Goal: Task Accomplishment & Management: Complete application form

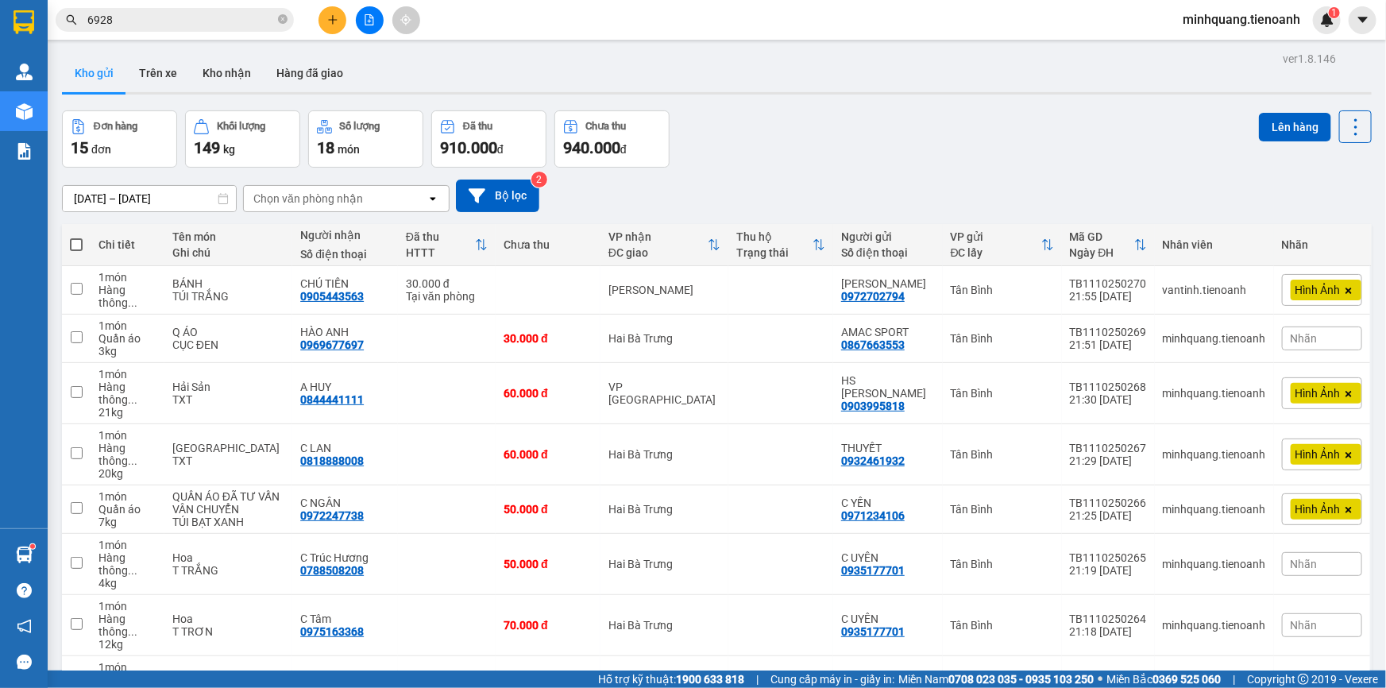
click at [241, 3] on div "Kết quả tìm kiếm ( 109 ) Bộ lọc Mã ĐH Trạng thái Món hàng Thu hộ Tổng cước Chưa…" at bounding box center [693, 20] width 1386 height 40
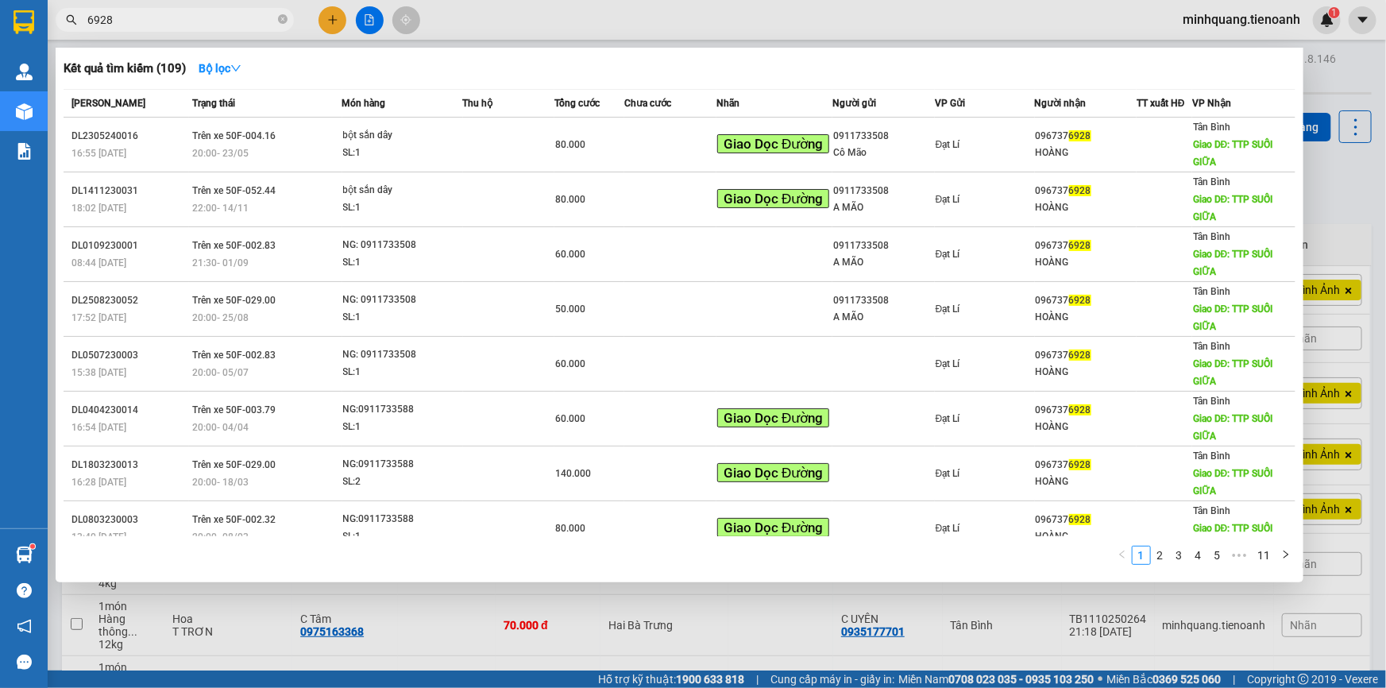
click at [238, 14] on input "6928" at bounding box center [180, 19] width 187 height 17
click at [276, 17] on span "6928" at bounding box center [175, 20] width 238 height 24
click at [276, 18] on span "6928" at bounding box center [175, 20] width 238 height 24
click at [278, 19] on icon "close-circle" at bounding box center [283, 19] width 10 height 10
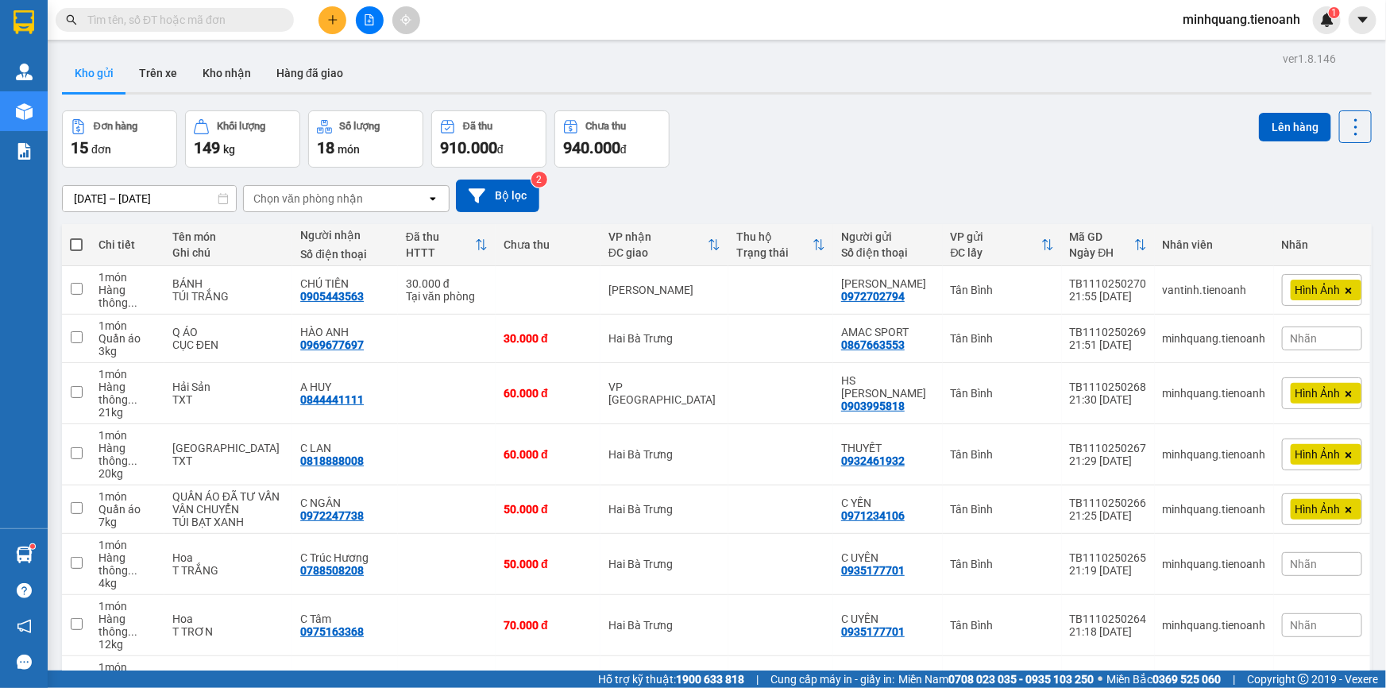
click at [214, 23] on input "text" at bounding box center [180, 19] width 187 height 17
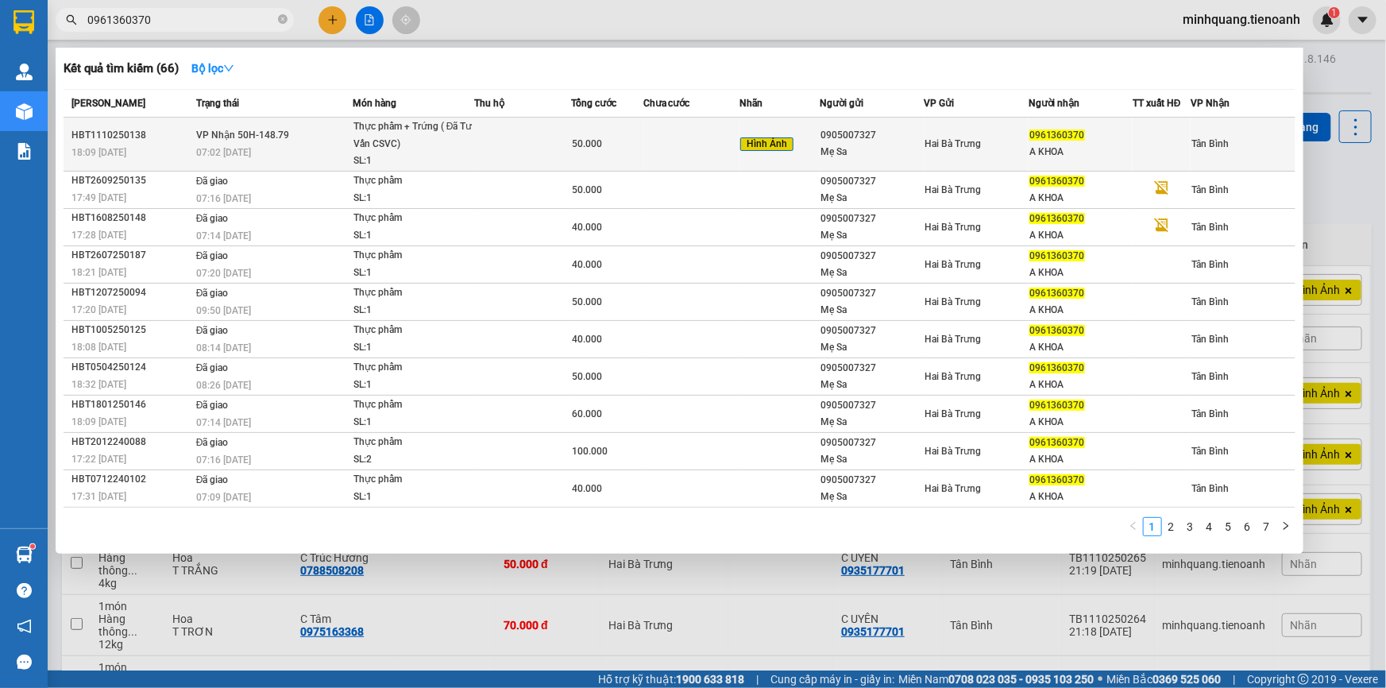
type input "0961360370"
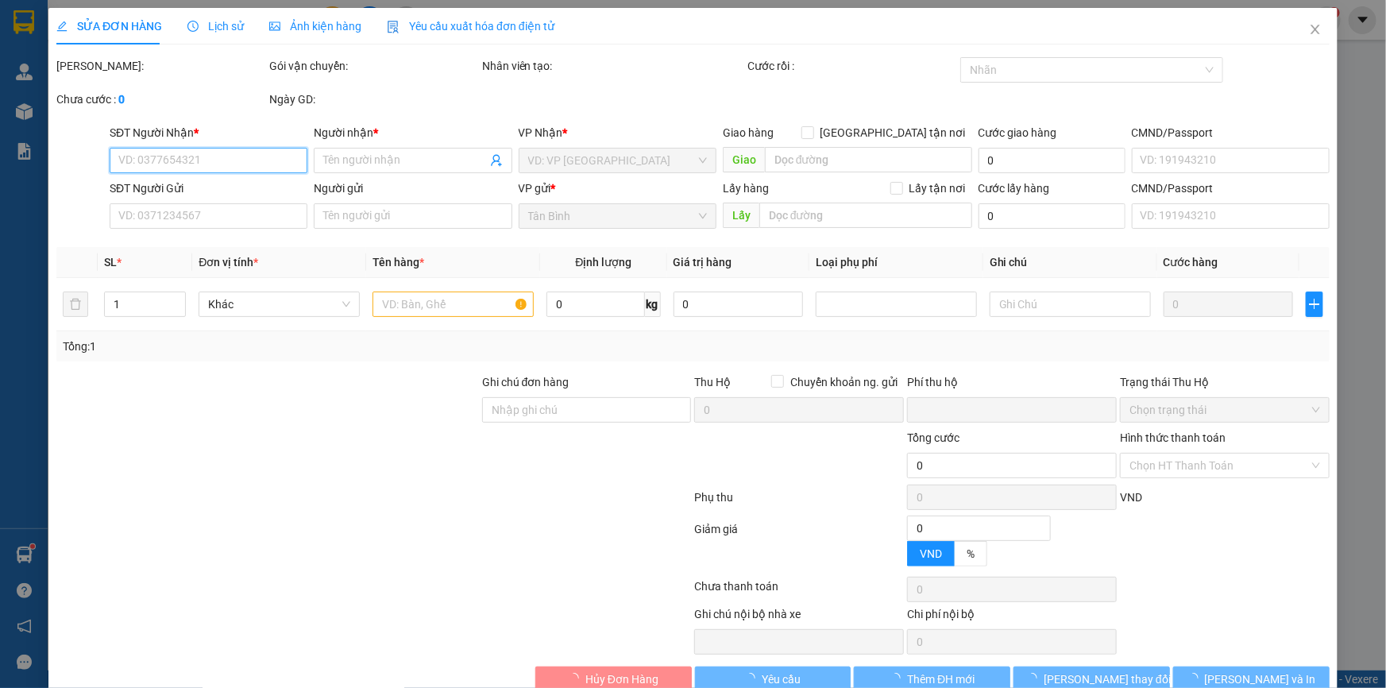
type input "0961360370"
type input "A KHOA"
type input "090000730"
type input "0905007327"
type input "Mẹ Sa"
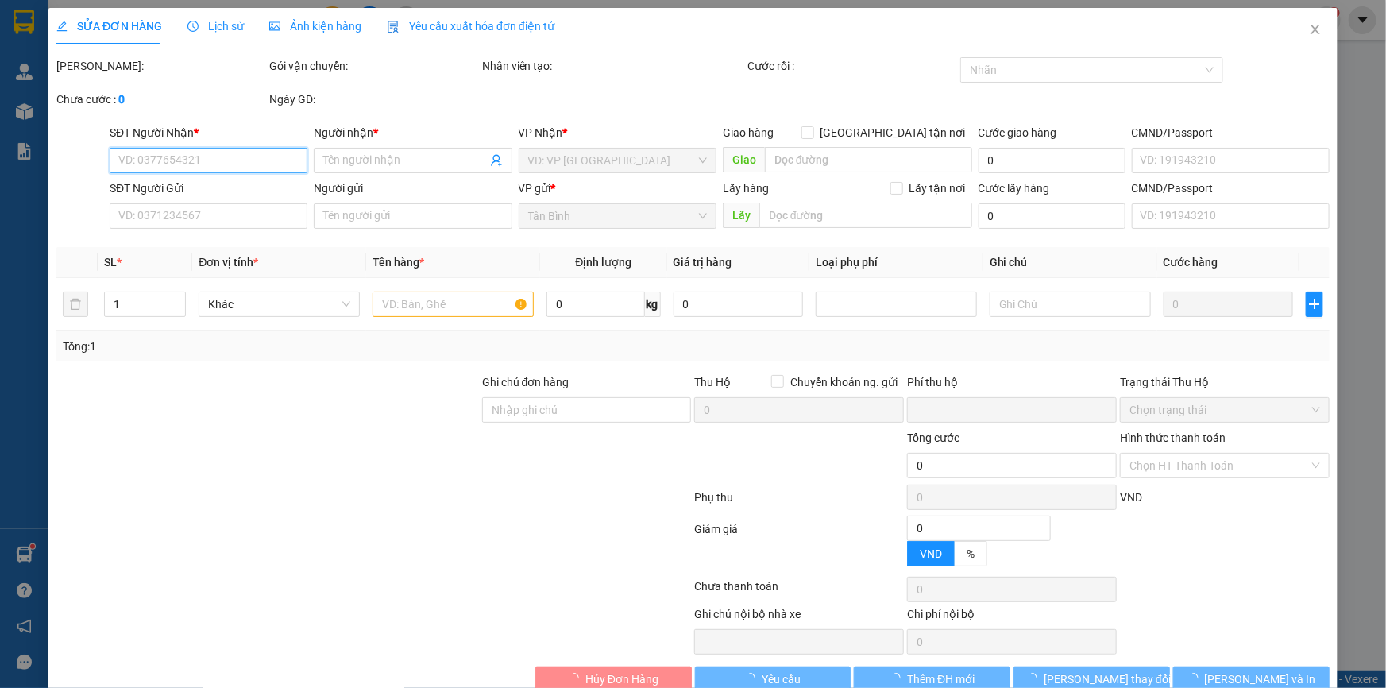
type input "056173008712"
type input "0"
type input "50.000"
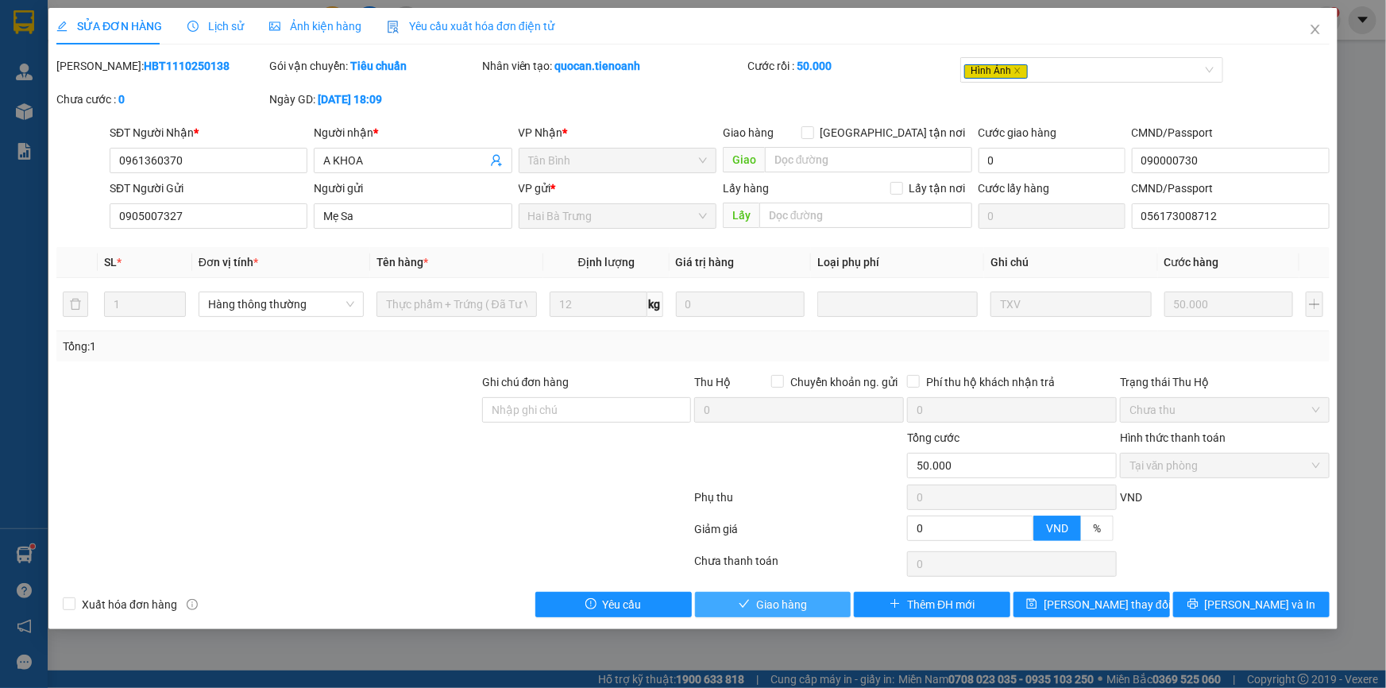
drag, startPoint x: 788, startPoint y: 605, endPoint x: 682, endPoint y: 560, distance: 115.0
click at [788, 605] on span "Giao hàng" at bounding box center [781, 604] width 51 height 17
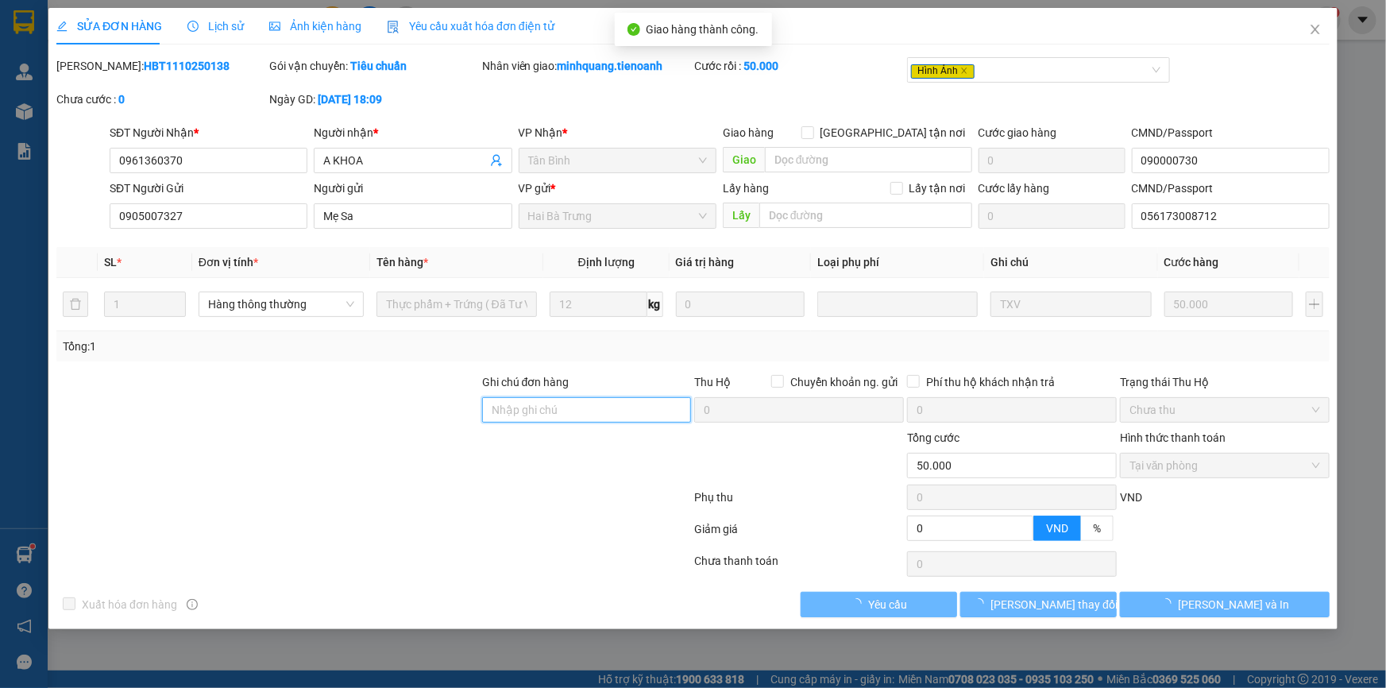
click at [528, 414] on input "Ghi chú đơn hàng" at bounding box center [587, 409] width 210 height 25
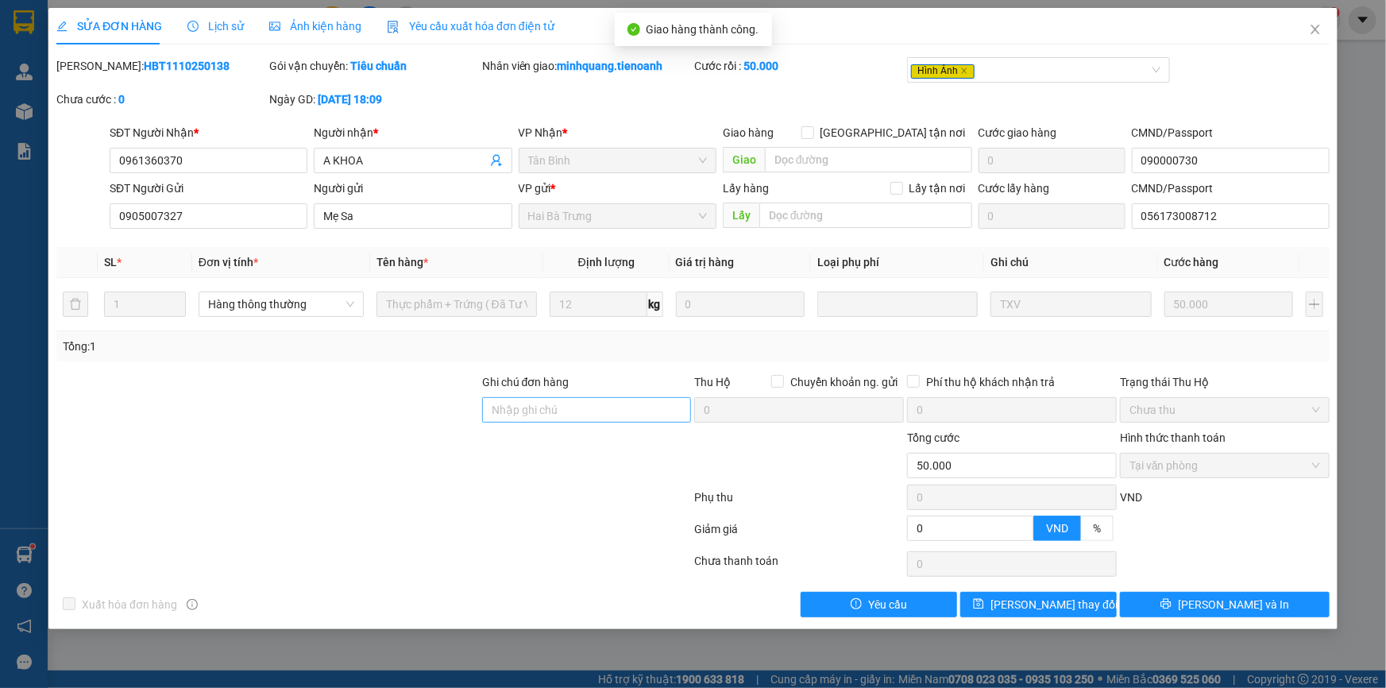
drag, startPoint x: 440, startPoint y: 414, endPoint x: 591, endPoint y: 414, distance: 150.9
click at [471, 414] on div at bounding box center [268, 401] width 426 height 56
drag, startPoint x: 574, startPoint y: 412, endPoint x: 466, endPoint y: 415, distance: 107.3
click at [568, 412] on input "Ghi chú đơn hàng" at bounding box center [587, 409] width 210 height 25
click at [453, 415] on div at bounding box center [268, 401] width 426 height 56
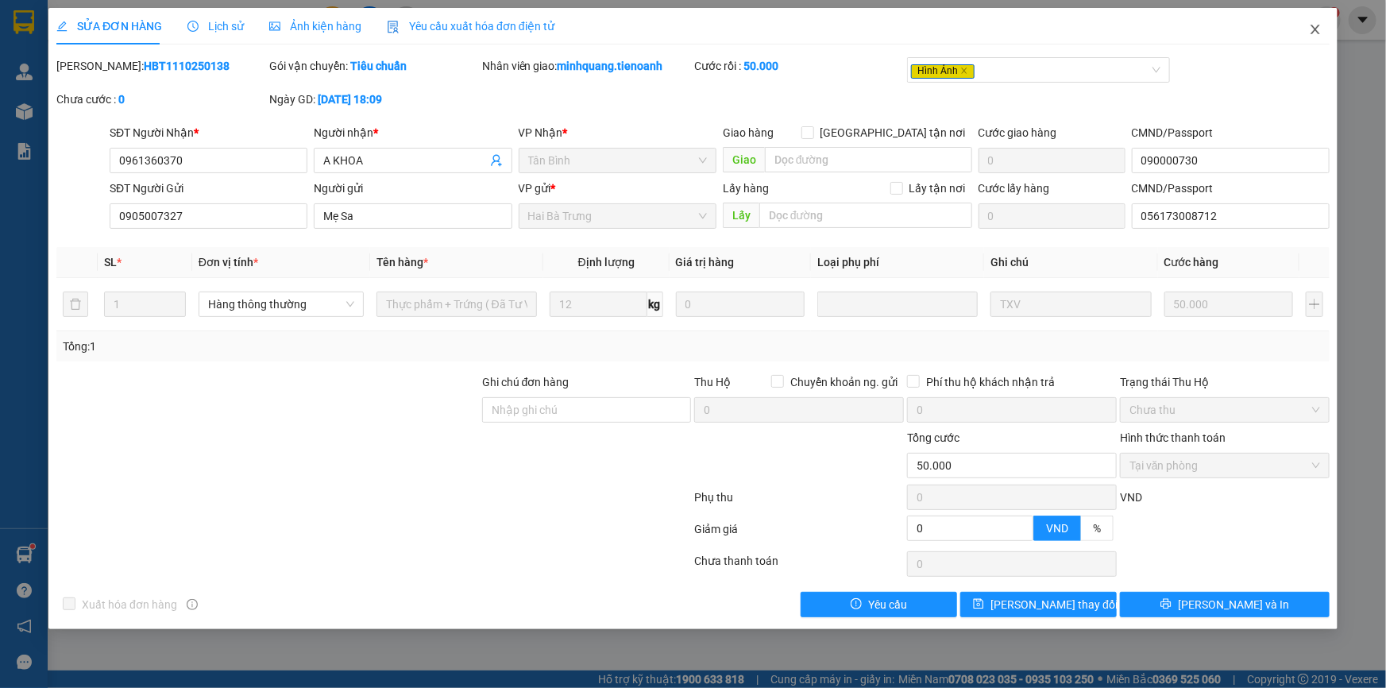
click at [1317, 25] on icon "close" at bounding box center [1315, 29] width 13 height 13
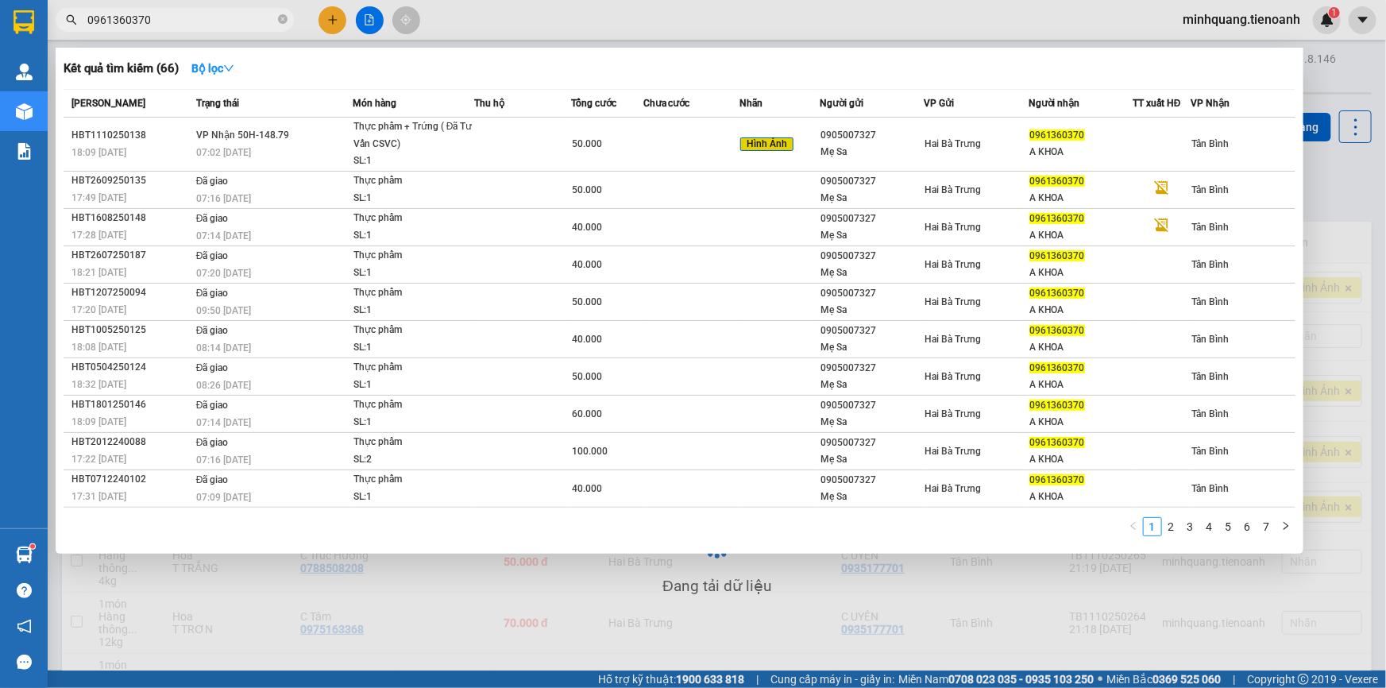
click at [242, 29] on span "0961360370" at bounding box center [175, 20] width 238 height 24
click at [240, 18] on input "0961360370" at bounding box center [180, 19] width 187 height 17
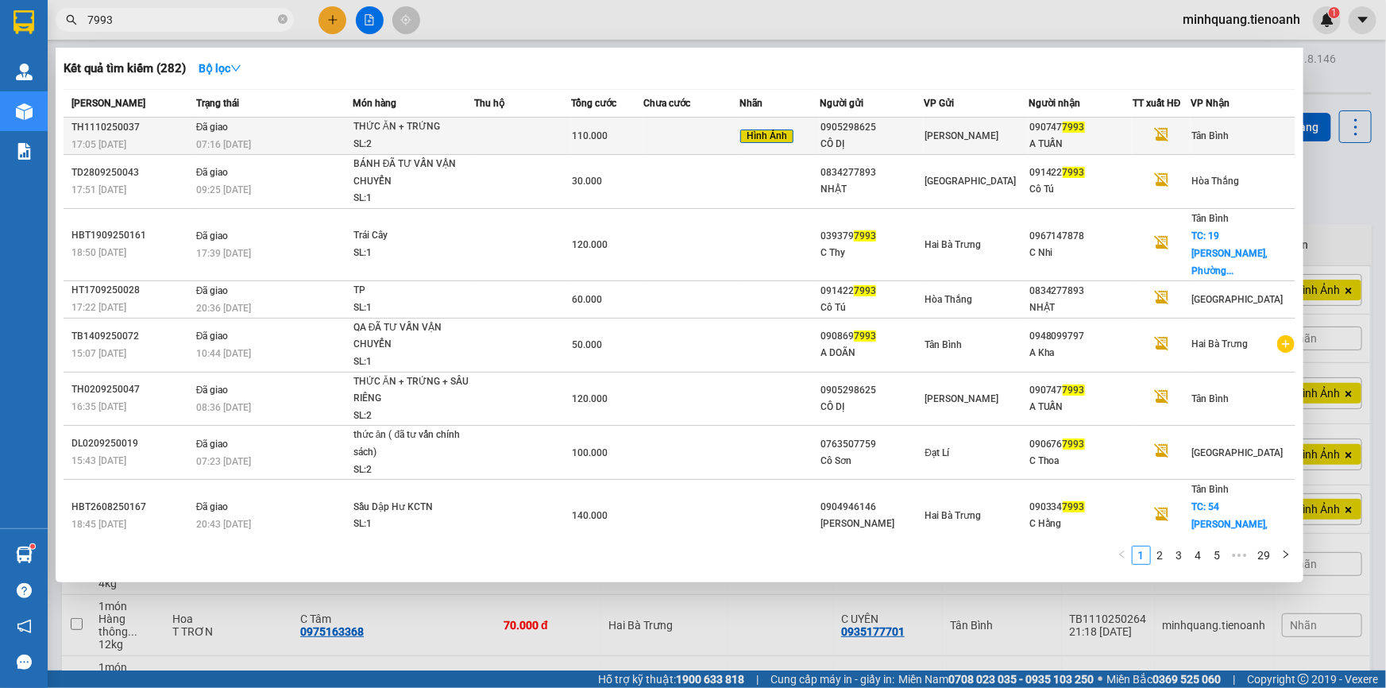
type input "7993"
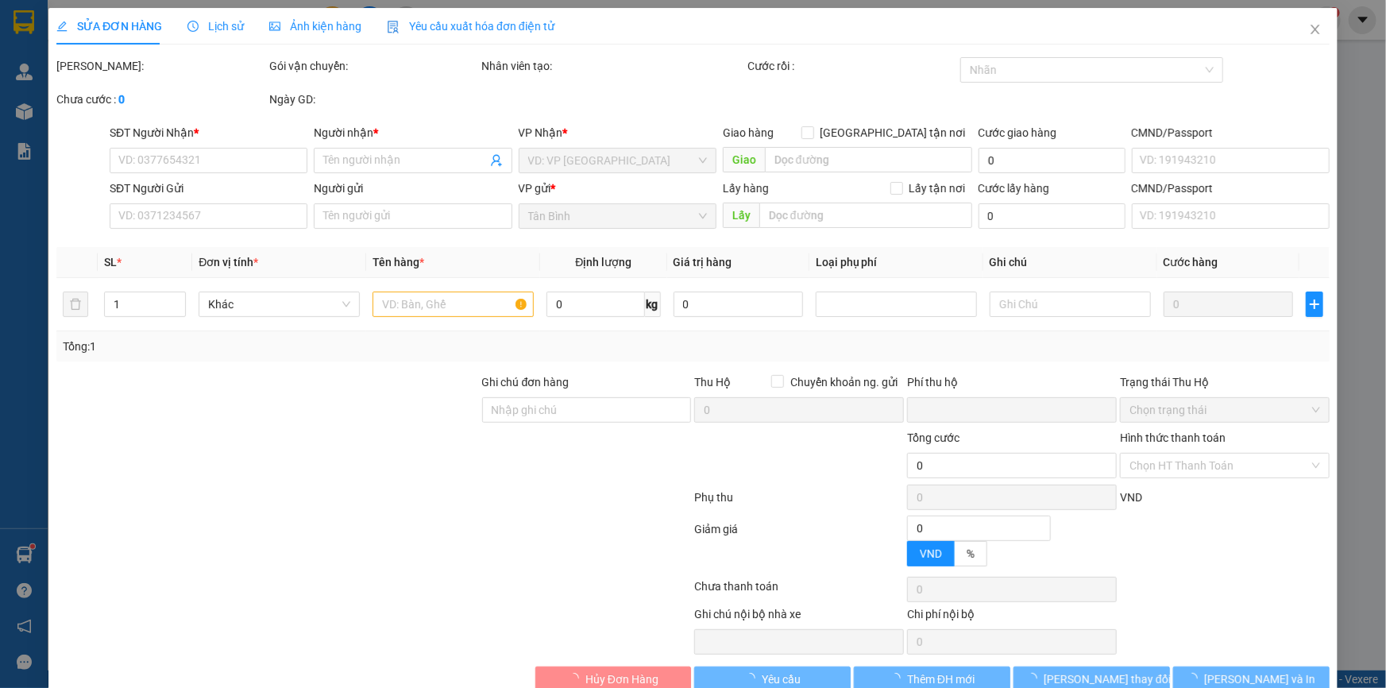
type input "0907477993"
type input "A TUẤN"
type input "066082000091"
type input "0905298625"
type input "CÔ DỊ"
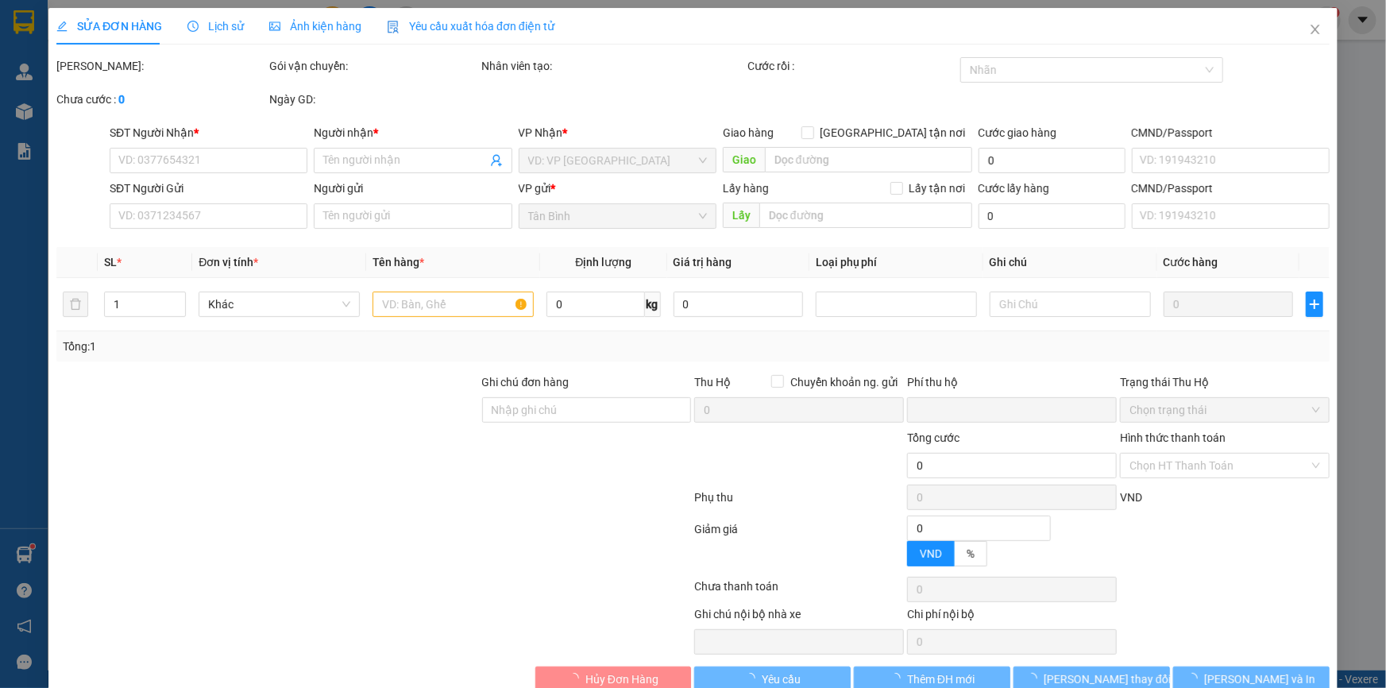
type input "042158001789"
type input "0"
type input "110.000"
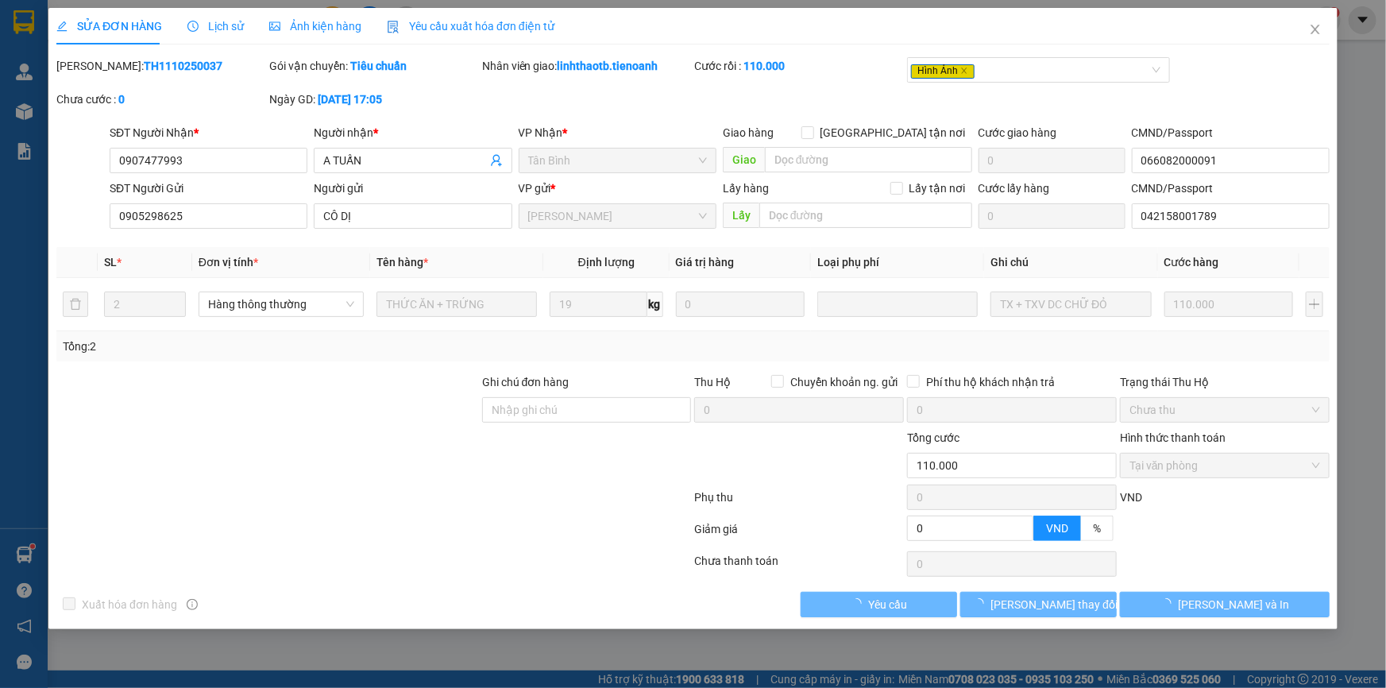
click at [315, 22] on span "Ảnh kiện hàng" at bounding box center [315, 26] width 92 height 13
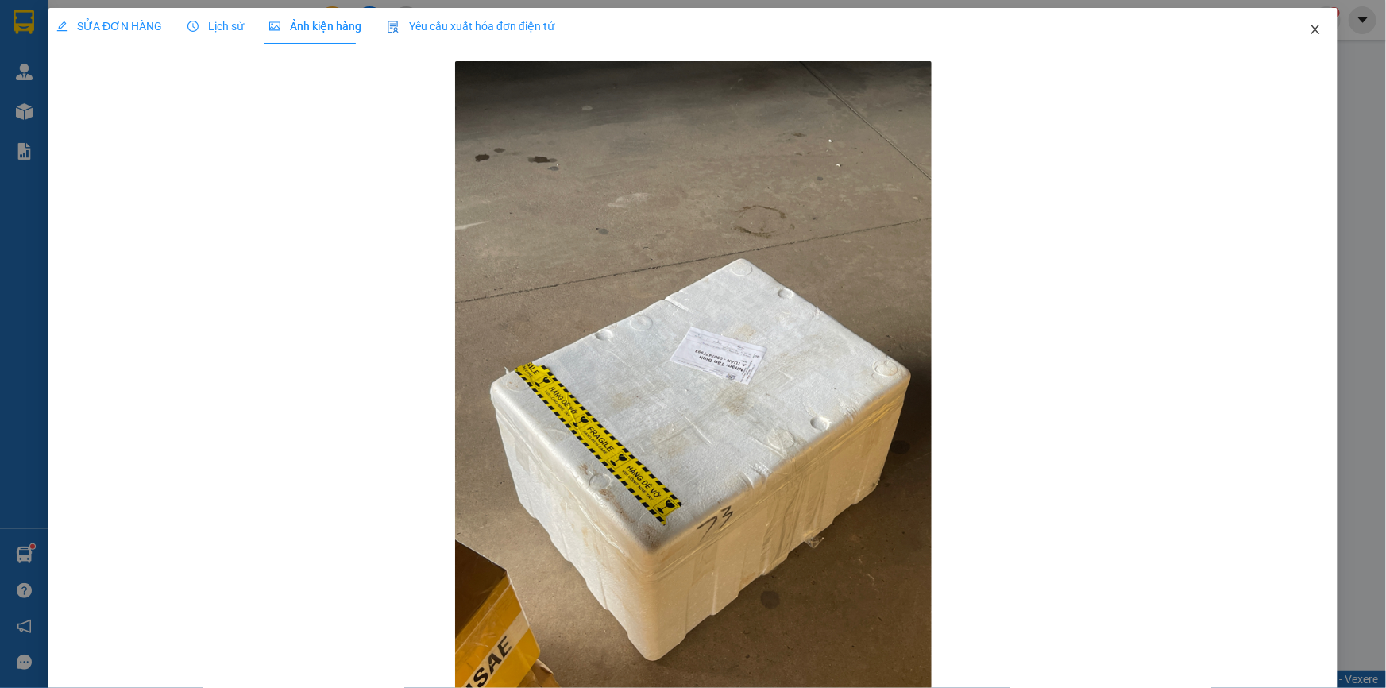
click at [1309, 23] on icon "close" at bounding box center [1315, 29] width 13 height 13
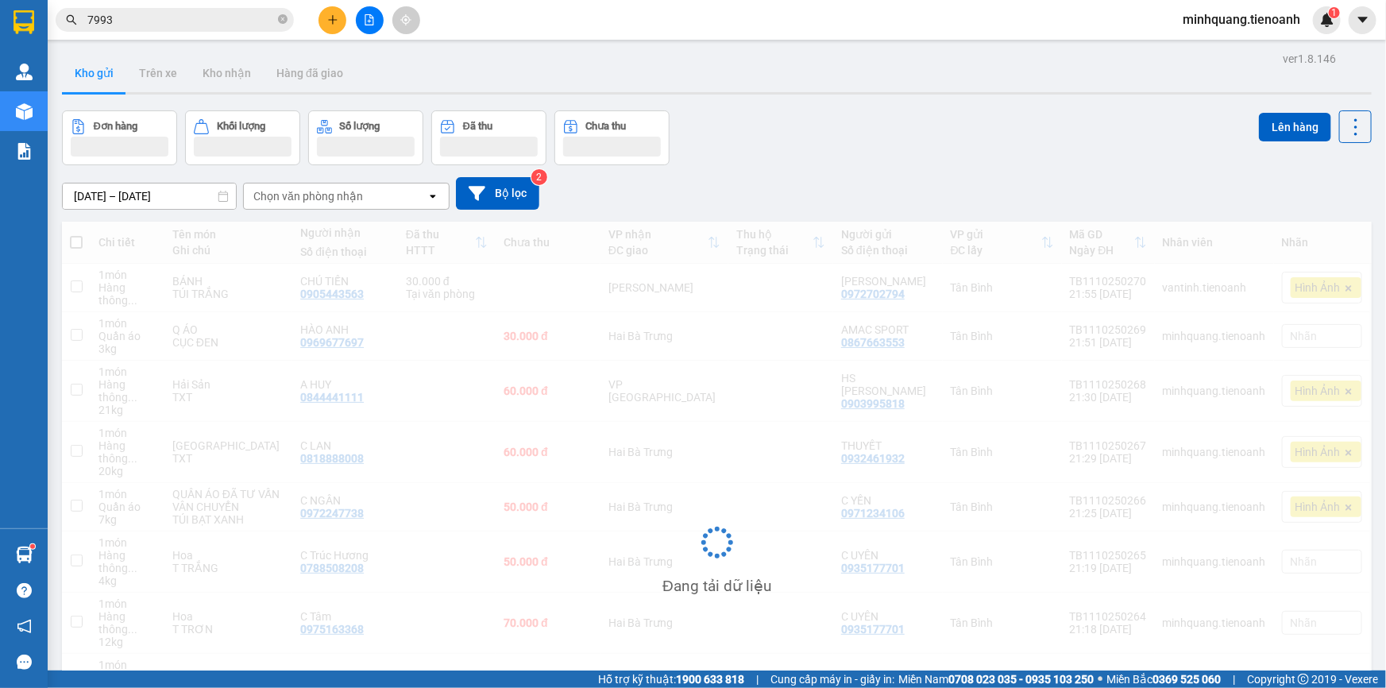
click at [191, 11] on input "7993" at bounding box center [180, 19] width 187 height 17
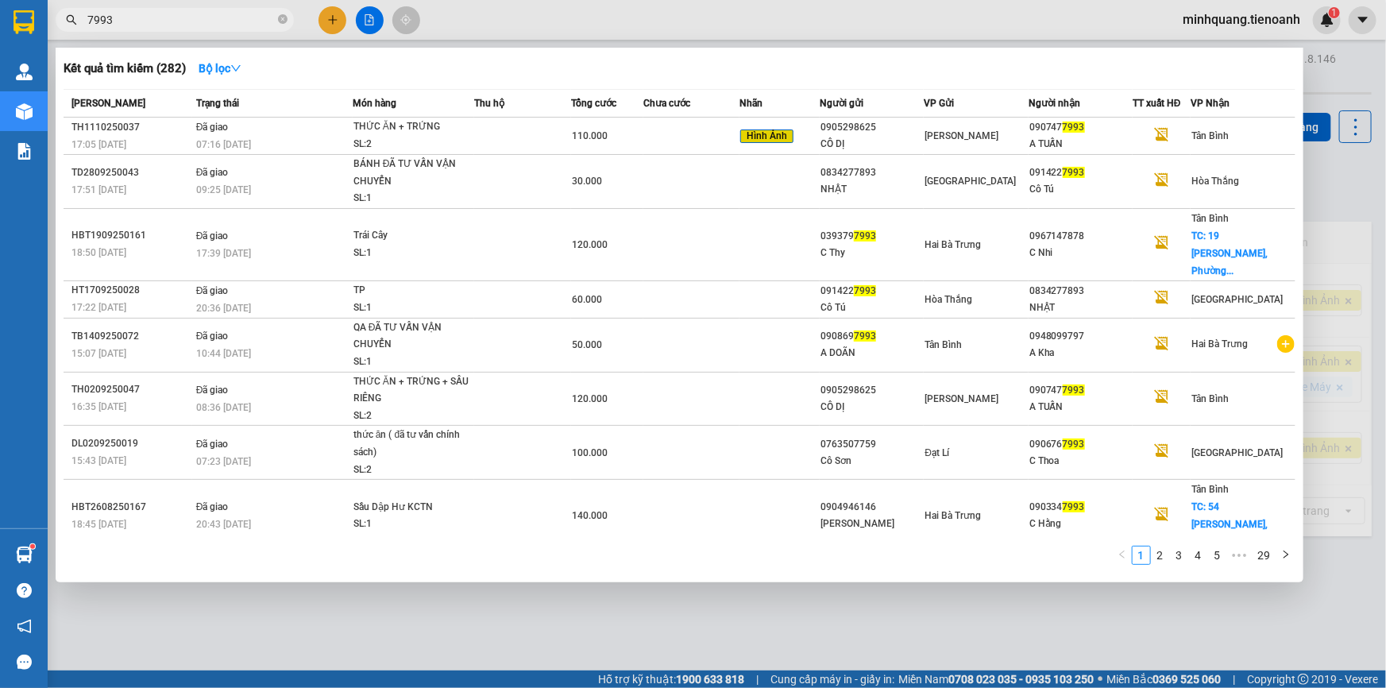
click at [191, 11] on input "7993" at bounding box center [180, 19] width 187 height 17
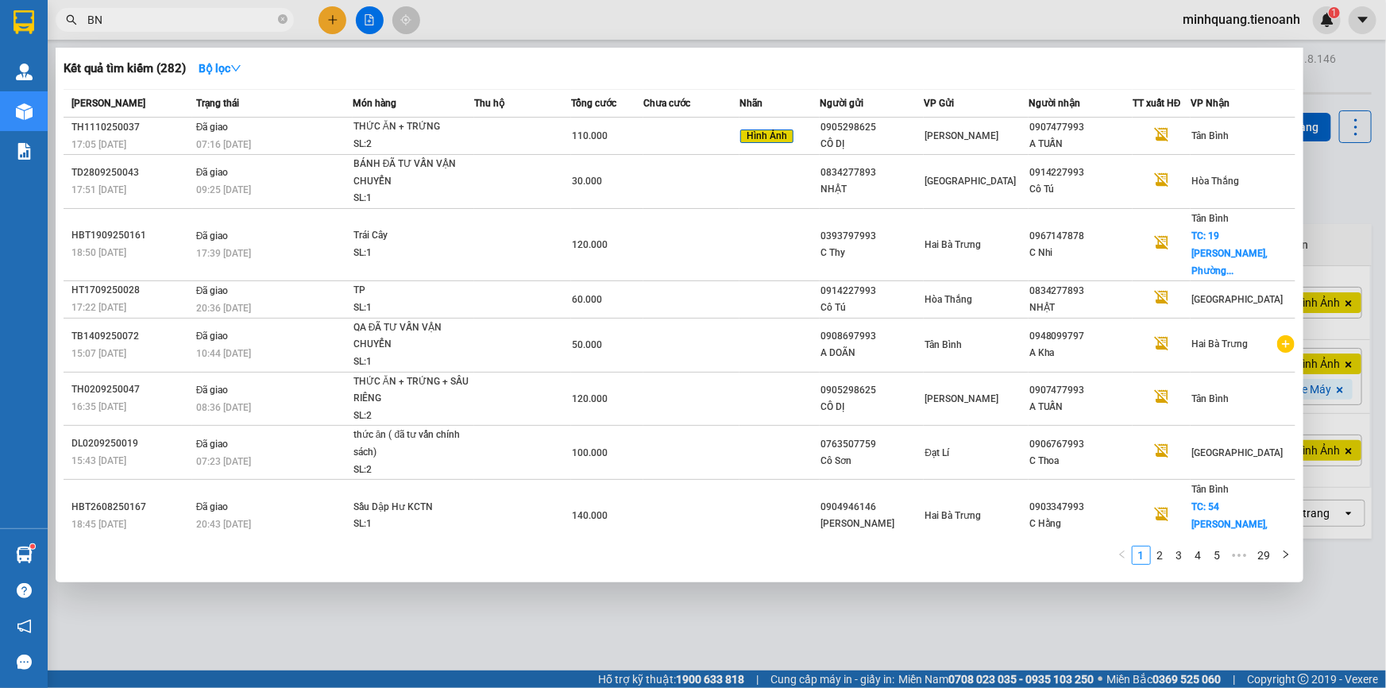
type input "B"
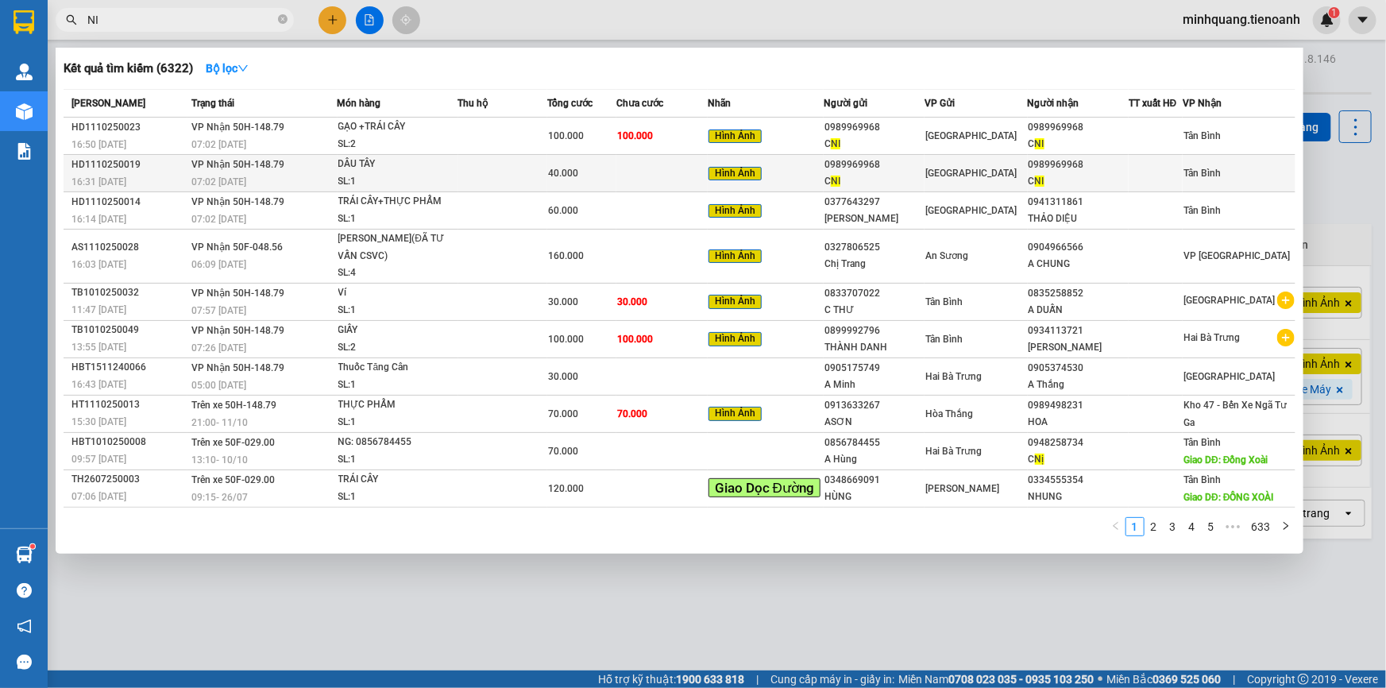
type input "NI"
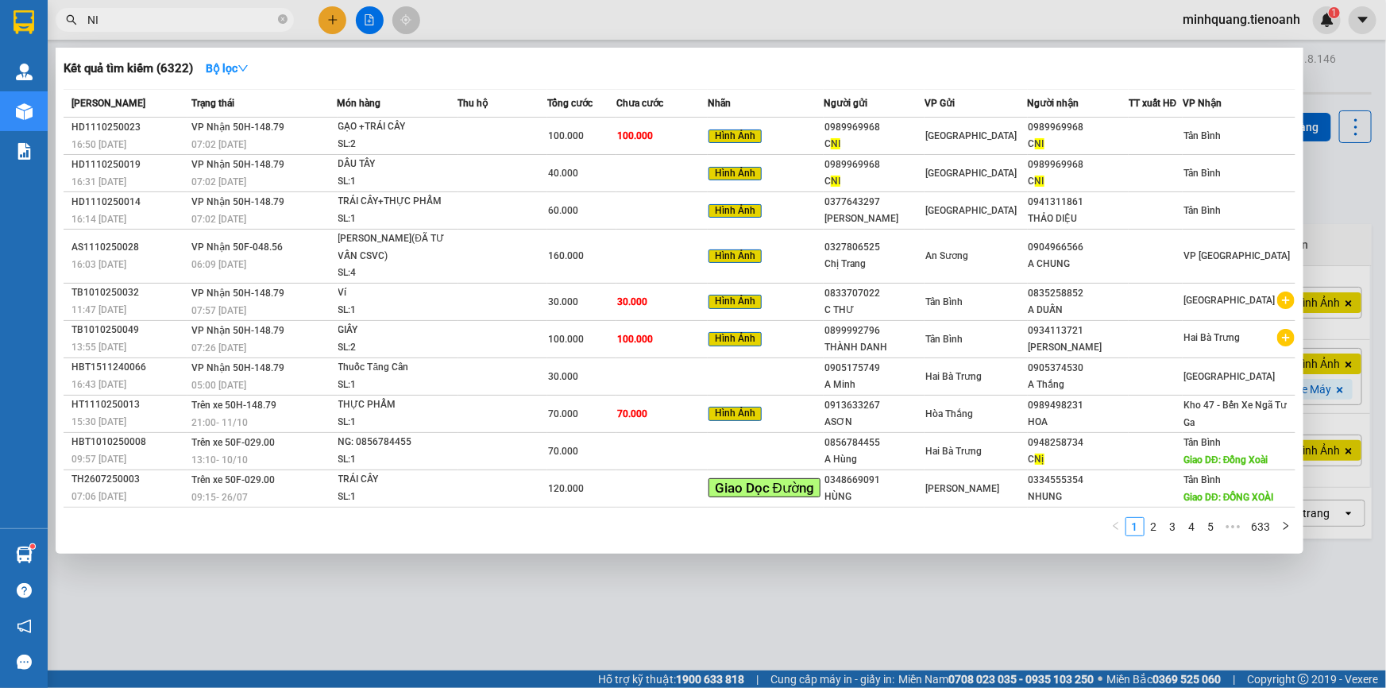
click at [813, 172] on div "Hình Ảnh" at bounding box center [766, 173] width 114 height 18
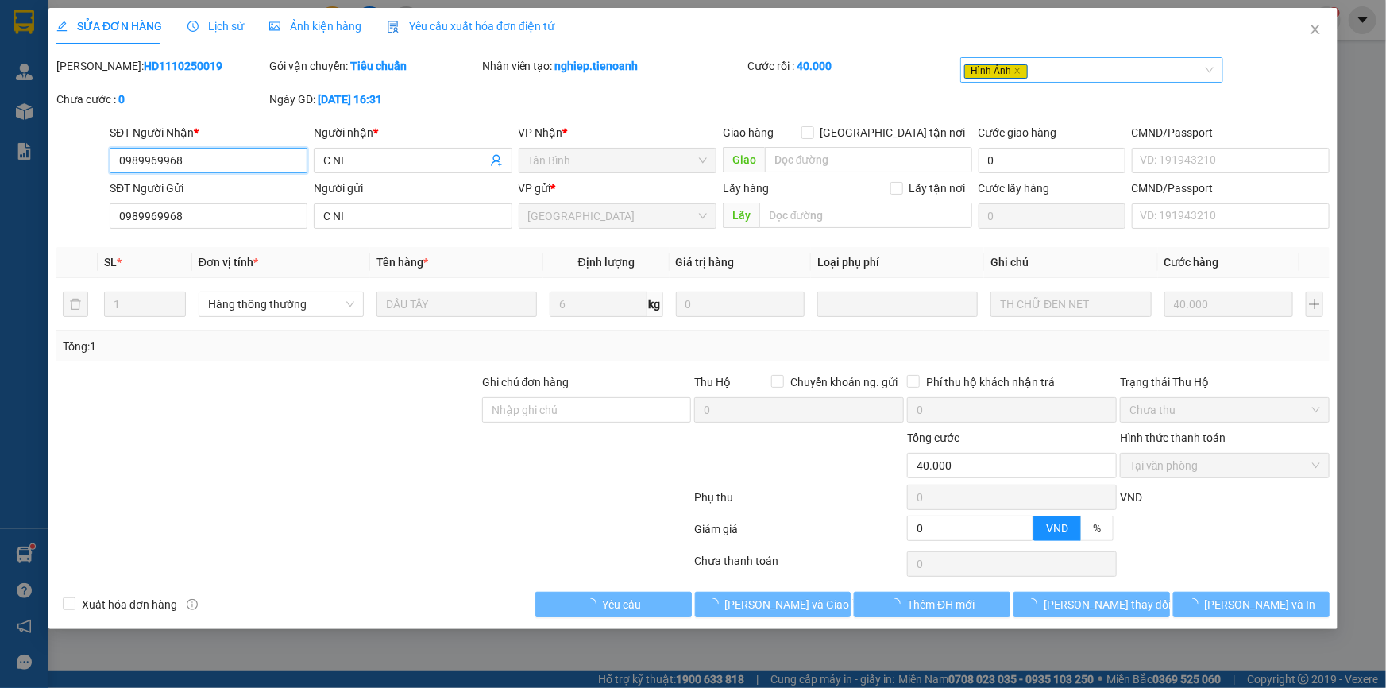
type input "0989969968"
type input "C NI"
type input "0989969968"
type input "C NI"
type input "0"
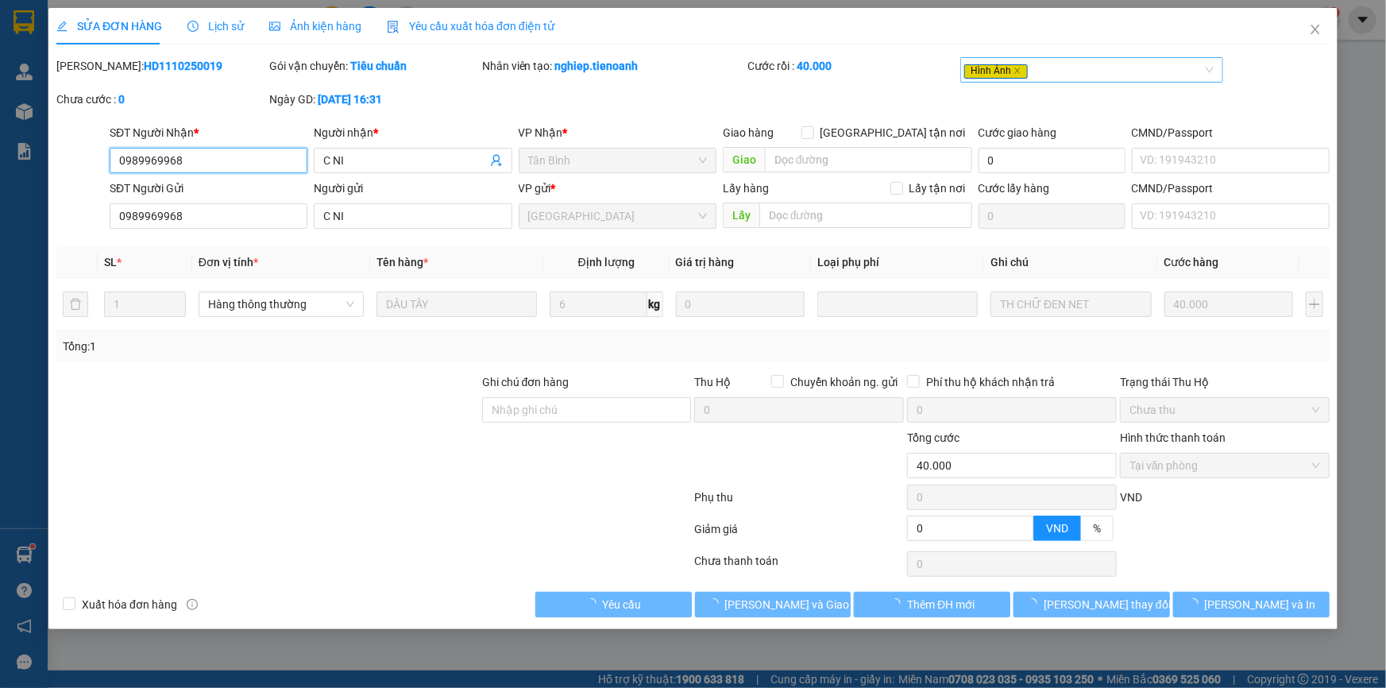
type input "40.000"
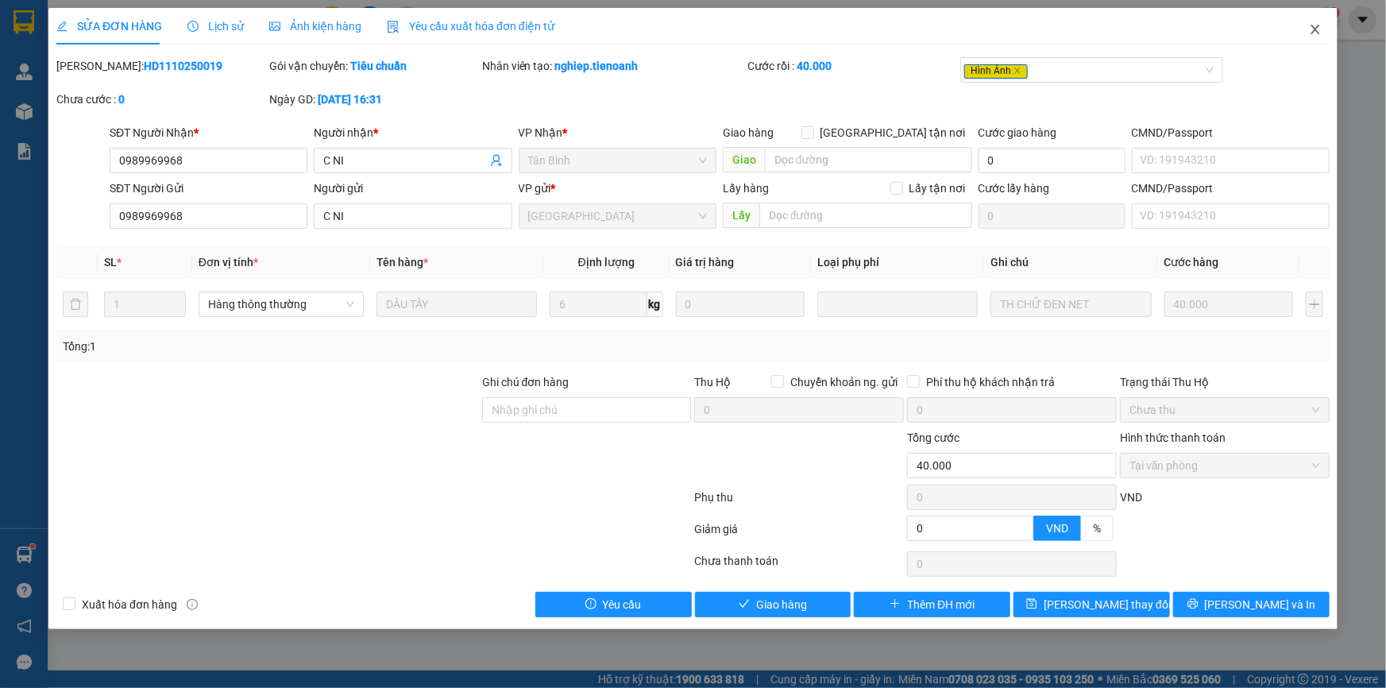
click at [1326, 29] on span "Close" at bounding box center [1315, 30] width 44 height 44
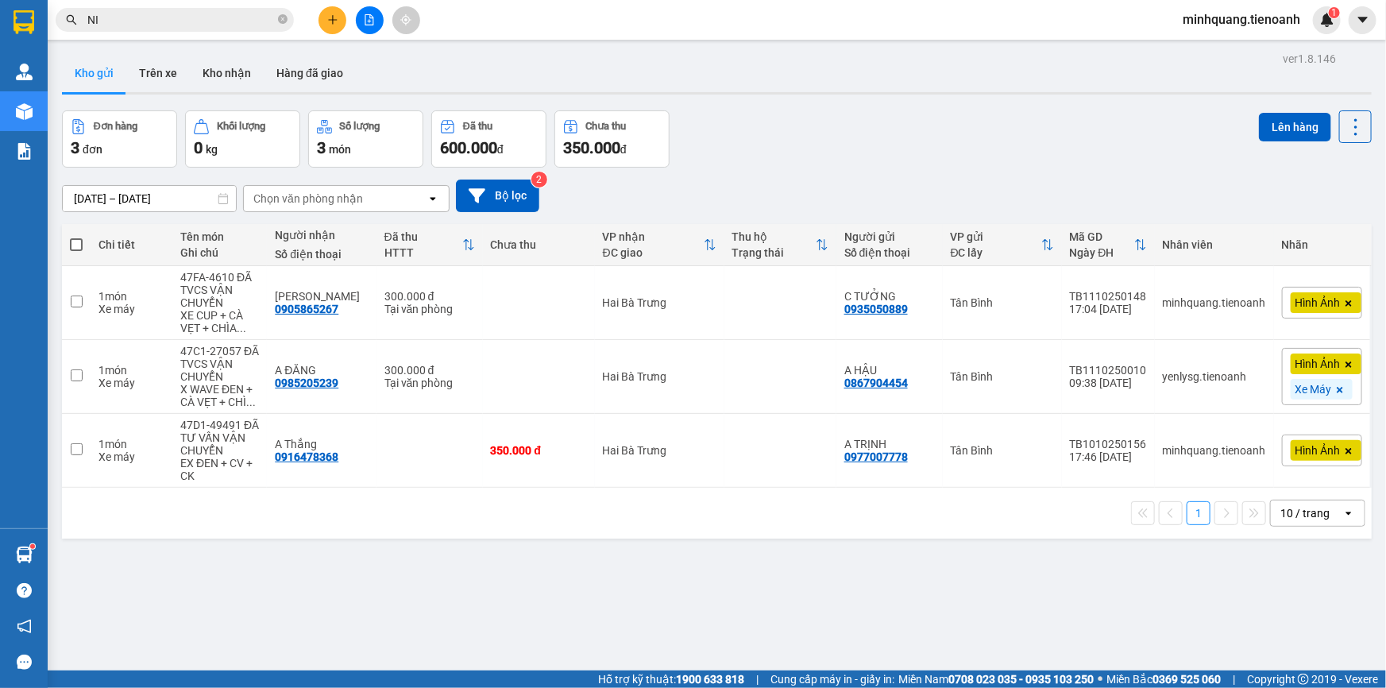
click at [224, 21] on input "NI" at bounding box center [180, 19] width 187 height 17
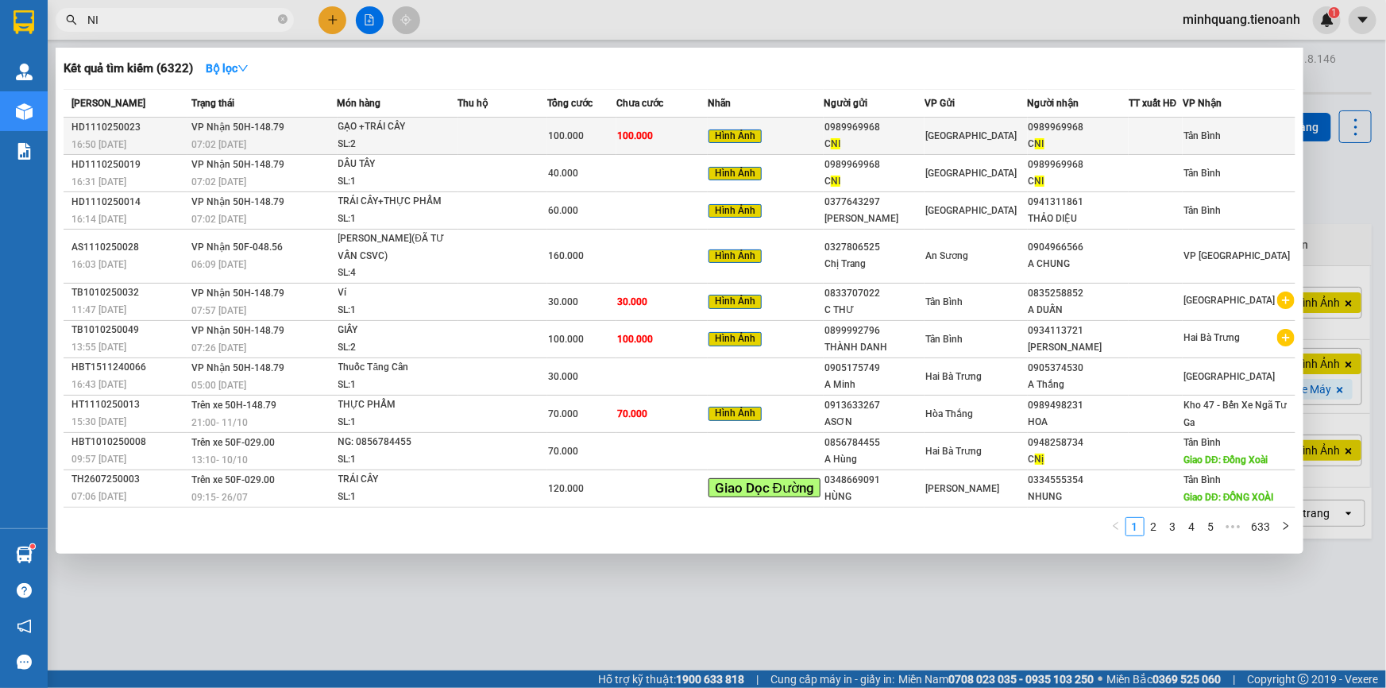
click at [544, 131] on td at bounding box center [503, 136] width 90 height 37
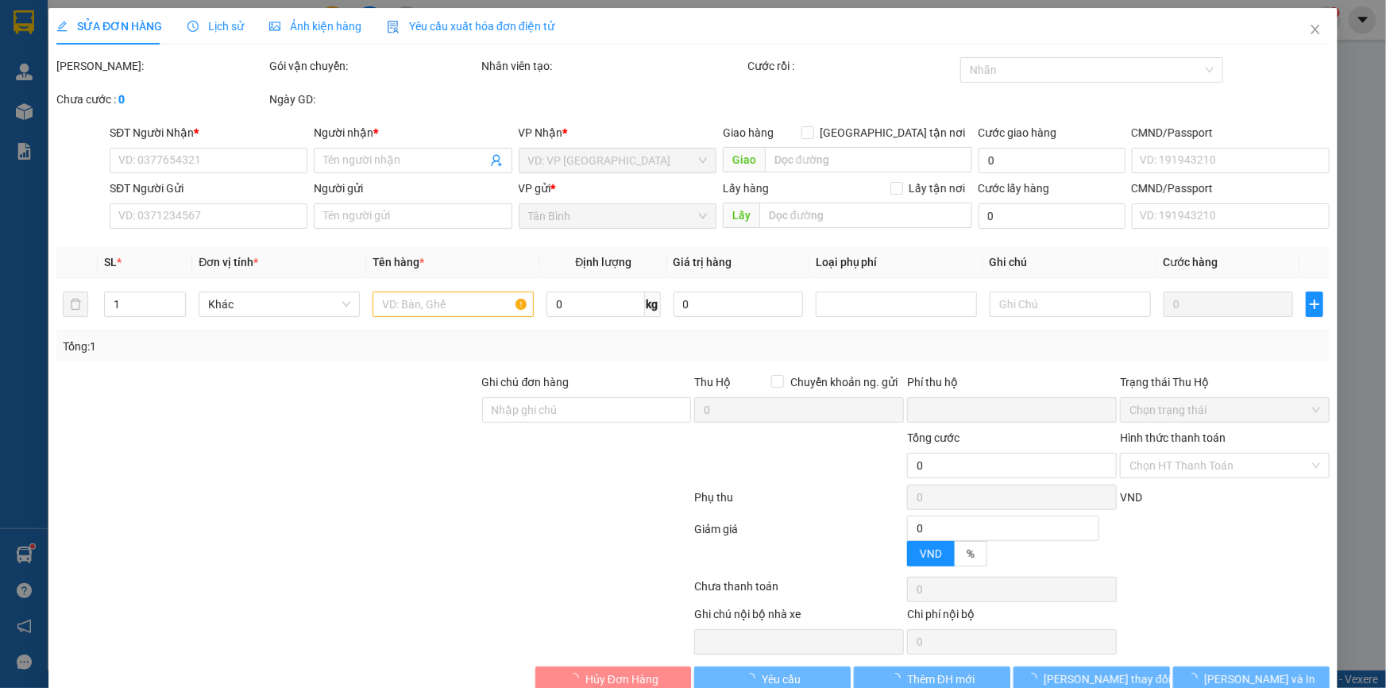
type input "0989969968"
type input "C NI"
type input "0989969968"
type input "C NI"
type input "0"
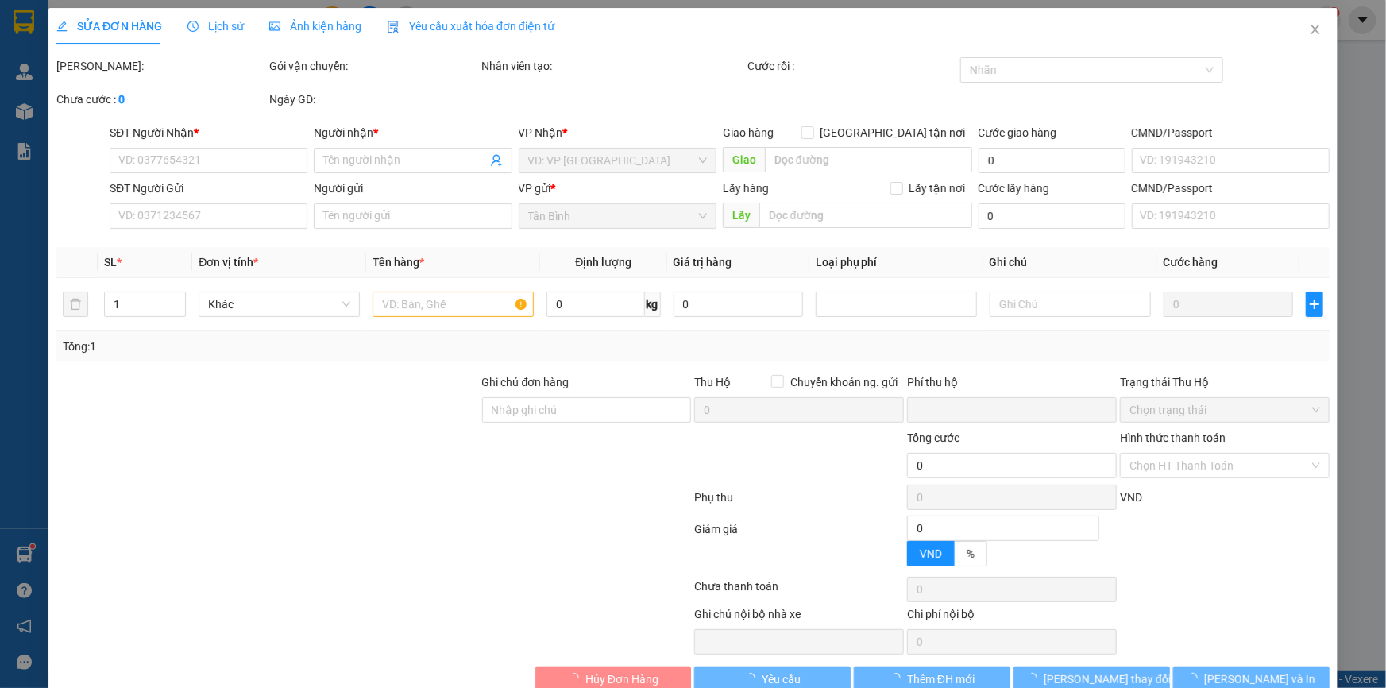
type input "100.000"
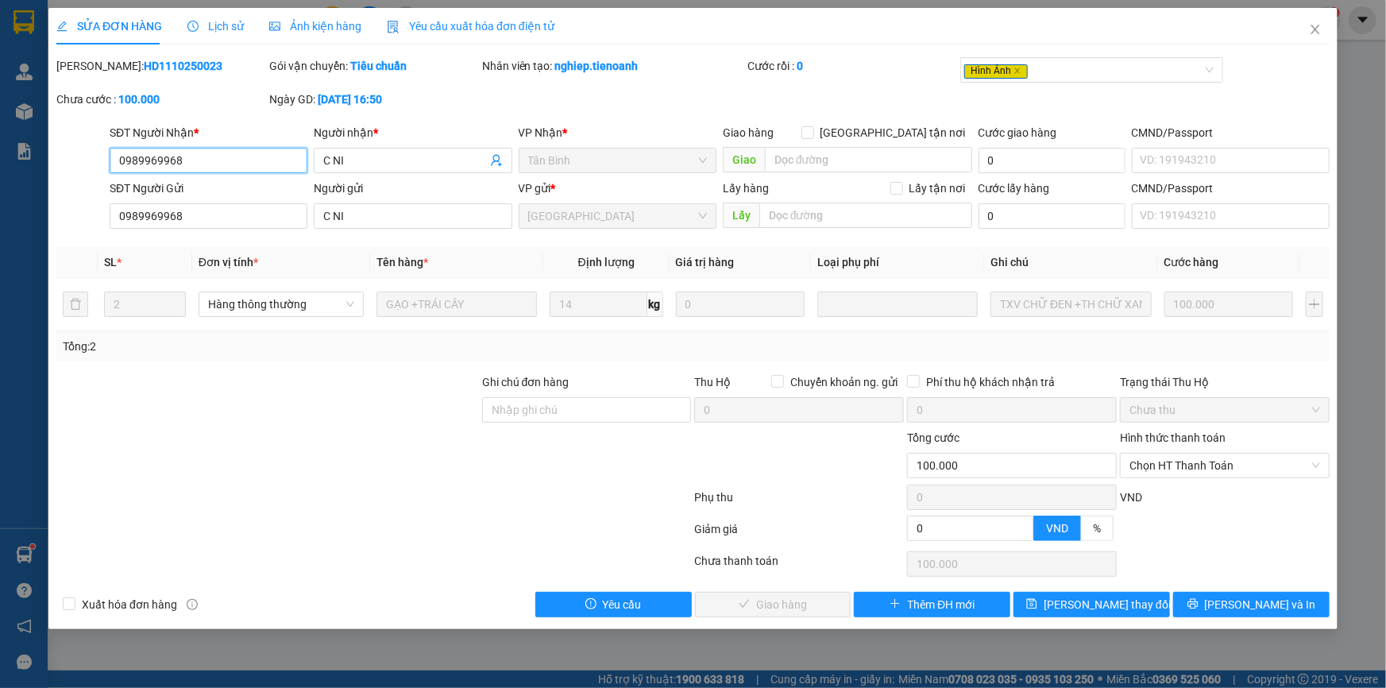
drag, startPoint x: 202, startPoint y: 160, endPoint x: 0, endPoint y: 160, distance: 201.8
click at [0, 160] on div "SỬA ĐƠN HÀNG Lịch sử Ảnh kiện hàng Yêu cầu xuất hóa đơn điện tử Total Paid Fee …" at bounding box center [693, 344] width 1386 height 688
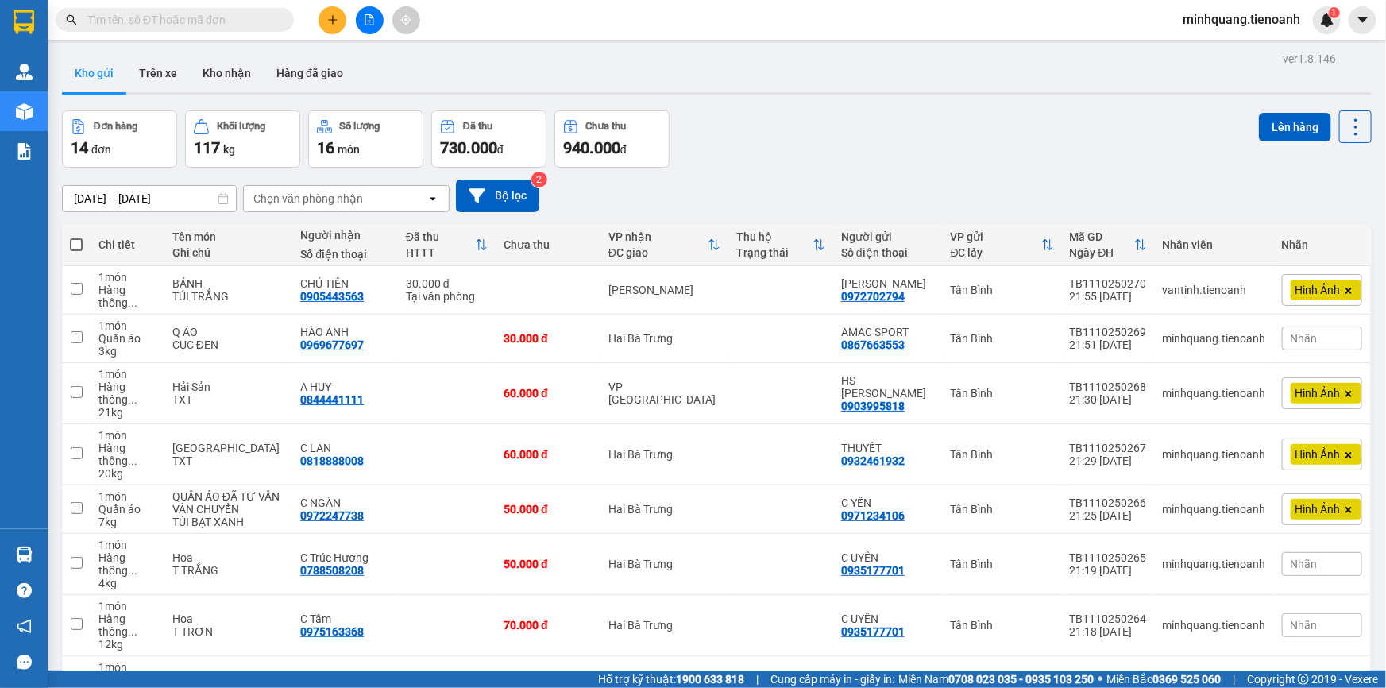
click at [141, 24] on input "text" at bounding box center [180, 19] width 187 height 17
paste input "0989969968"
click at [141, 24] on input "text" at bounding box center [180, 19] width 187 height 17
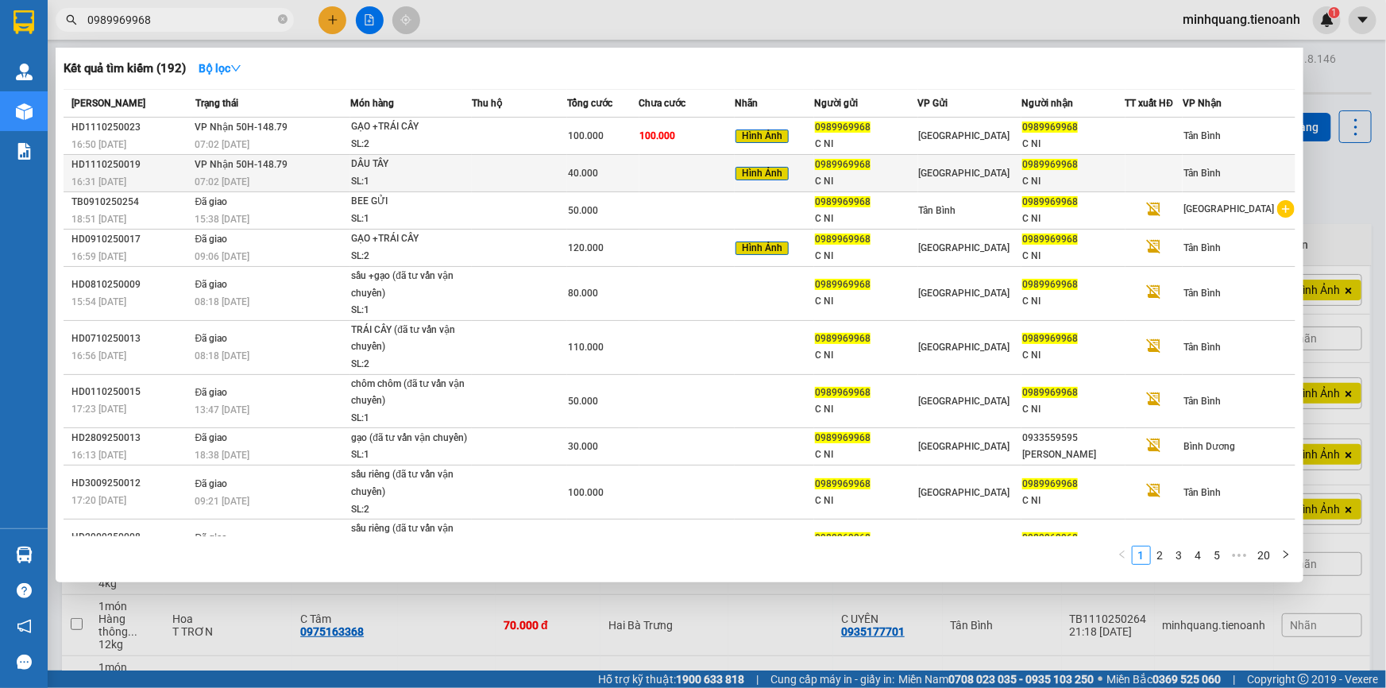
type input "0989969968"
click at [543, 164] on td at bounding box center [519, 173] width 95 height 37
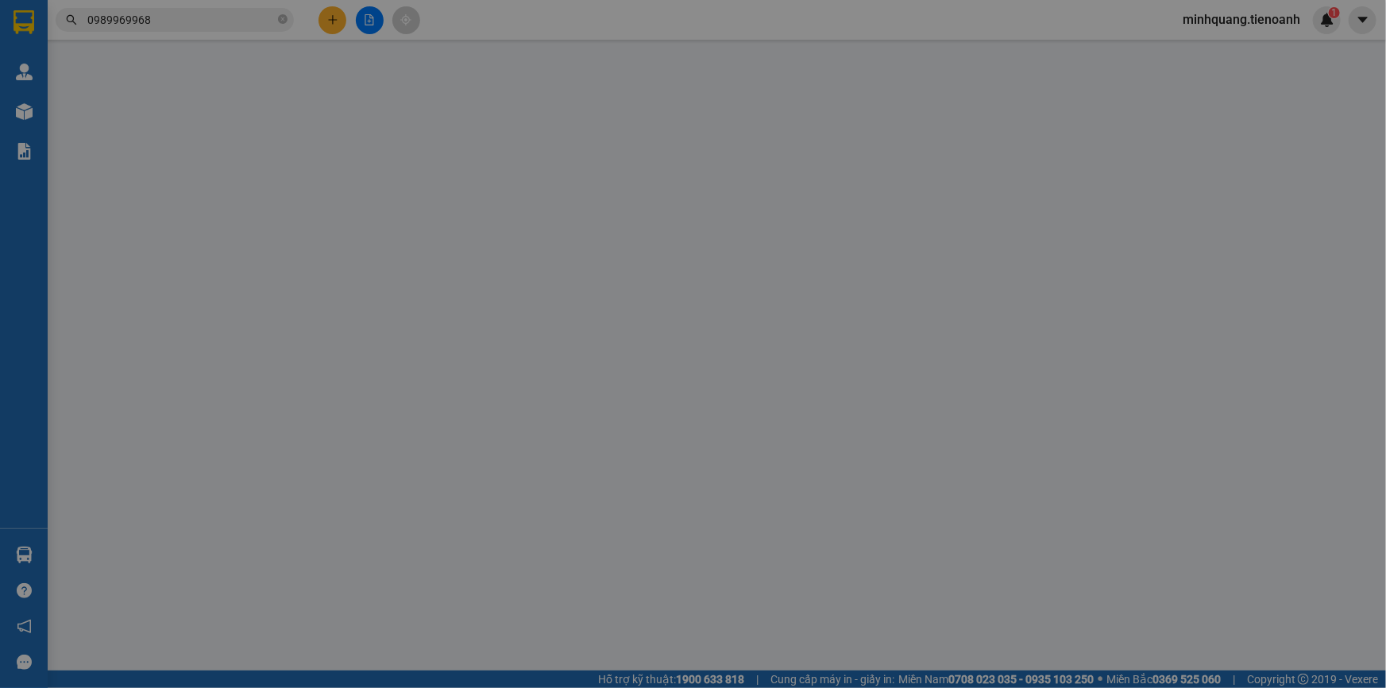
type input "0989969968"
type input "C NI"
type input "0989969968"
type input "C NI"
type input "0"
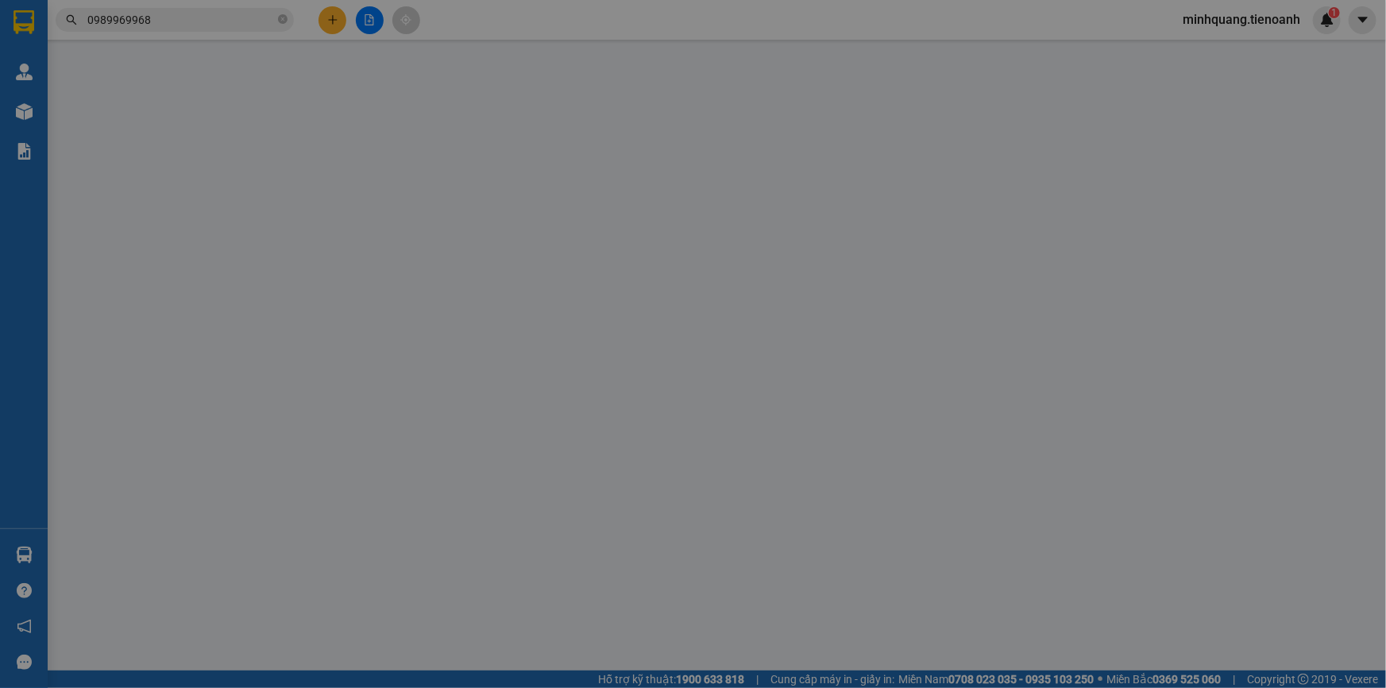
type input "40.000"
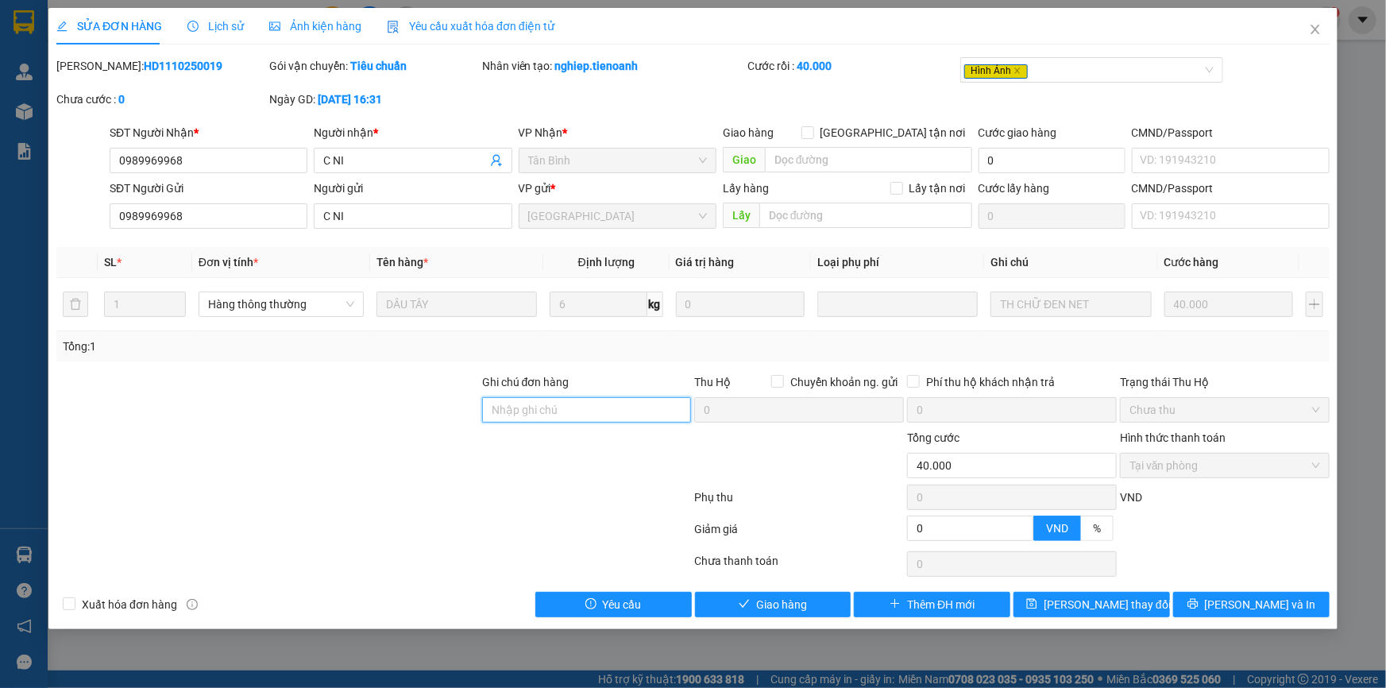
click at [557, 421] on input "Ghi chú đơn hàng" at bounding box center [587, 409] width 210 height 25
click at [418, 409] on div at bounding box center [268, 401] width 426 height 56
click at [1315, 33] on icon "close" at bounding box center [1315, 29] width 13 height 13
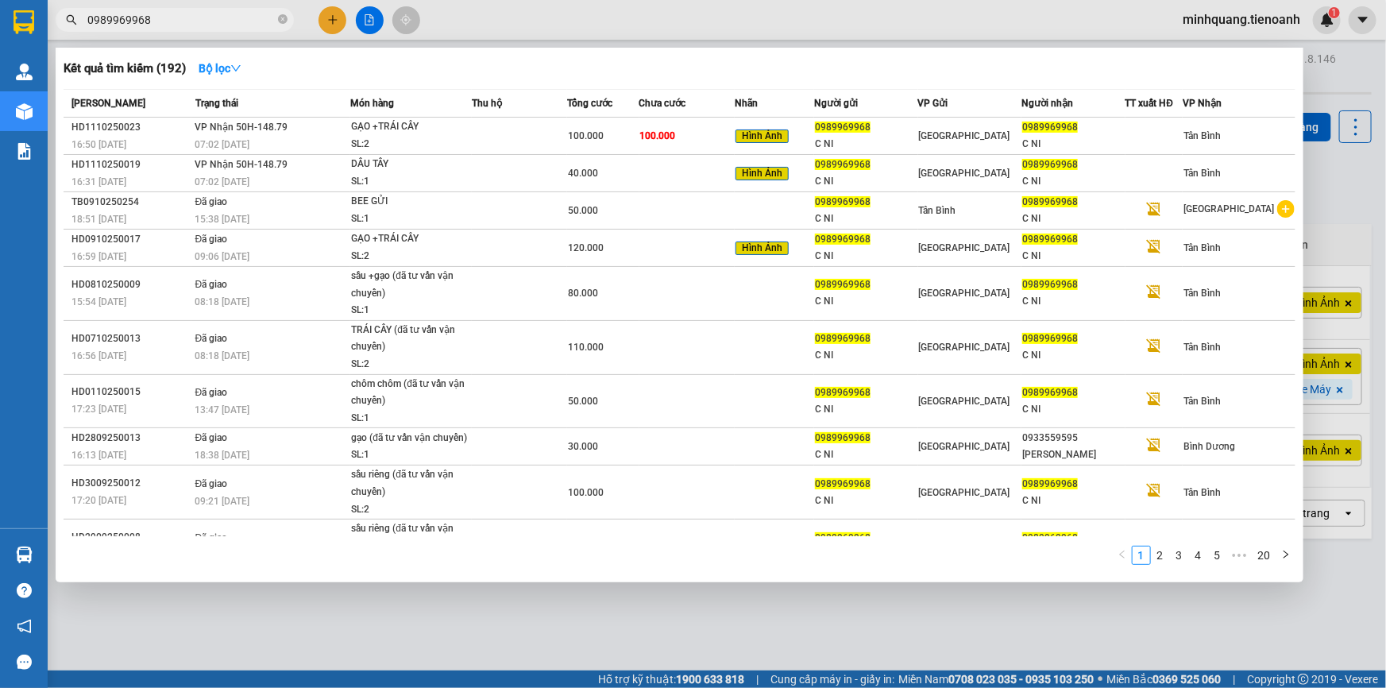
click at [229, 17] on input "0989969968" at bounding box center [180, 19] width 187 height 17
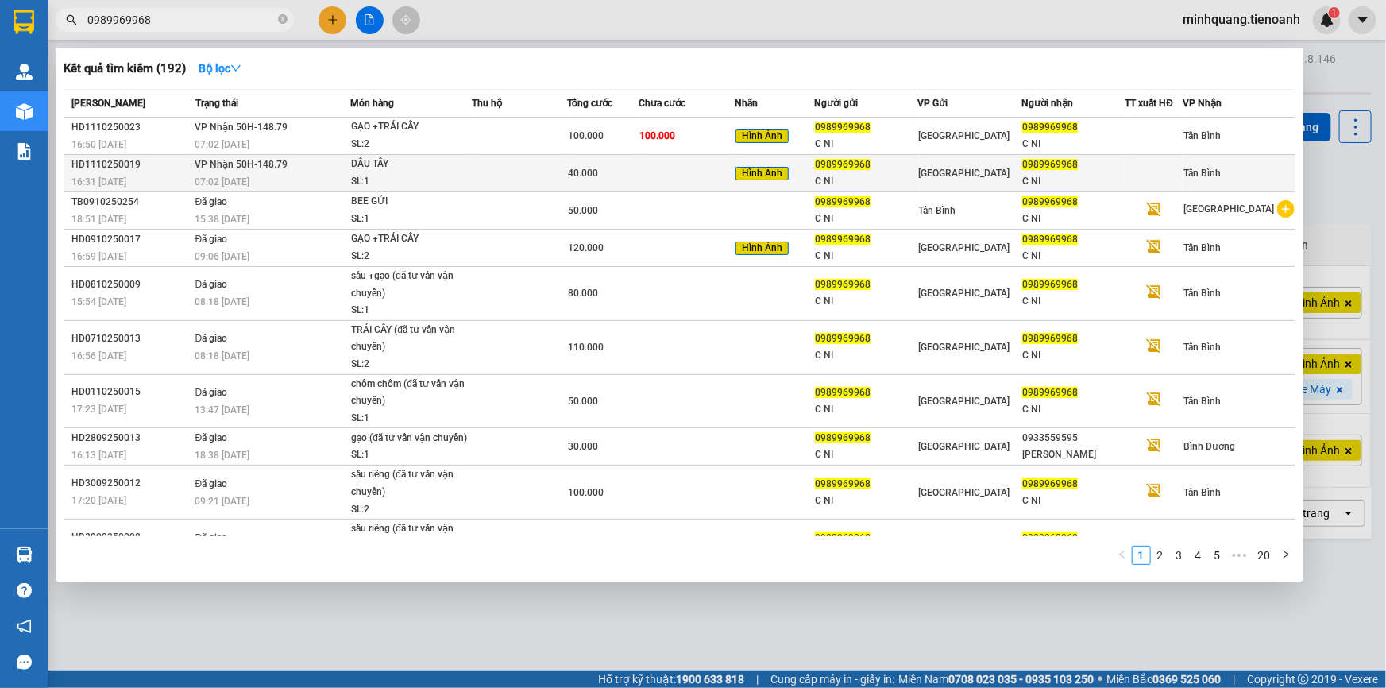
click at [723, 171] on td at bounding box center [687, 173] width 95 height 37
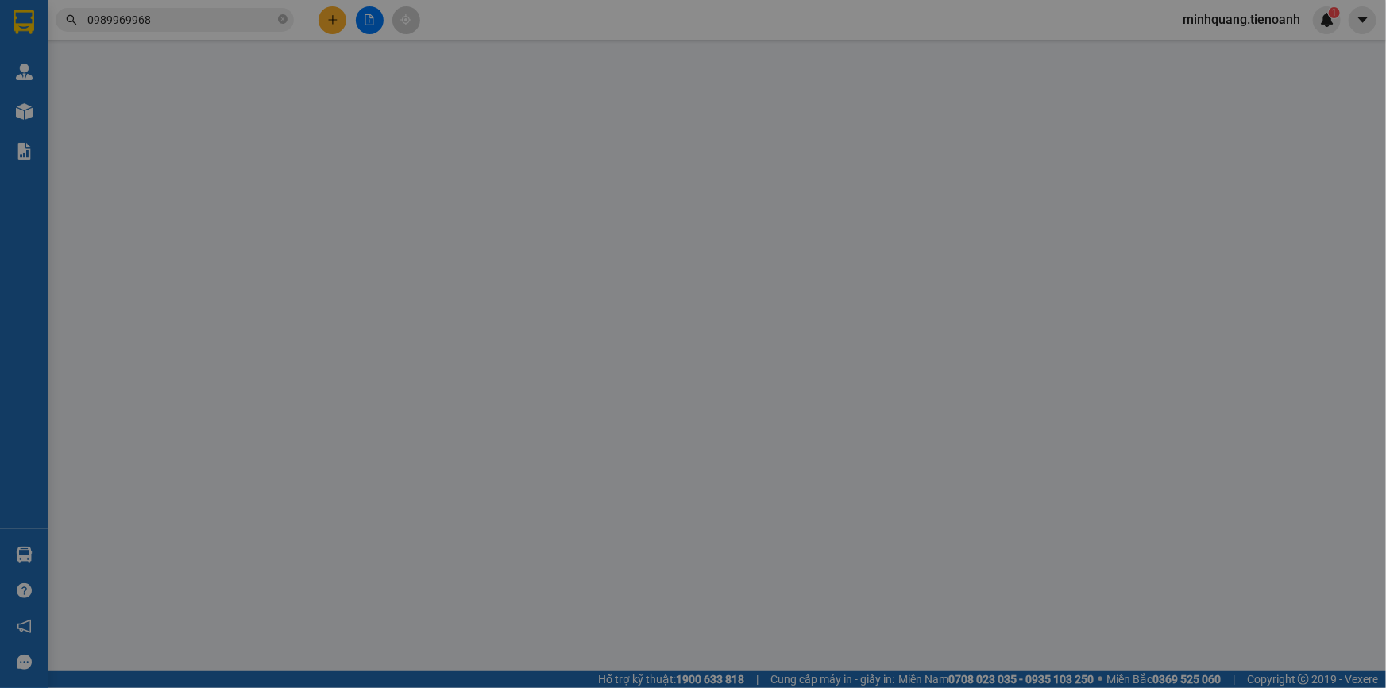
type input "0989969968"
type input "C NI"
type input "0989969968"
type input "C NI"
type input "0"
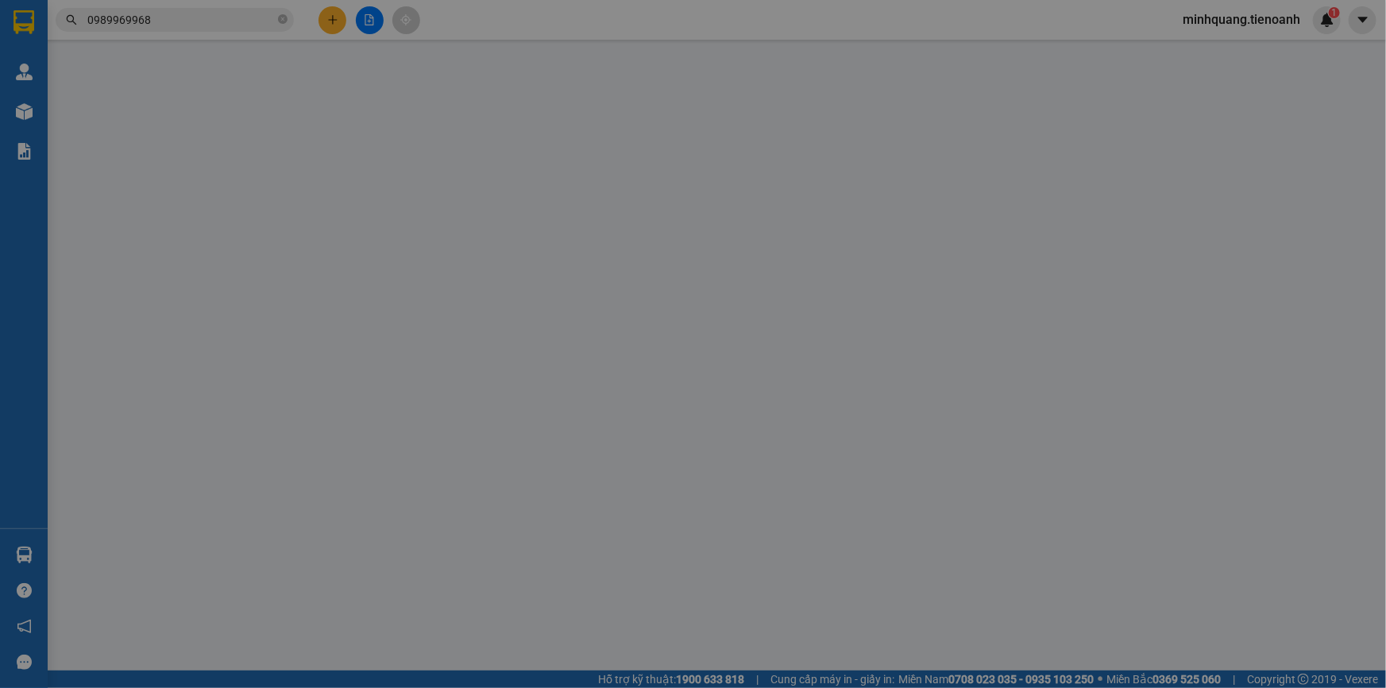
type input "40.000"
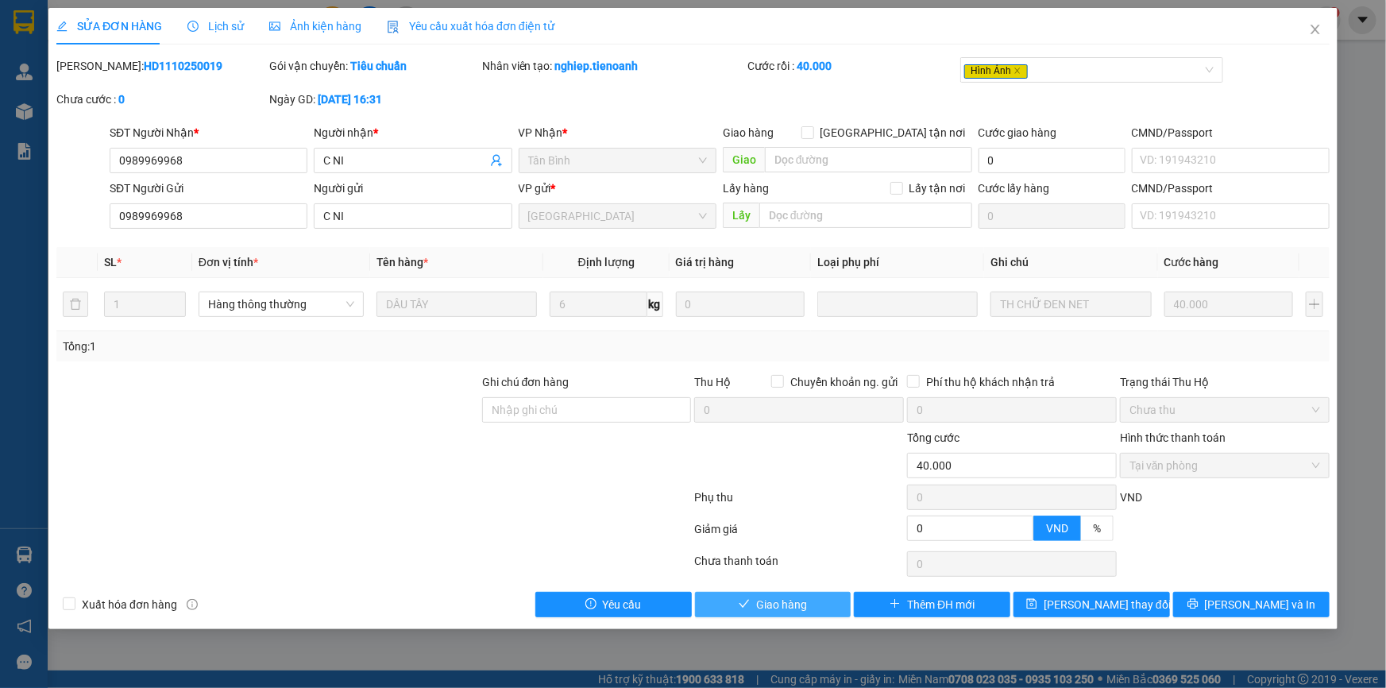
click at [790, 601] on span "Giao hàng" at bounding box center [781, 604] width 51 height 17
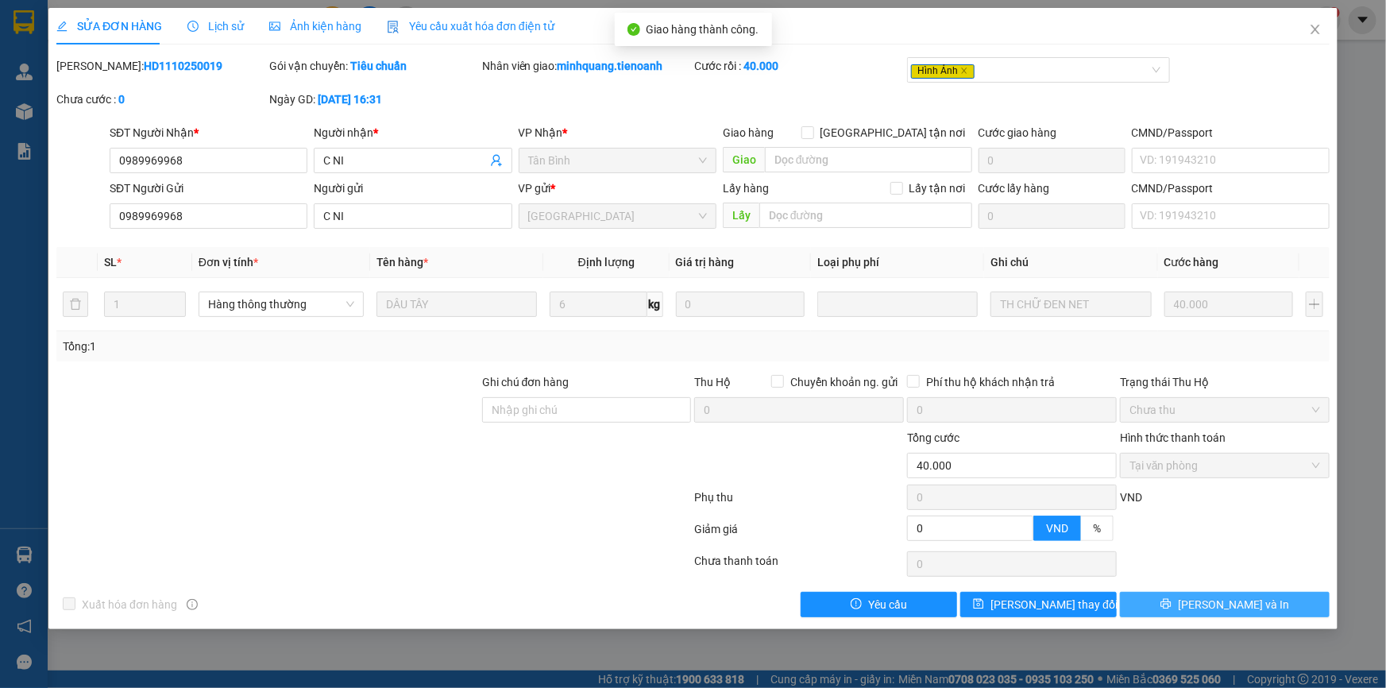
click at [1264, 612] on button "[PERSON_NAME] và In" at bounding box center [1225, 604] width 210 height 25
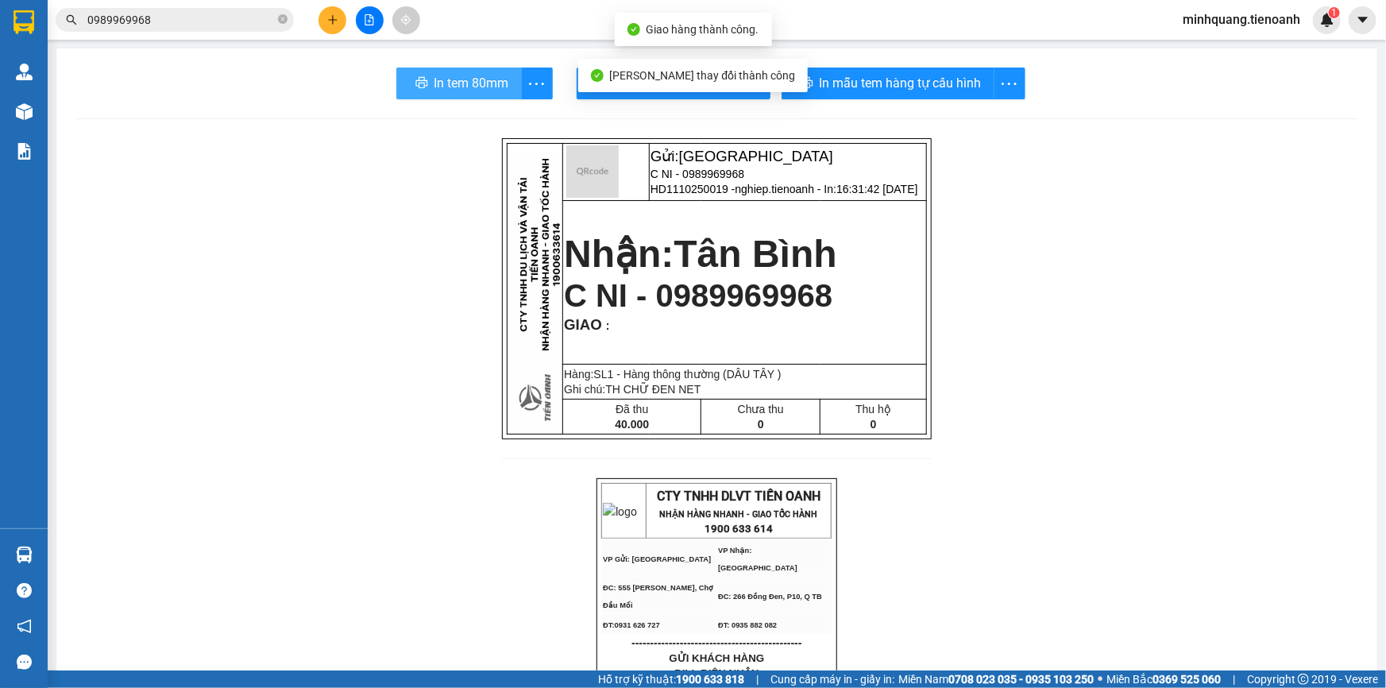
click at [446, 78] on span "In tem 80mm" at bounding box center [472, 83] width 75 height 20
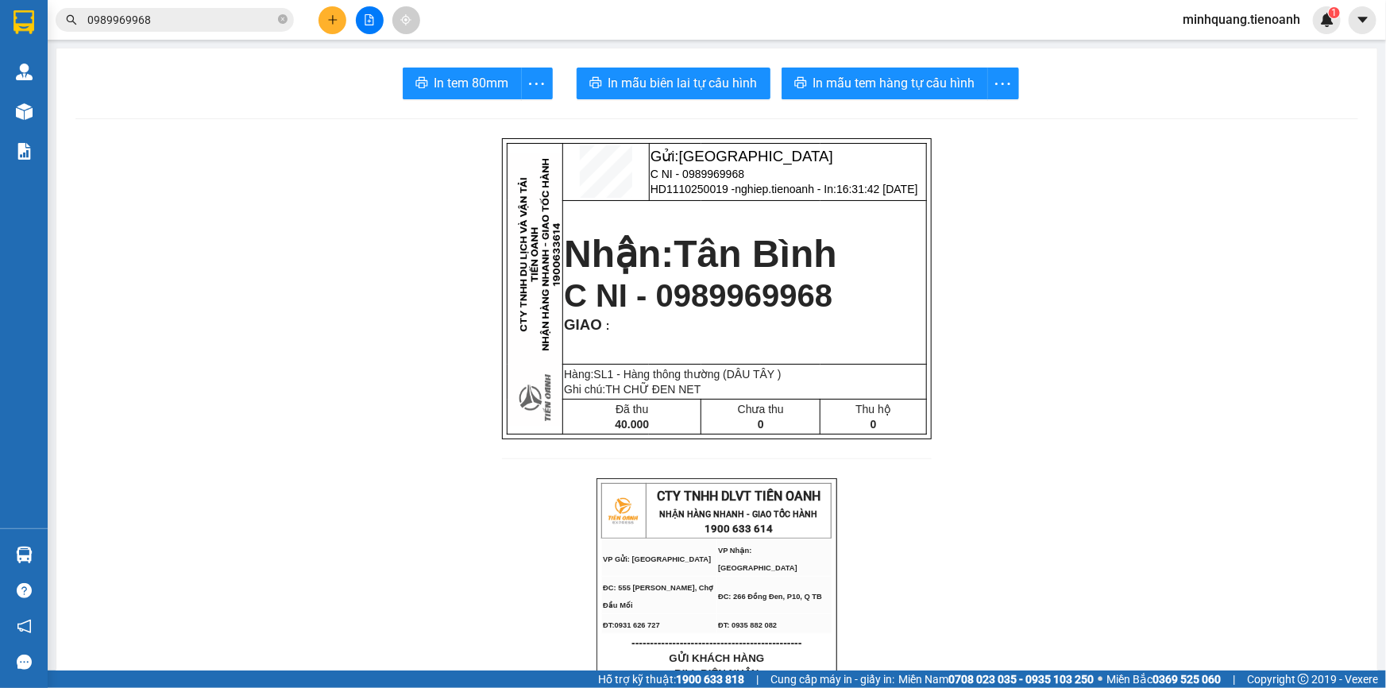
click at [201, 15] on input "0989969968" at bounding box center [180, 19] width 187 height 17
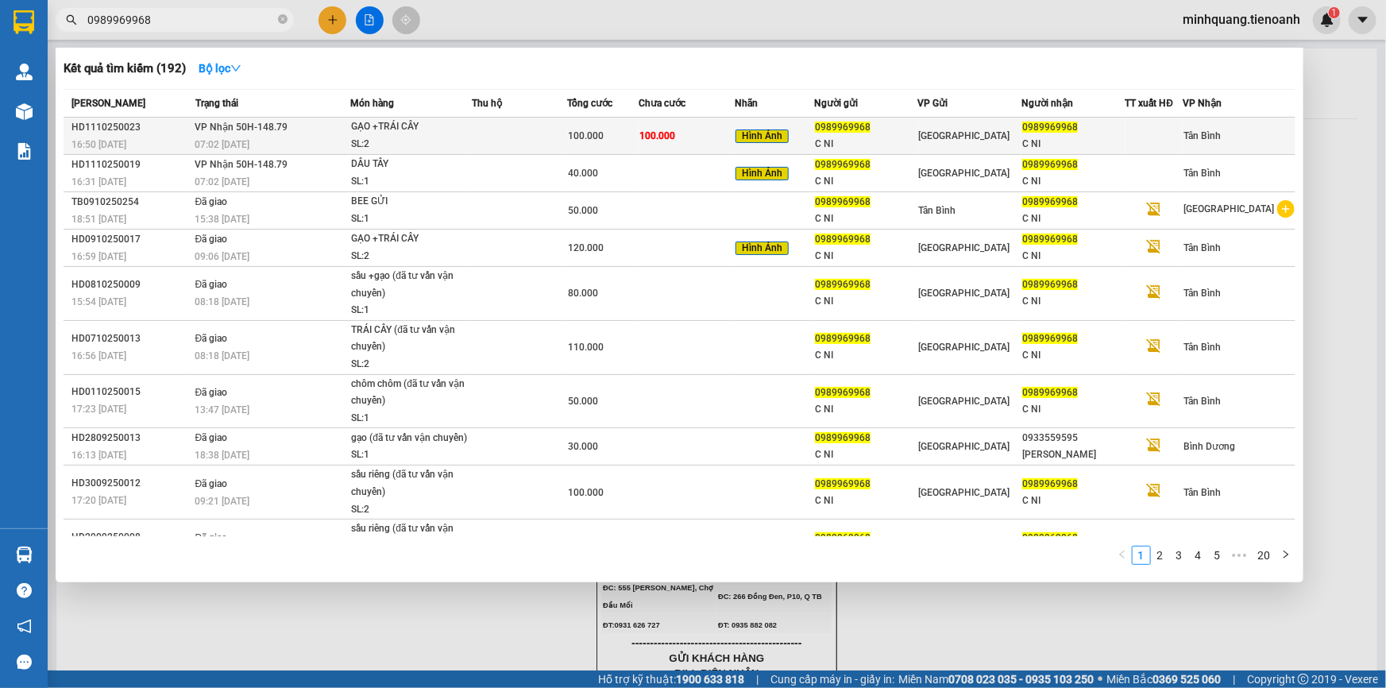
click at [732, 129] on td "100.000" at bounding box center [687, 136] width 95 height 37
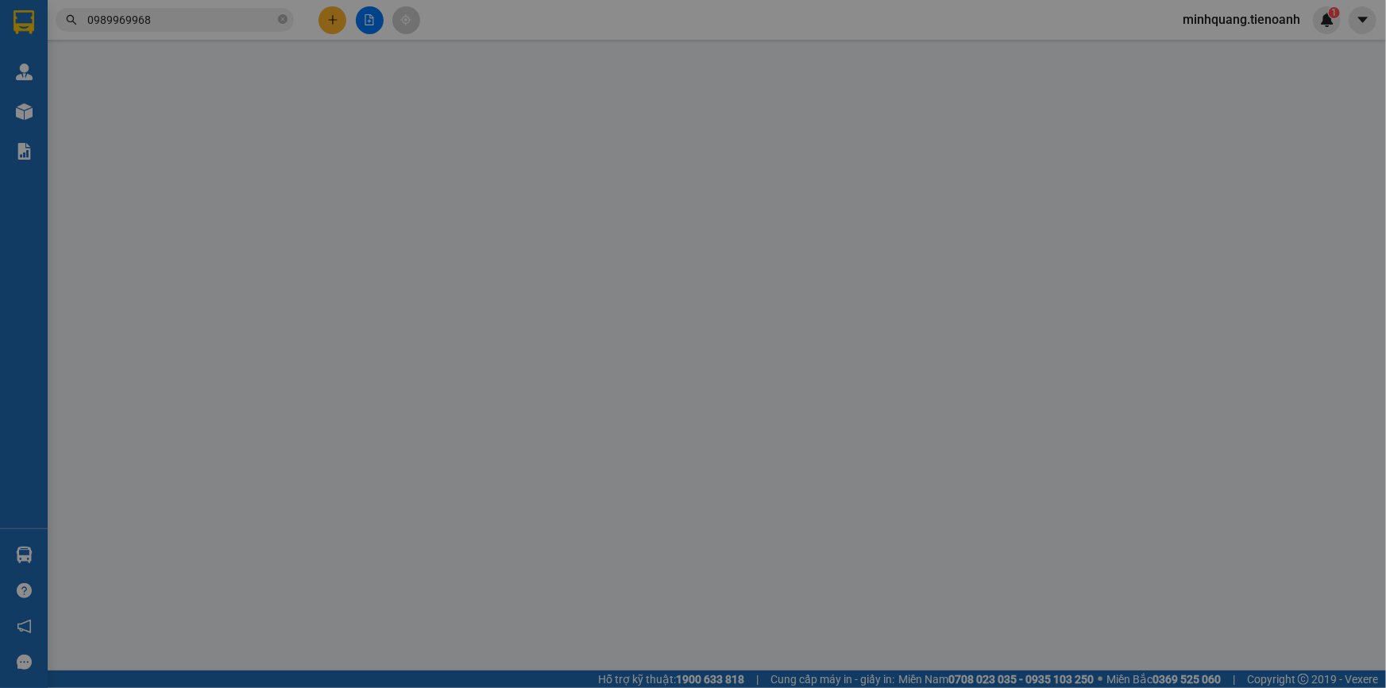
type input "0989969968"
type input "C NI"
type input "0989969968"
type input "C NI"
type input "0"
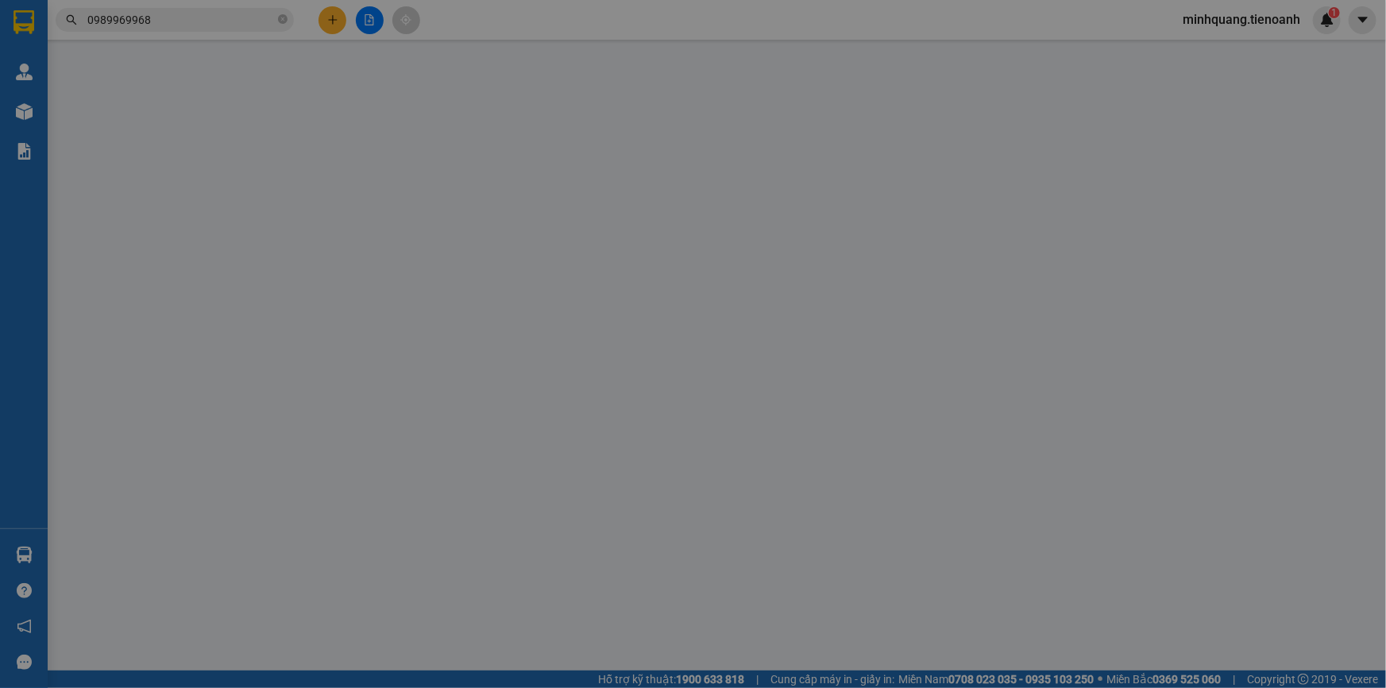
type input "100.000"
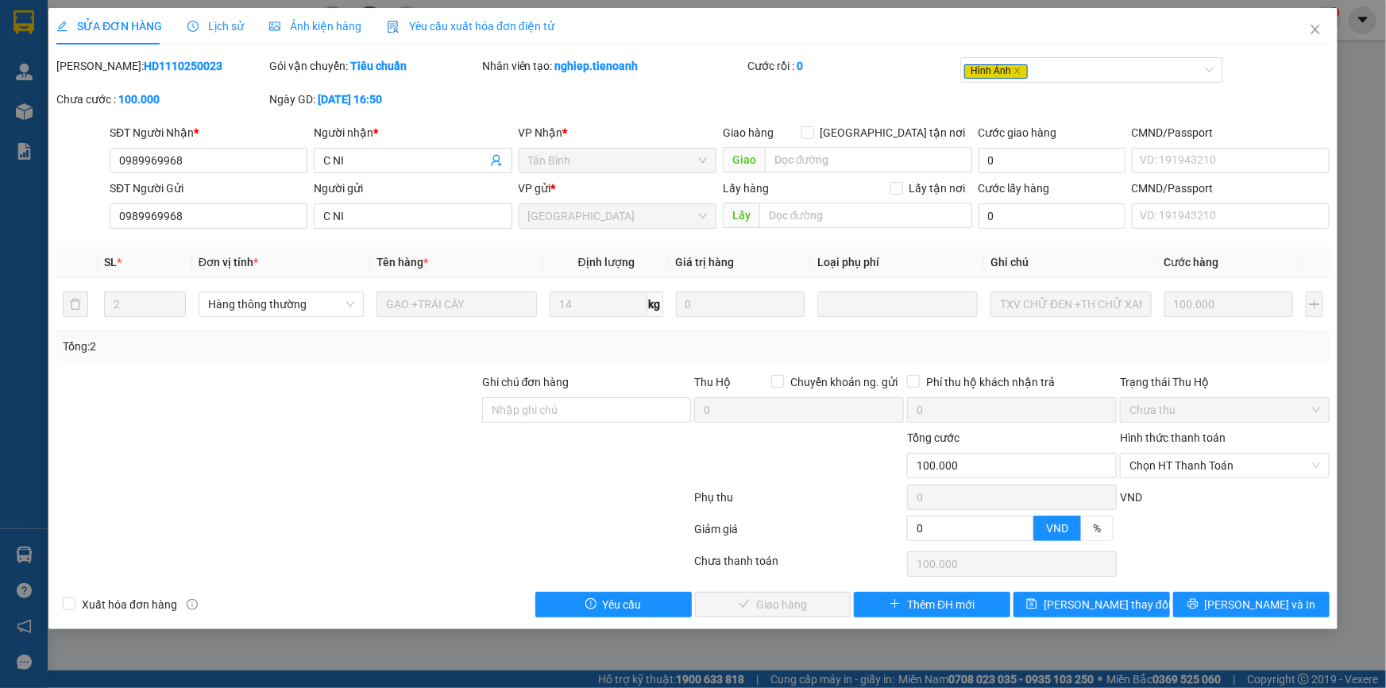
click at [1179, 478] on div "Hình thức thanh toán Chọn HT Thanh Toán" at bounding box center [1225, 457] width 210 height 56
click at [1178, 469] on span "Chọn HT Thanh Toán" at bounding box center [1225, 466] width 191 height 24
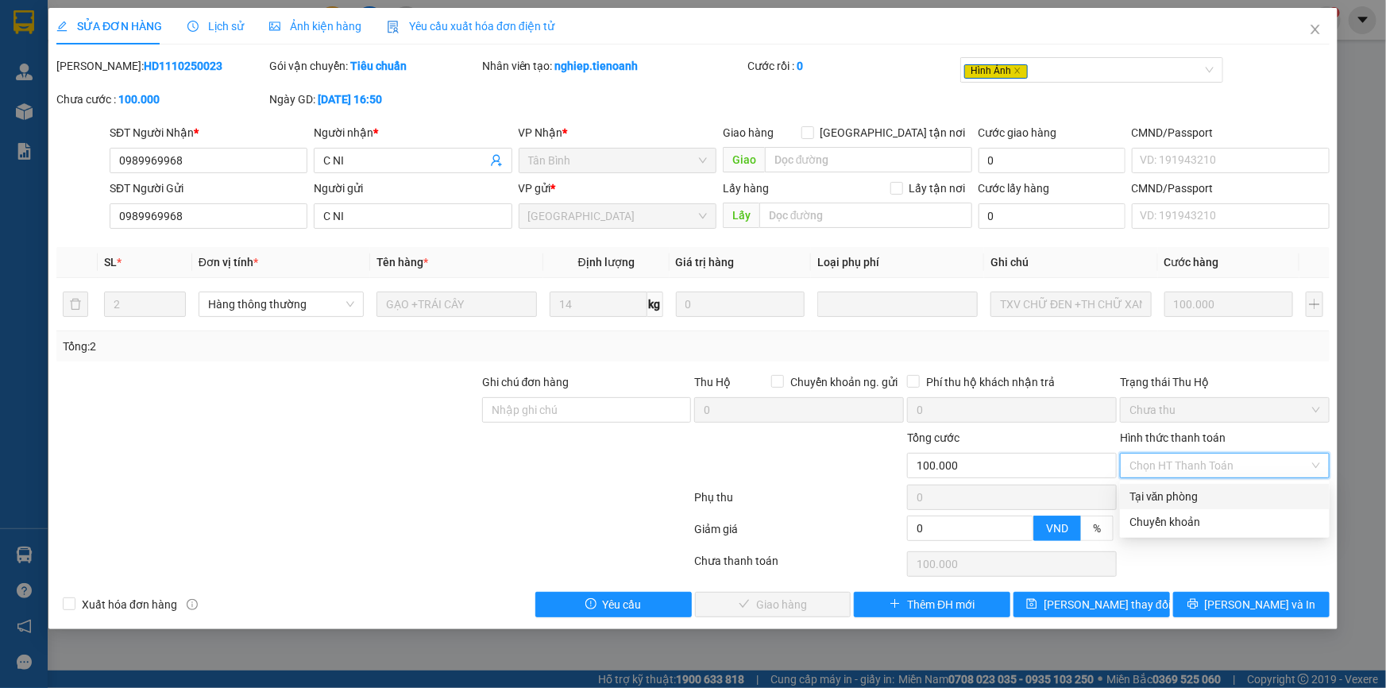
click at [1168, 488] on div "Tại văn phòng" at bounding box center [1225, 496] width 191 height 17
type input "0"
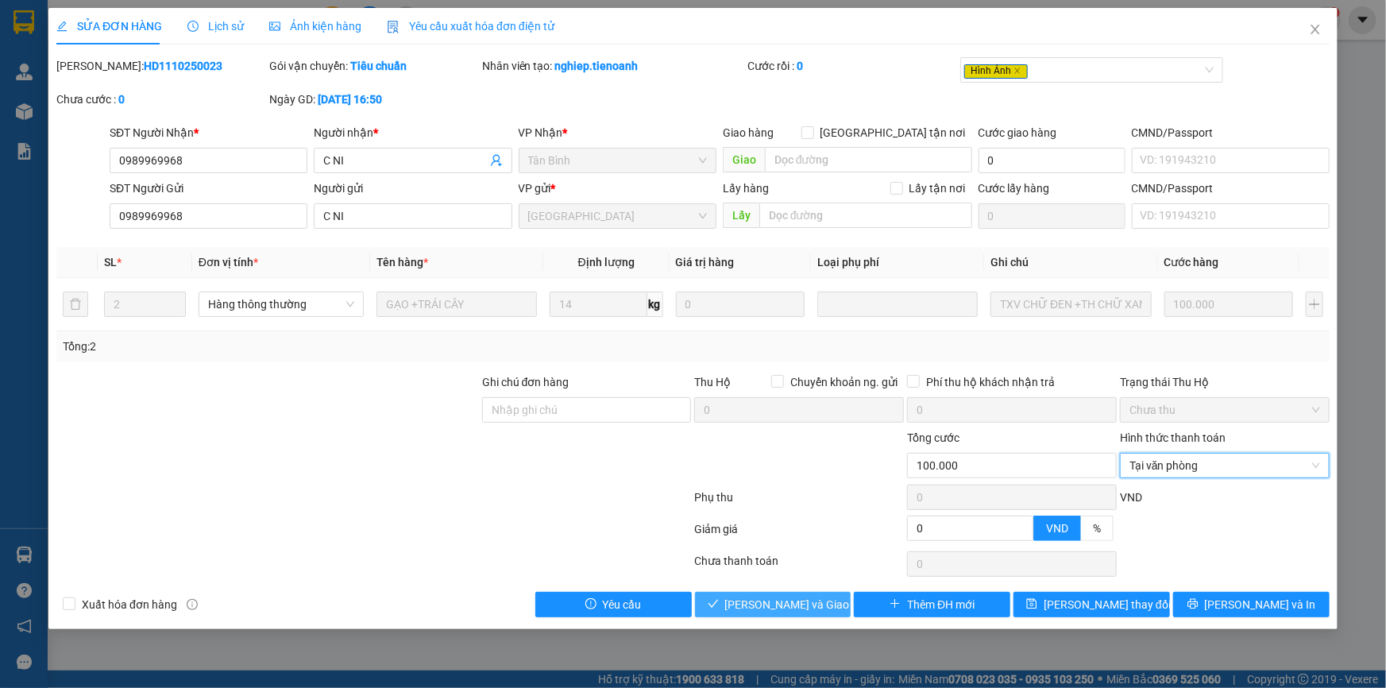
click at [799, 600] on span "[PERSON_NAME] và Giao hàng" at bounding box center [801, 604] width 153 height 17
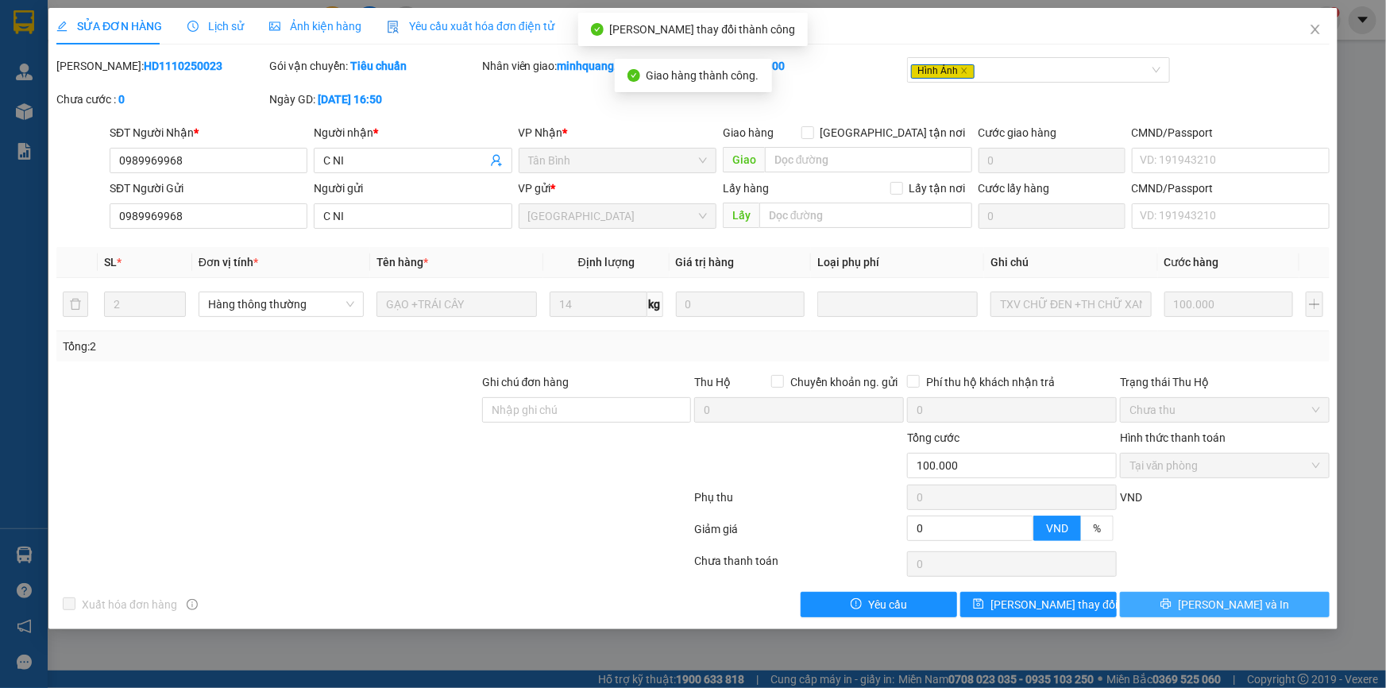
click at [1250, 611] on span "[PERSON_NAME] và In" at bounding box center [1233, 604] width 111 height 17
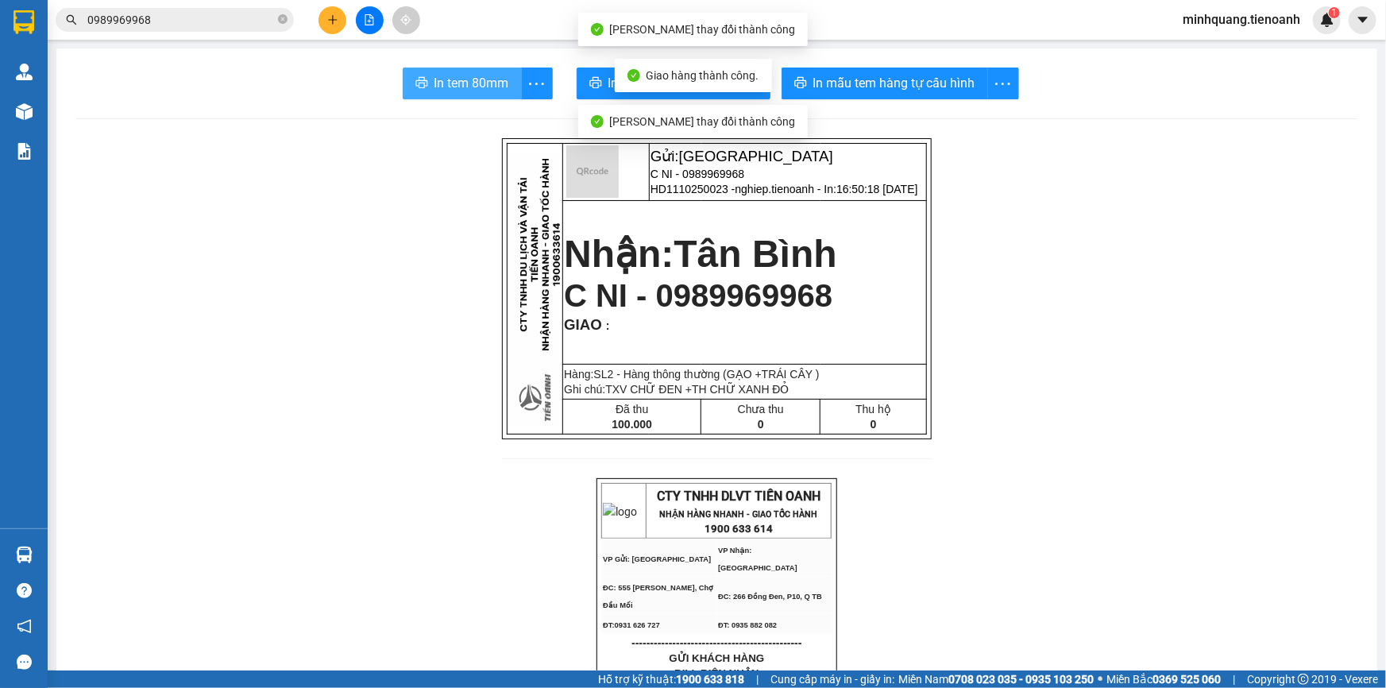
click at [439, 88] on span "In tem 80mm" at bounding box center [472, 83] width 75 height 20
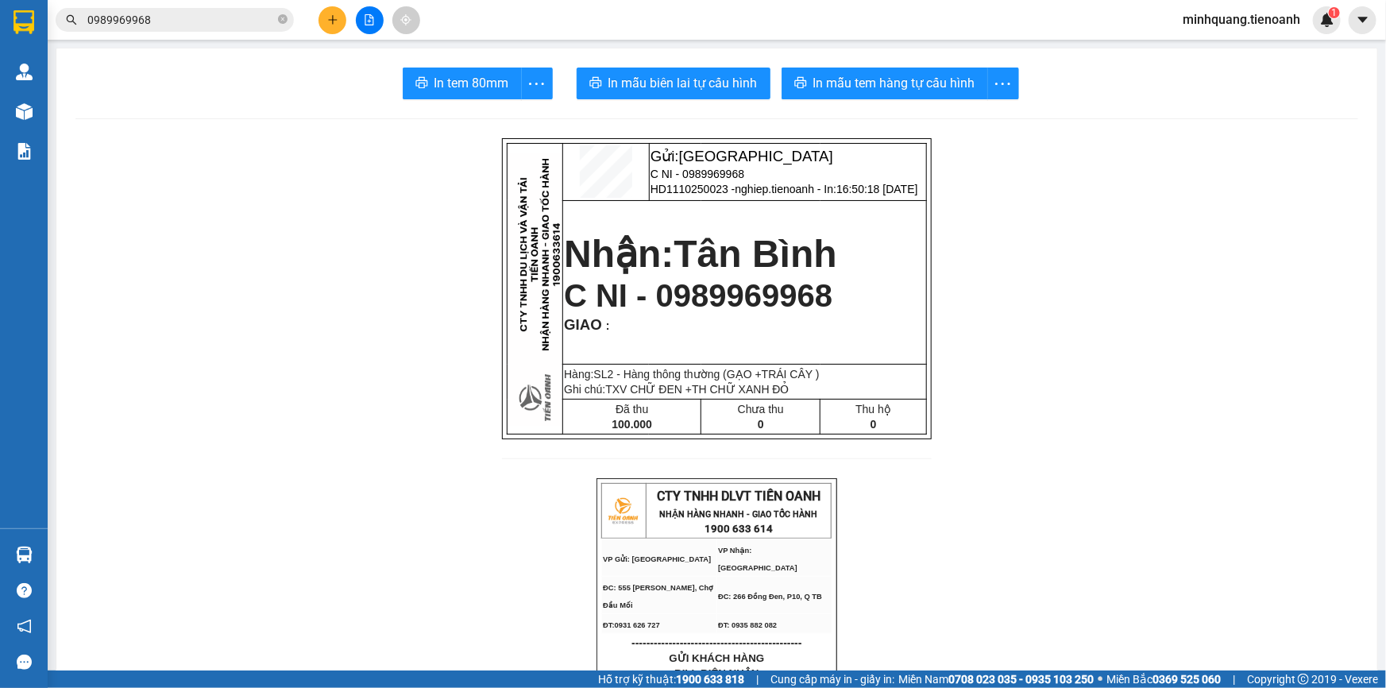
click at [187, 17] on input "0989969968" at bounding box center [180, 19] width 187 height 17
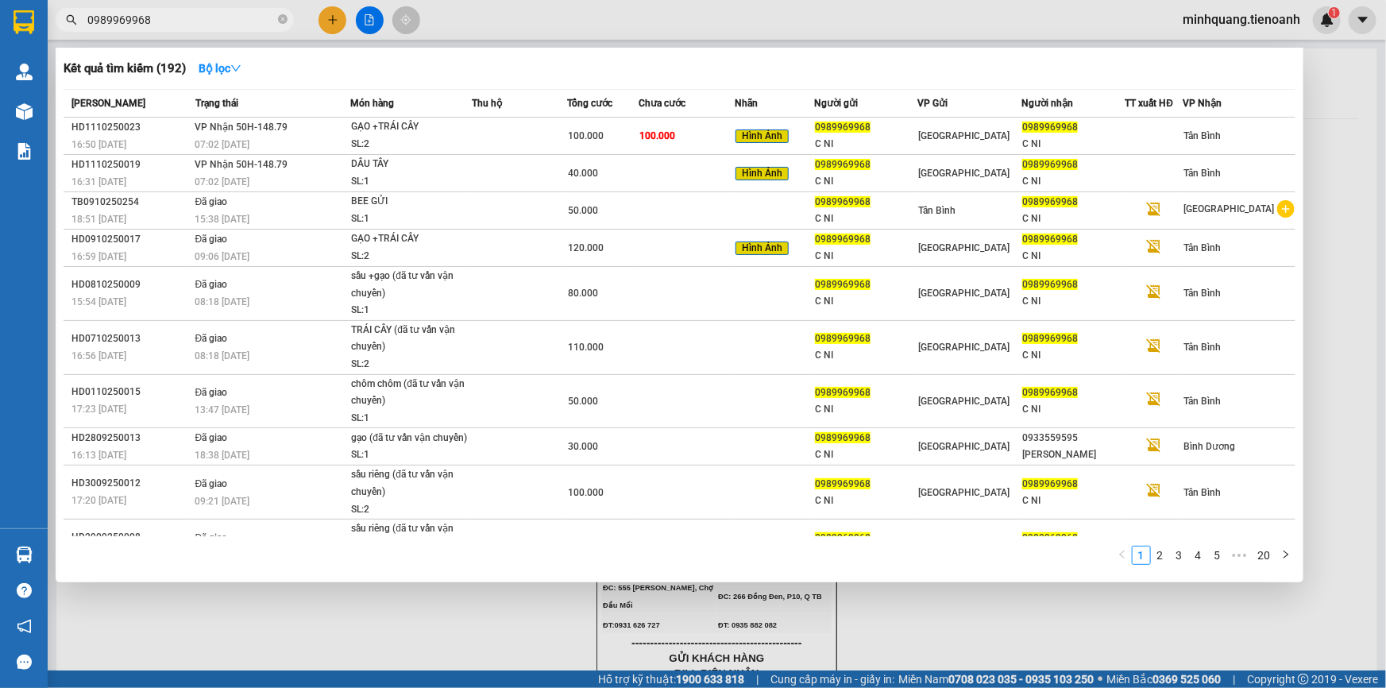
click at [187, 17] on input "0989969968" at bounding box center [180, 19] width 187 height 17
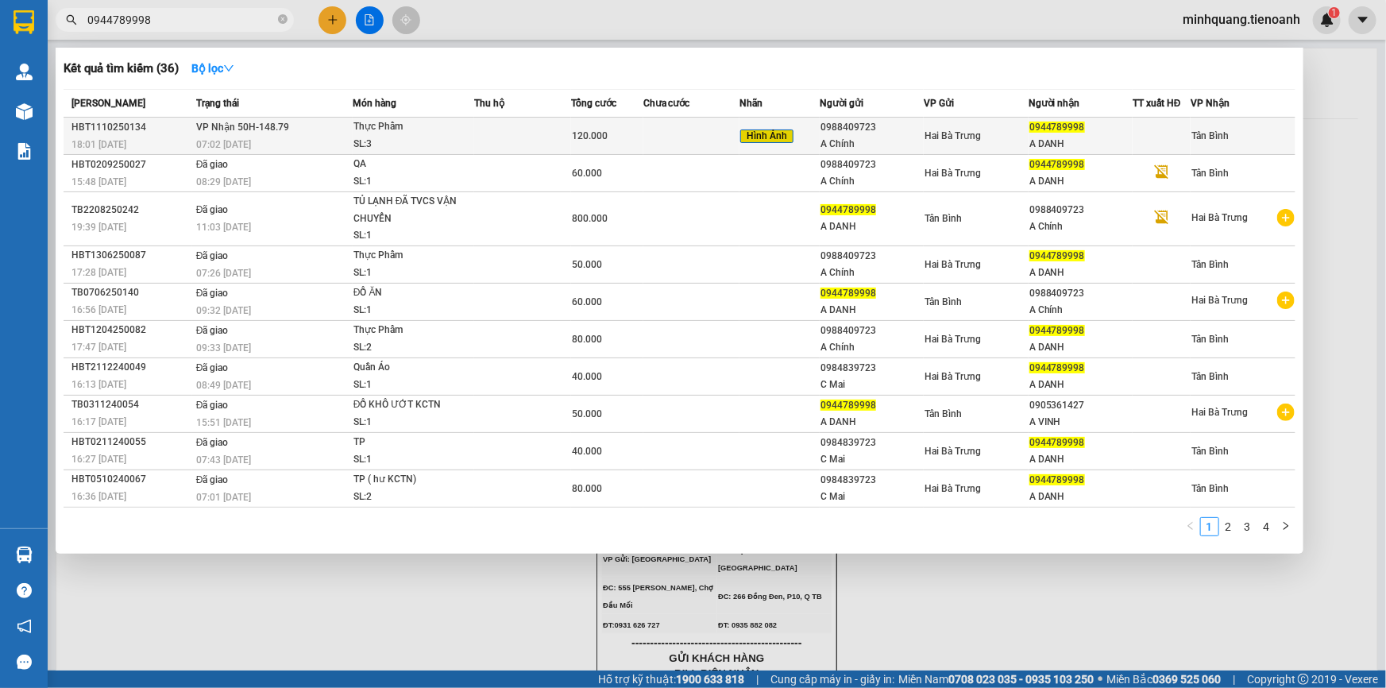
type input "0944789998"
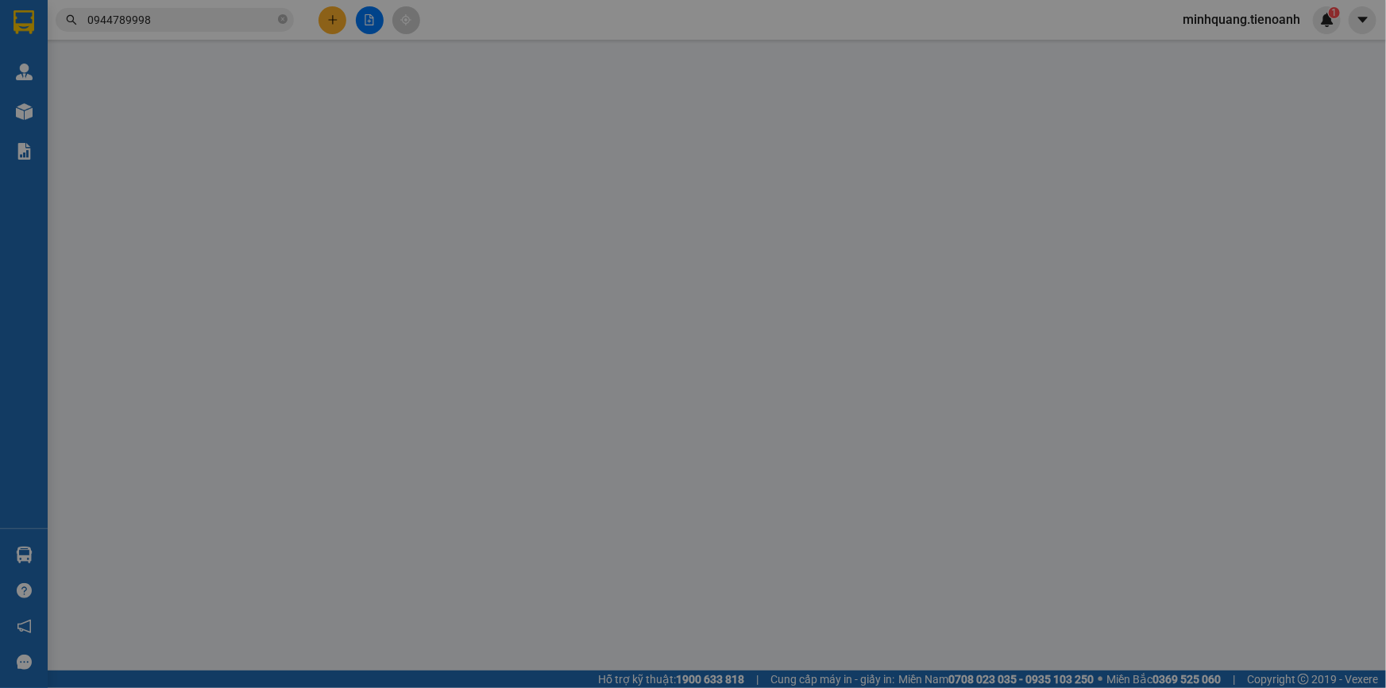
type input "0944789998"
type input "A DANH"
type input "0988409723"
type input "A Chính"
type input "0"
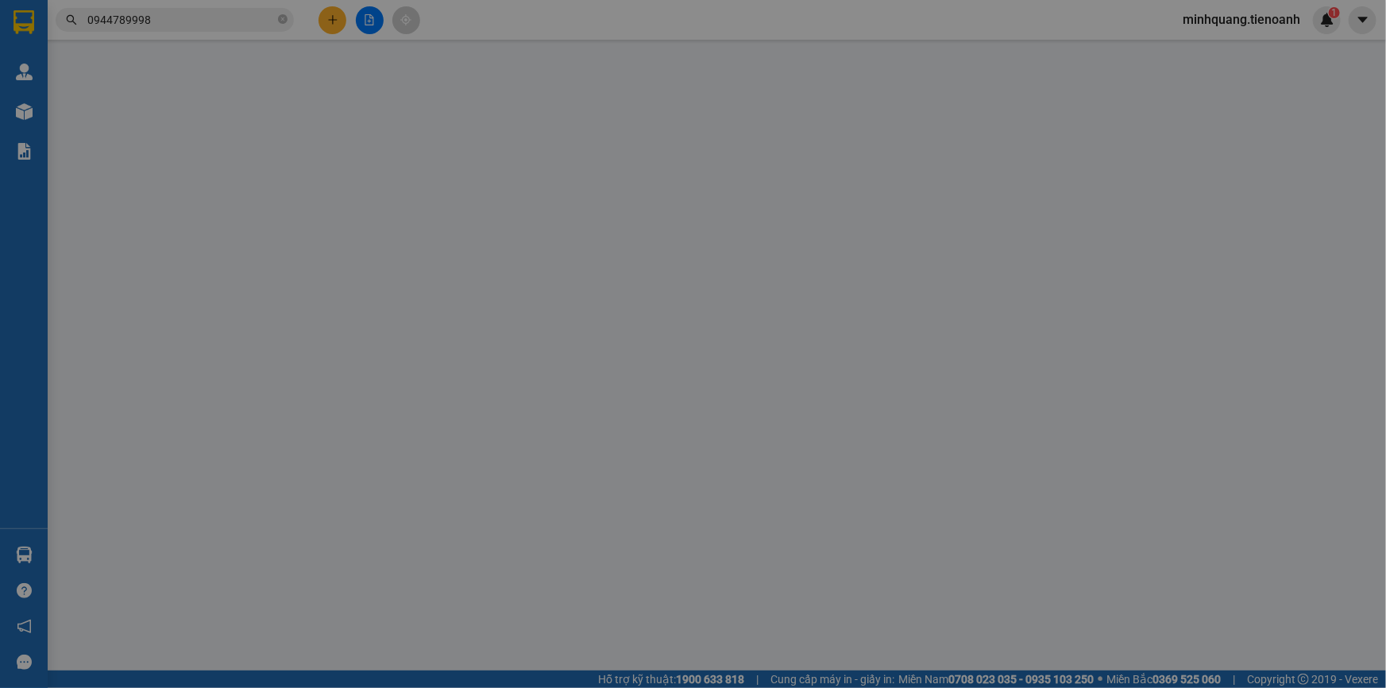
type input "120.000"
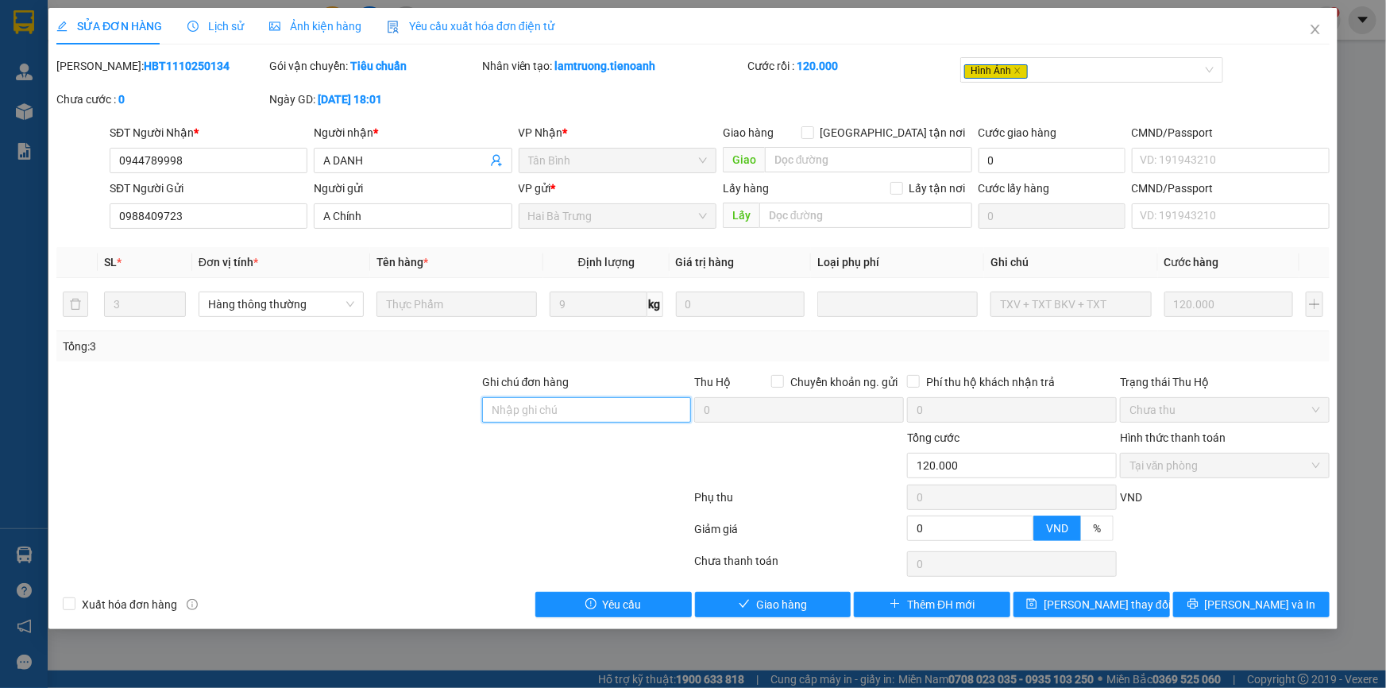
drag, startPoint x: 516, startPoint y: 411, endPoint x: 439, endPoint y: 416, distance: 77.3
click at [516, 411] on input "Ghi chú đơn hàng" at bounding box center [587, 409] width 210 height 25
drag, startPoint x: 241, startPoint y: 422, endPoint x: 538, endPoint y: 392, distance: 298.6
click at [242, 422] on div at bounding box center [268, 401] width 426 height 56
click at [769, 604] on span "Giao hàng" at bounding box center [781, 604] width 51 height 17
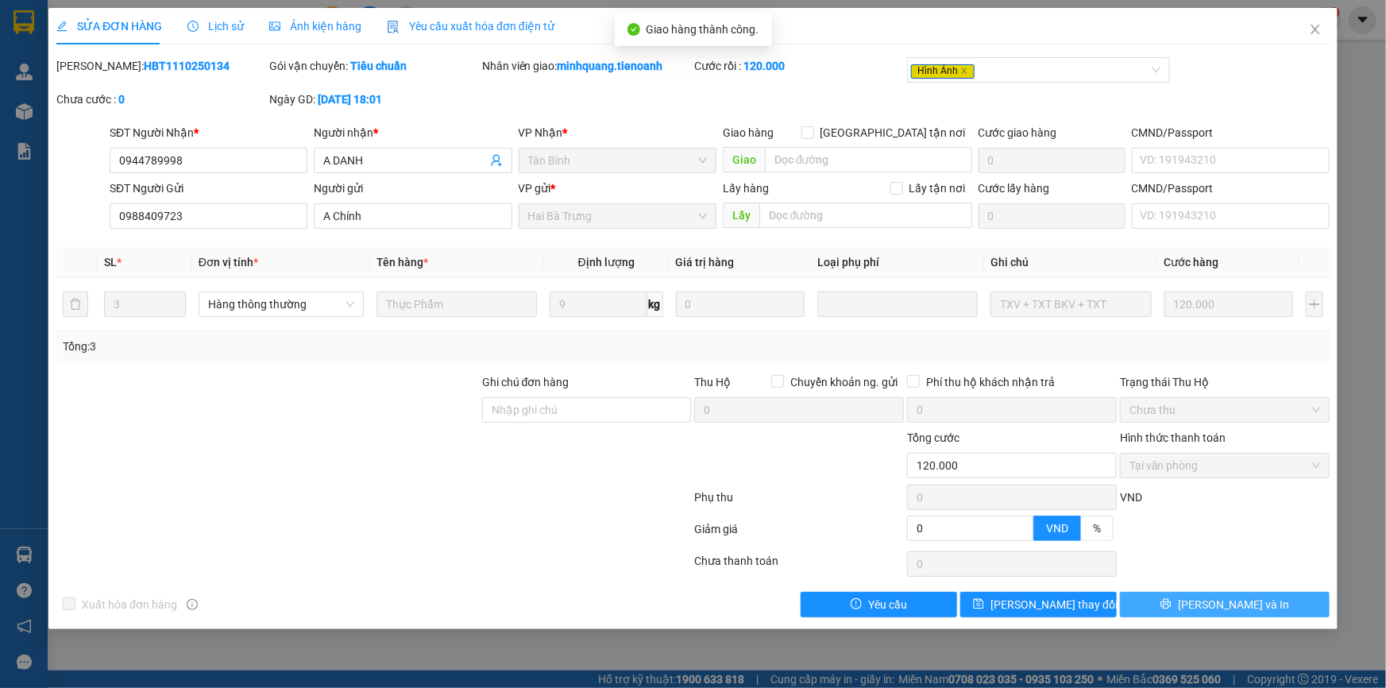
click at [1171, 605] on icon "printer" at bounding box center [1166, 604] width 10 height 10
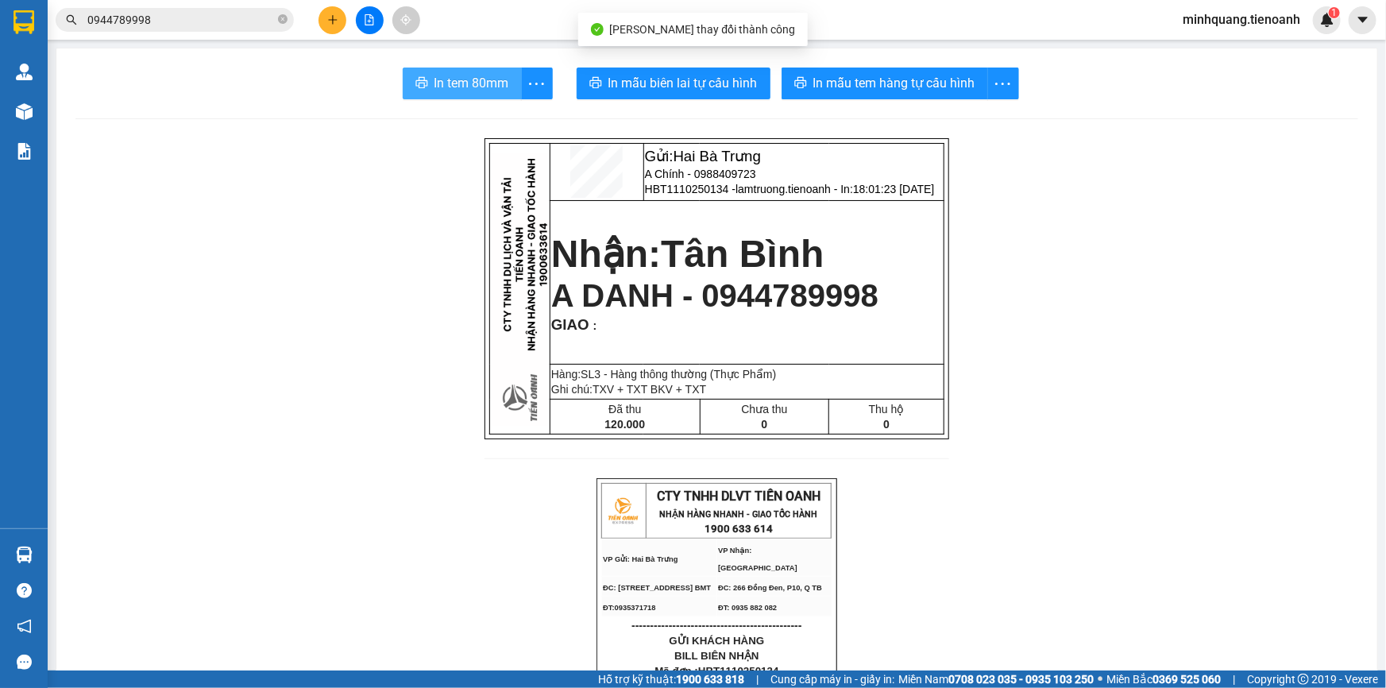
click at [462, 93] on span "In tem 80mm" at bounding box center [472, 83] width 75 height 20
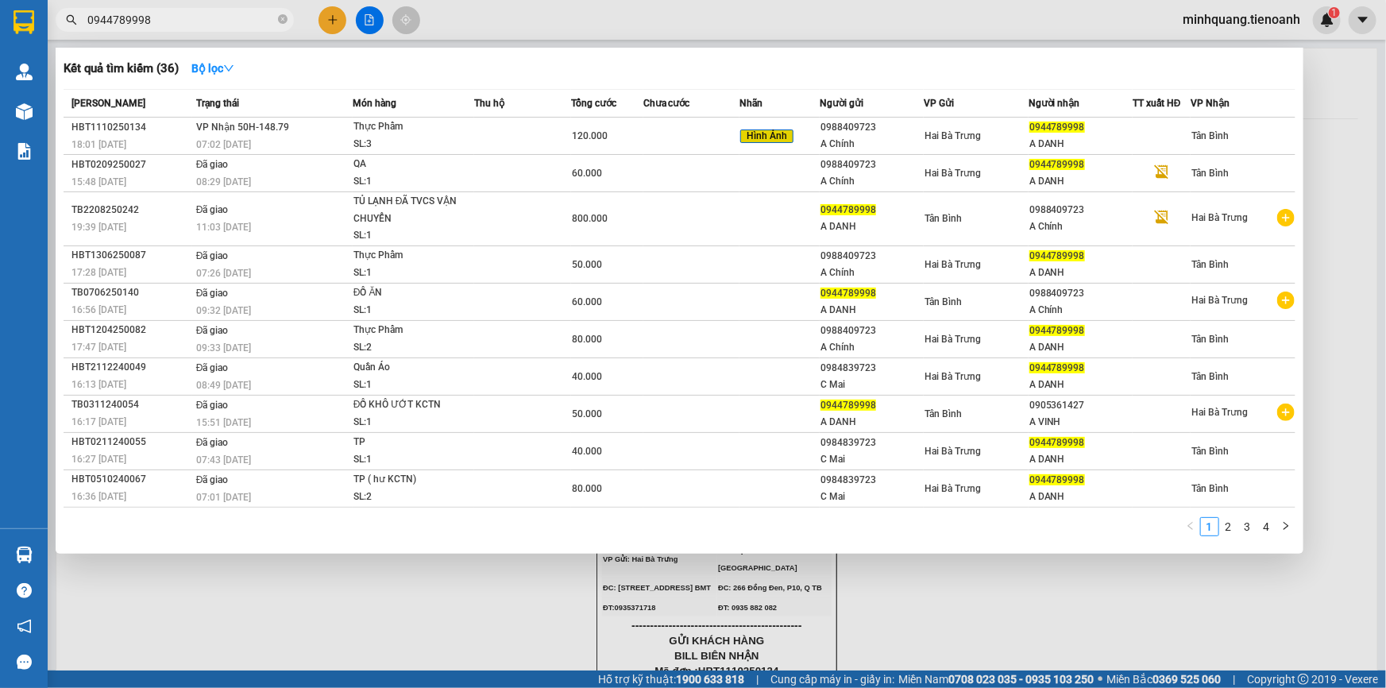
click at [225, 16] on input "0944789998" at bounding box center [180, 19] width 187 height 17
click at [269, 21] on input "0944789998" at bounding box center [180, 19] width 187 height 17
click at [278, 21] on icon "close-circle" at bounding box center [283, 19] width 10 height 10
click at [249, 21] on input "text" at bounding box center [180, 19] width 187 height 17
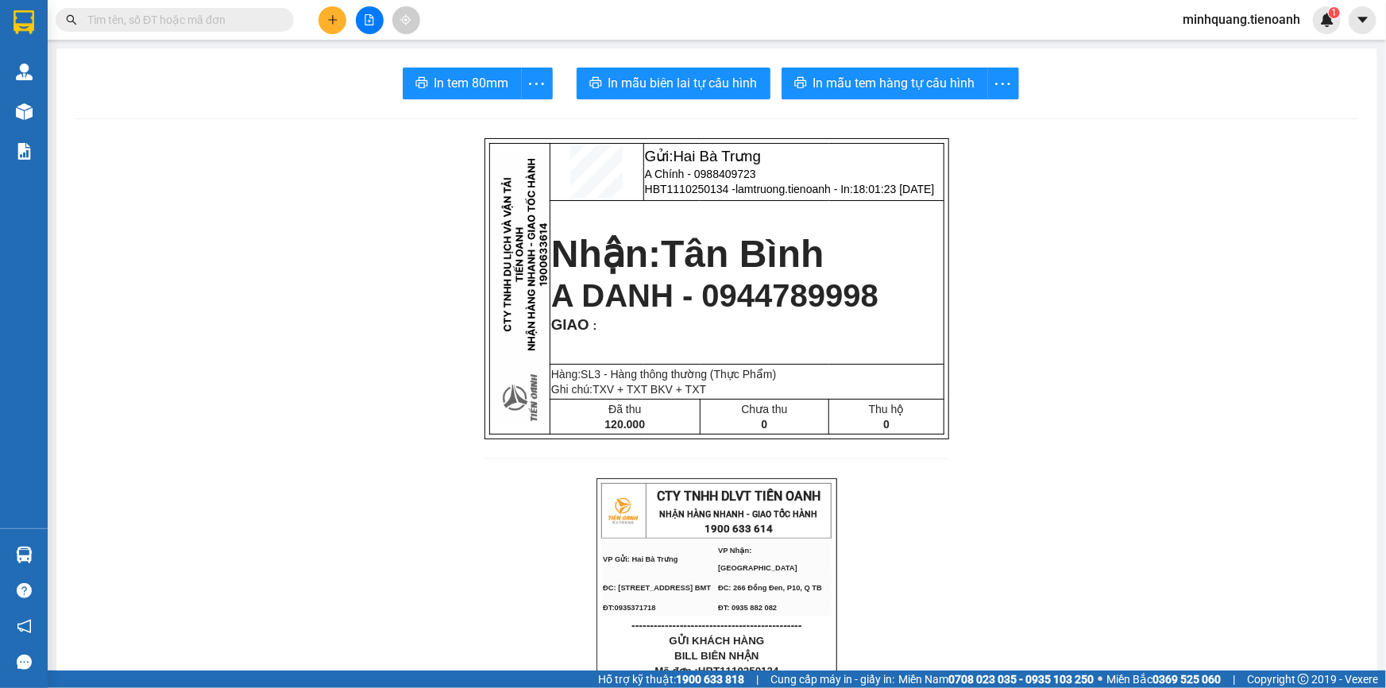
click at [244, 19] on input "text" at bounding box center [180, 19] width 187 height 17
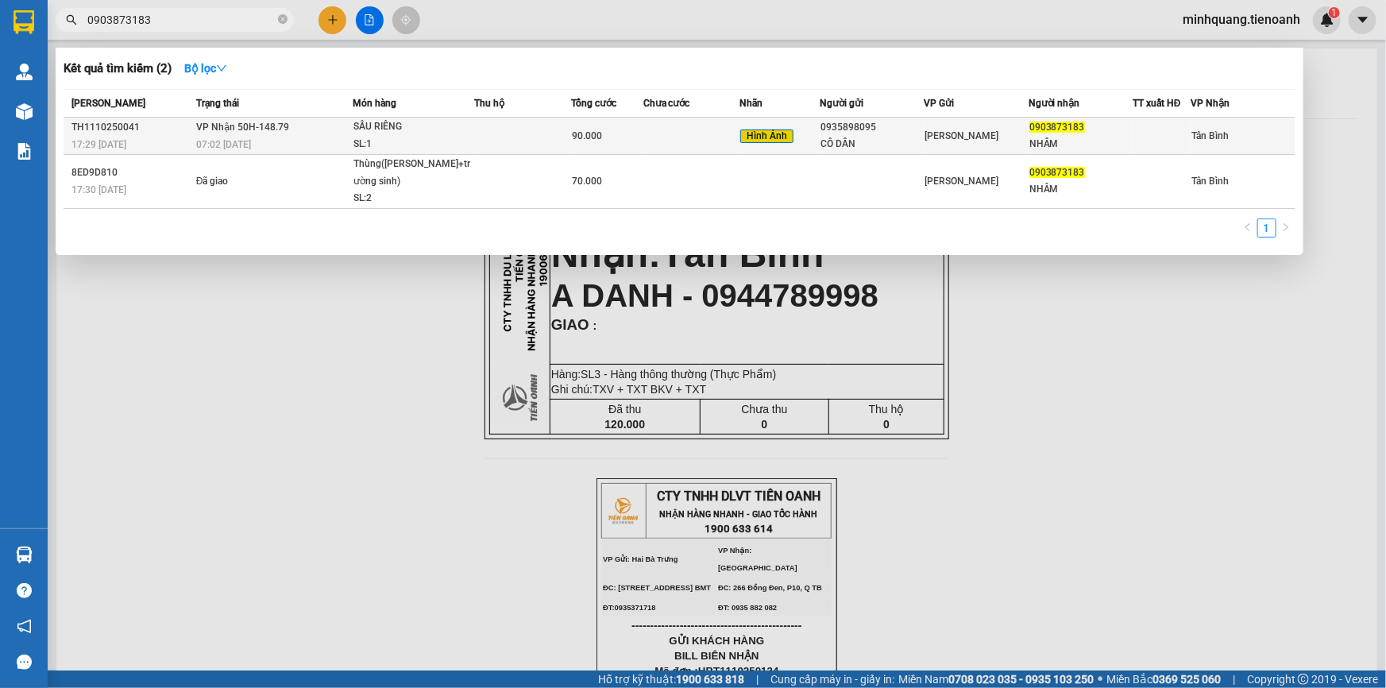
type input "0903873183"
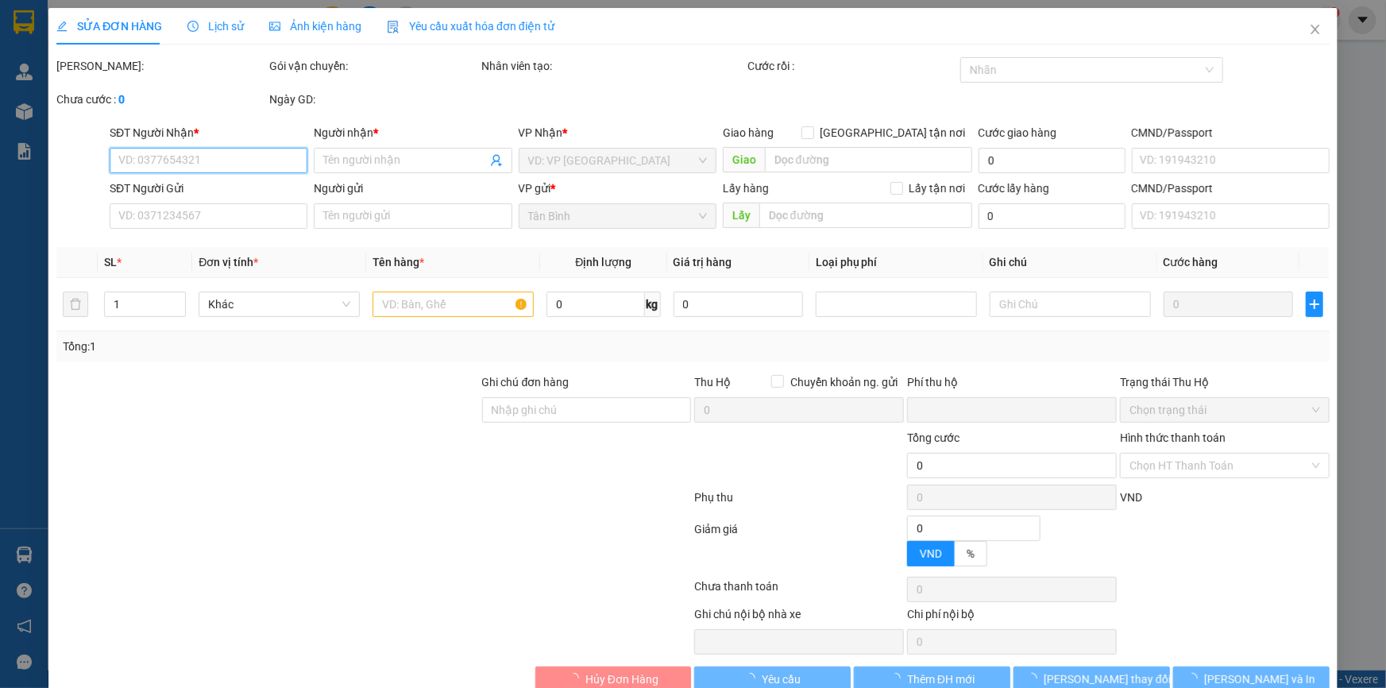
type input "0903873183"
type input "NHÂM"
type input "0935898095"
type input "CÔ DẦN"
type input "040052001899"
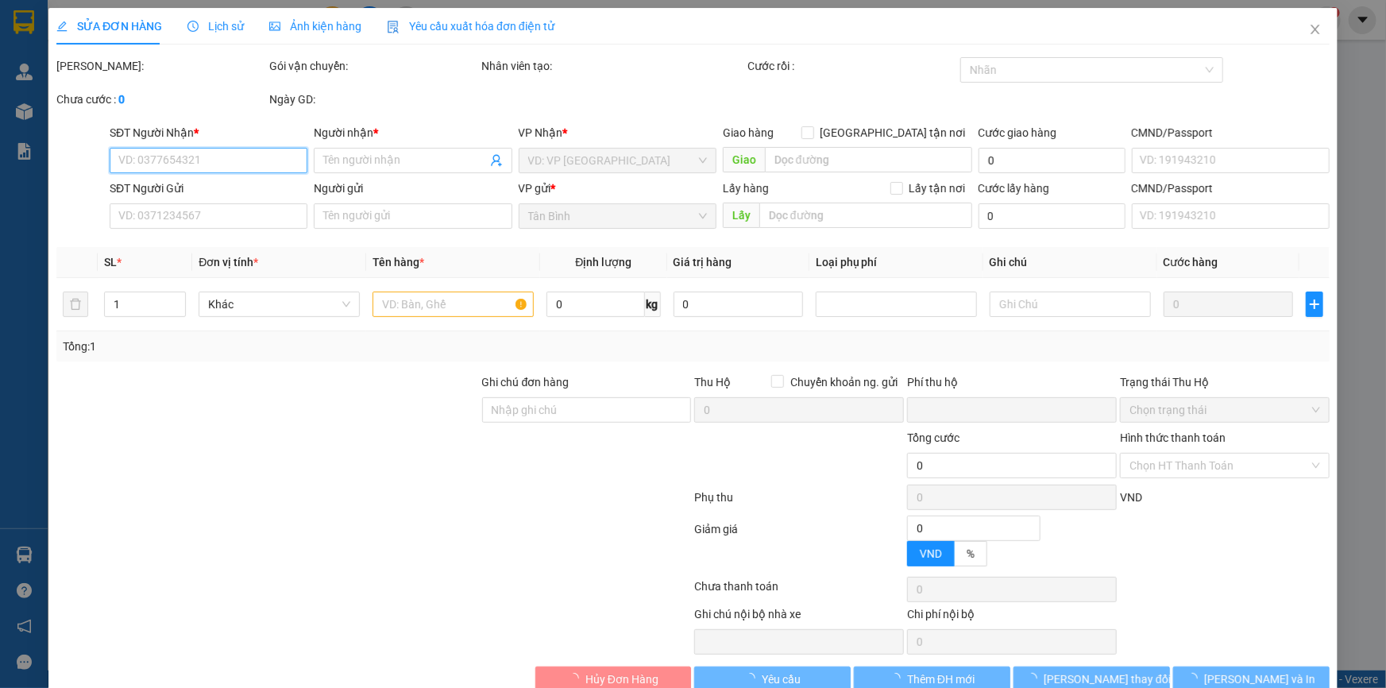
type input "0"
type input "90.000"
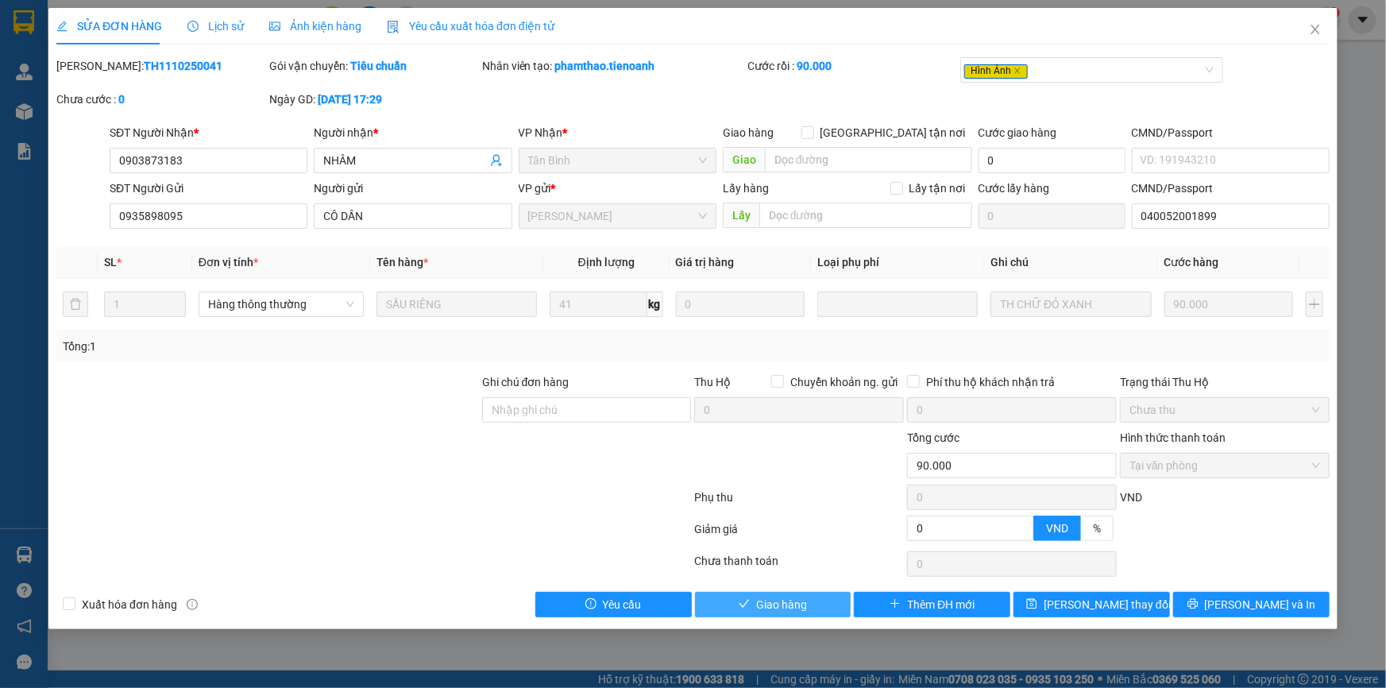
click at [803, 599] on span "Giao hàng" at bounding box center [781, 604] width 51 height 17
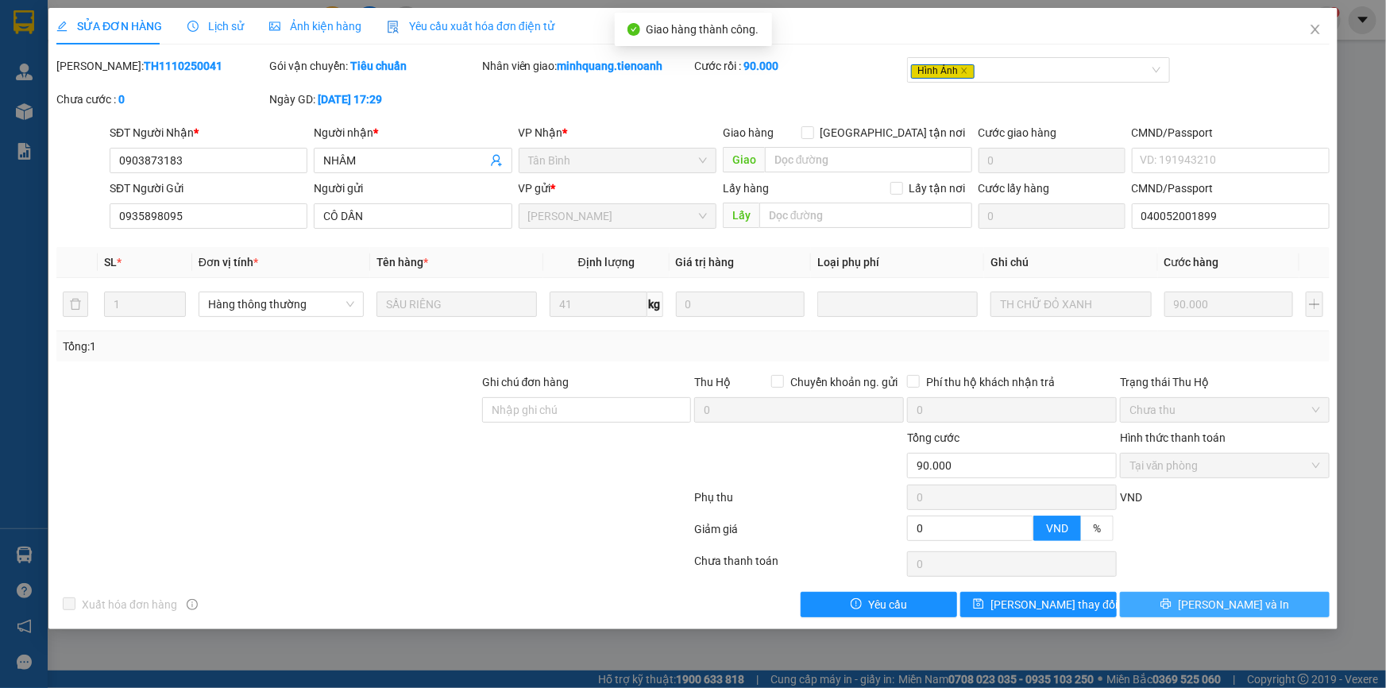
click at [1179, 608] on button "[PERSON_NAME] và In" at bounding box center [1225, 604] width 210 height 25
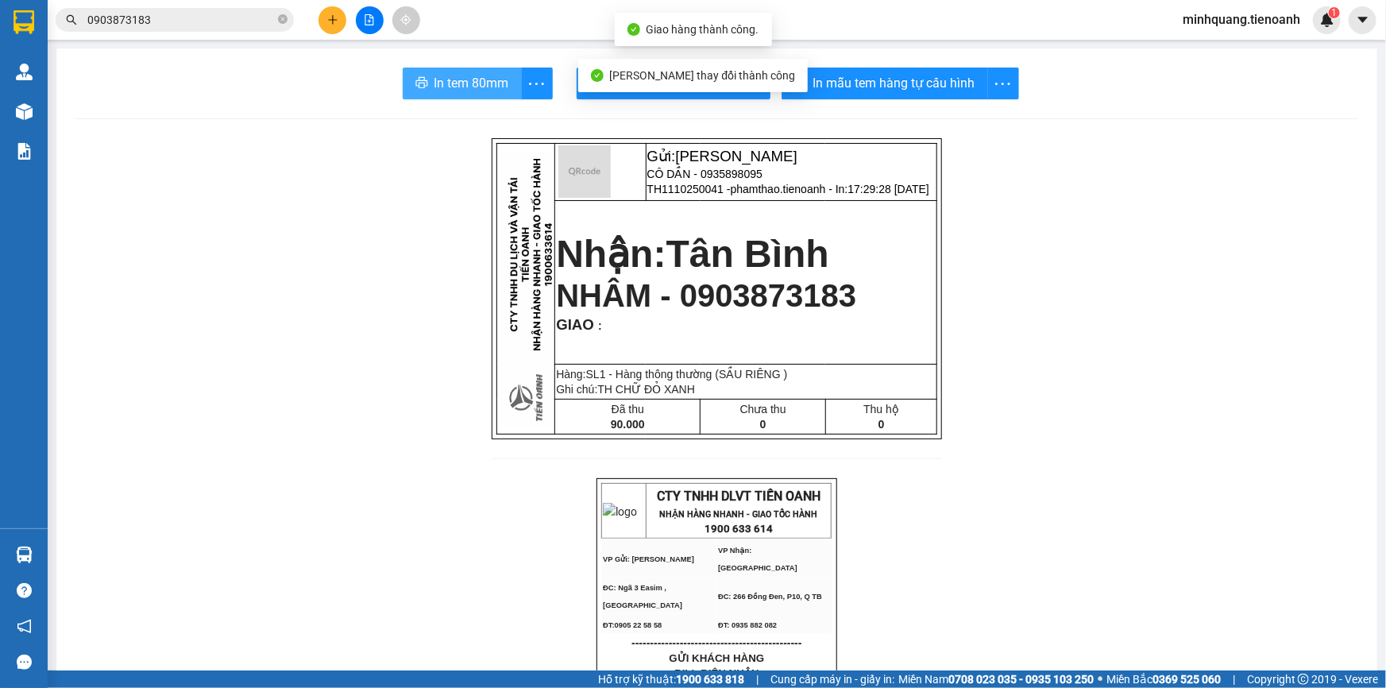
click at [470, 70] on button "In tem 80mm" at bounding box center [462, 84] width 119 height 32
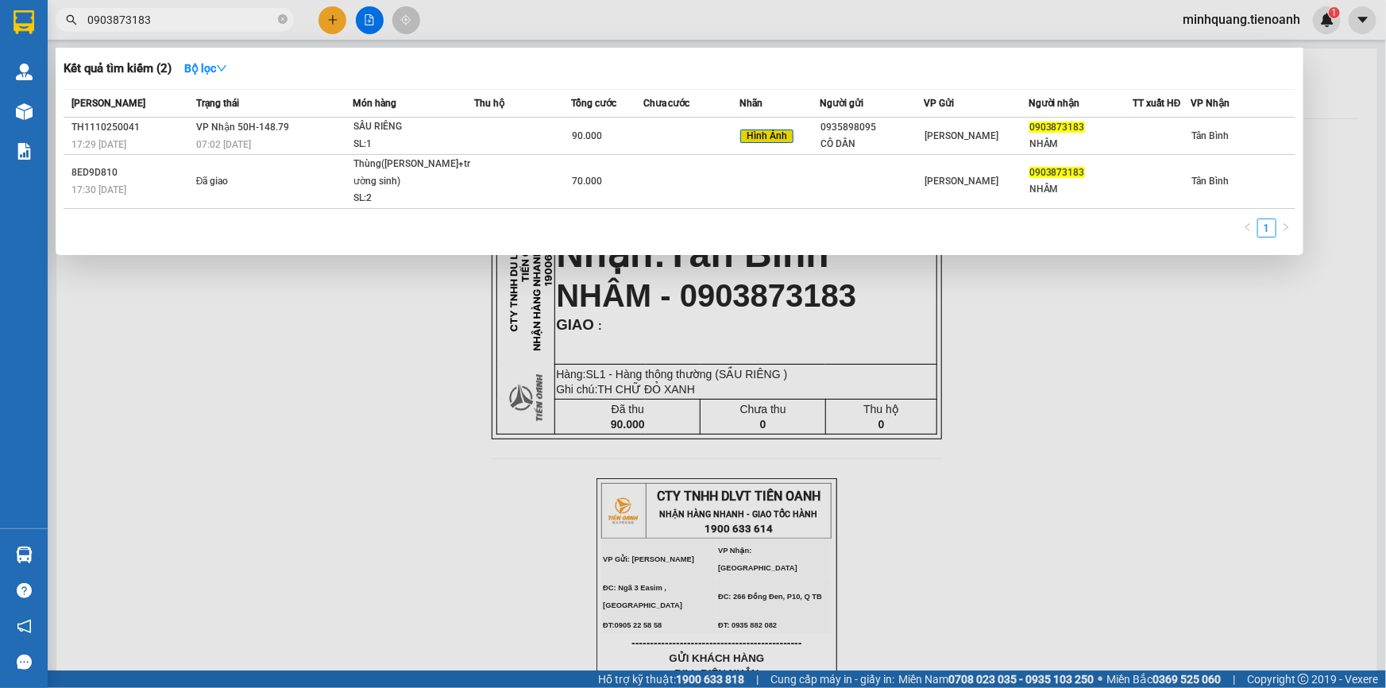
click at [222, 25] on input "0903873183" at bounding box center [180, 19] width 187 height 17
click at [280, 16] on icon "close-circle" at bounding box center [283, 19] width 10 height 10
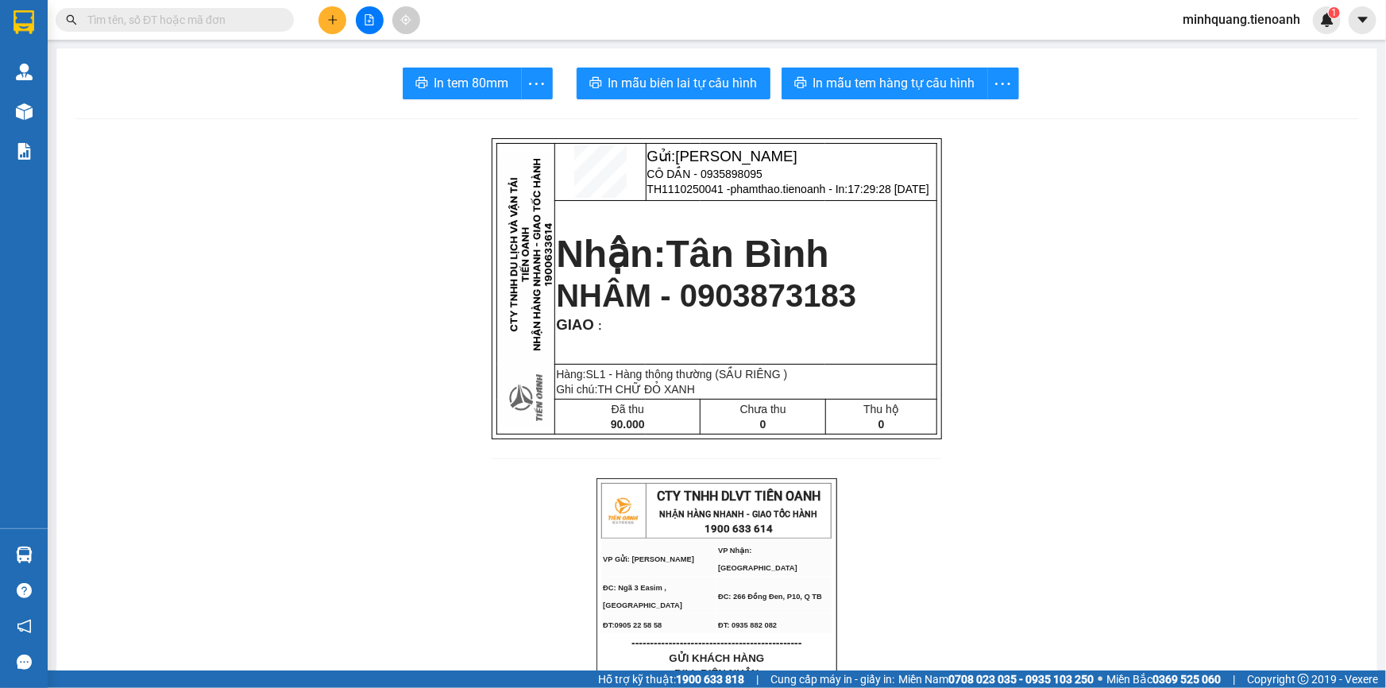
click at [247, 21] on input "text" at bounding box center [180, 19] width 187 height 17
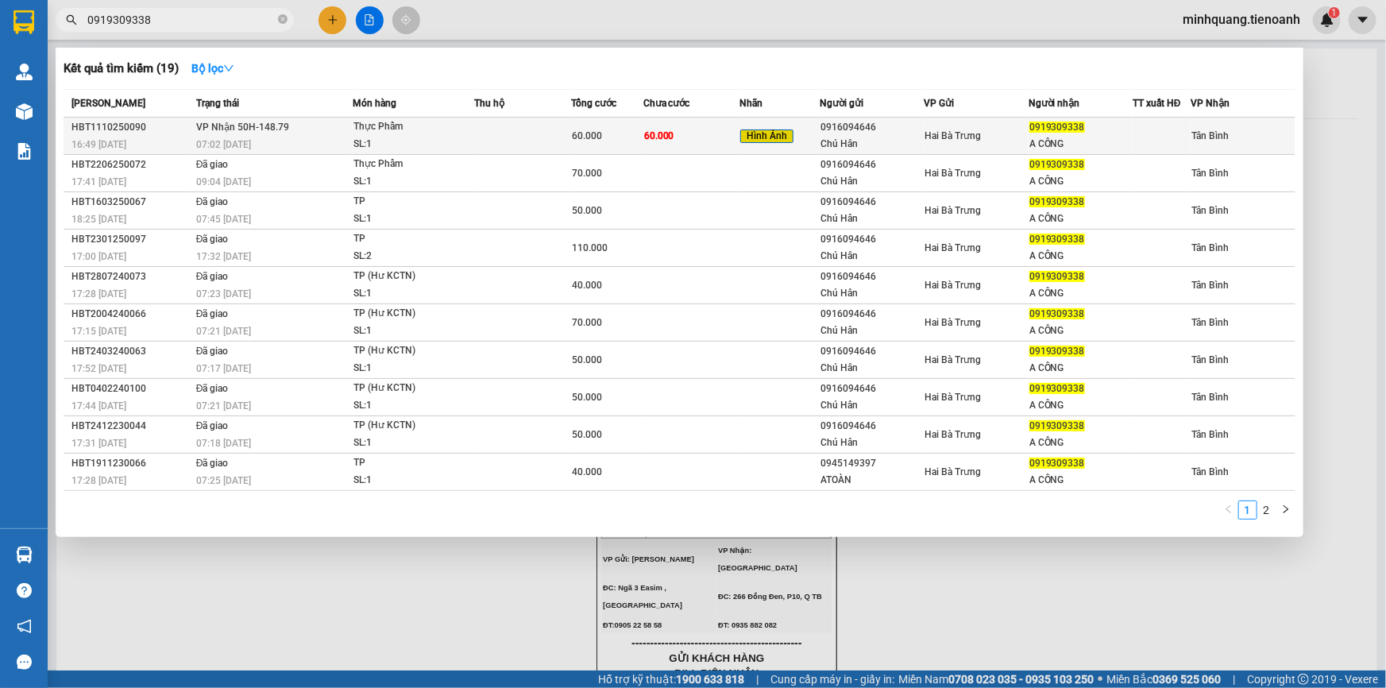
type input "0919309338"
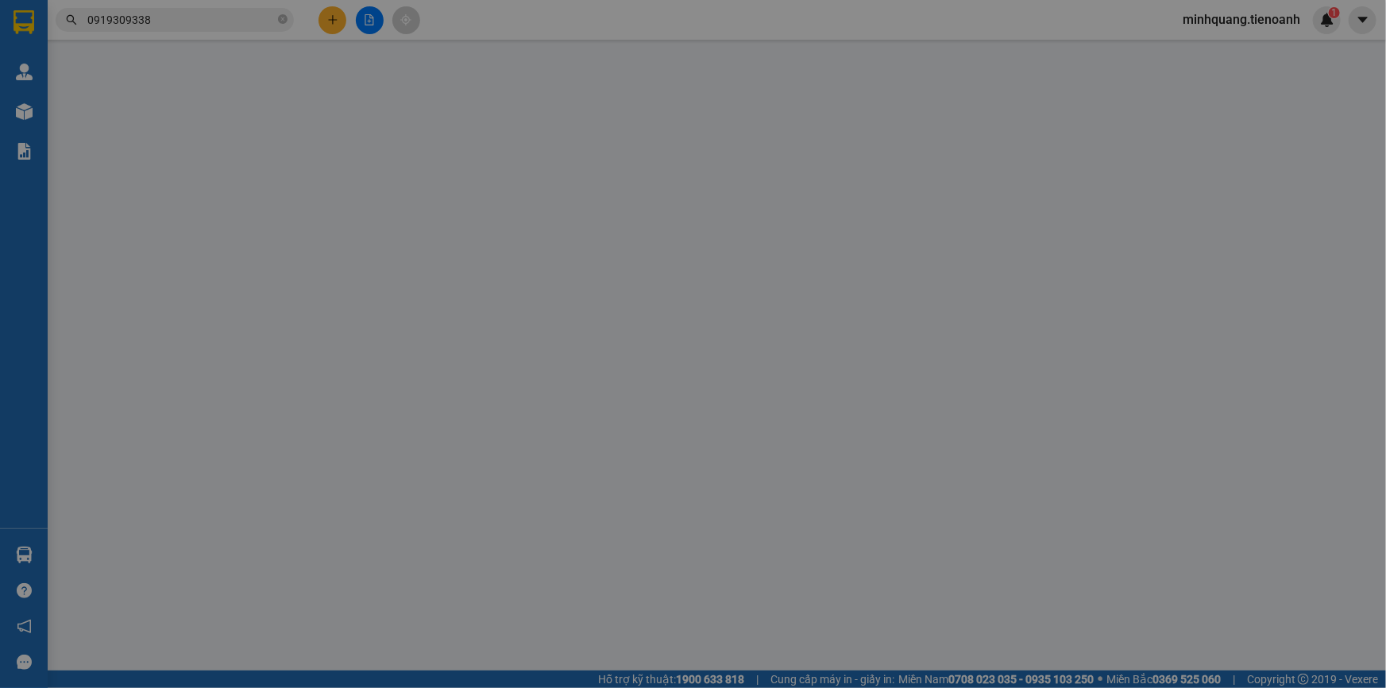
type input "0919309338"
type input "A CÔNG"
type input "0916094646"
type input "Chú Hân"
type input "066201004505"
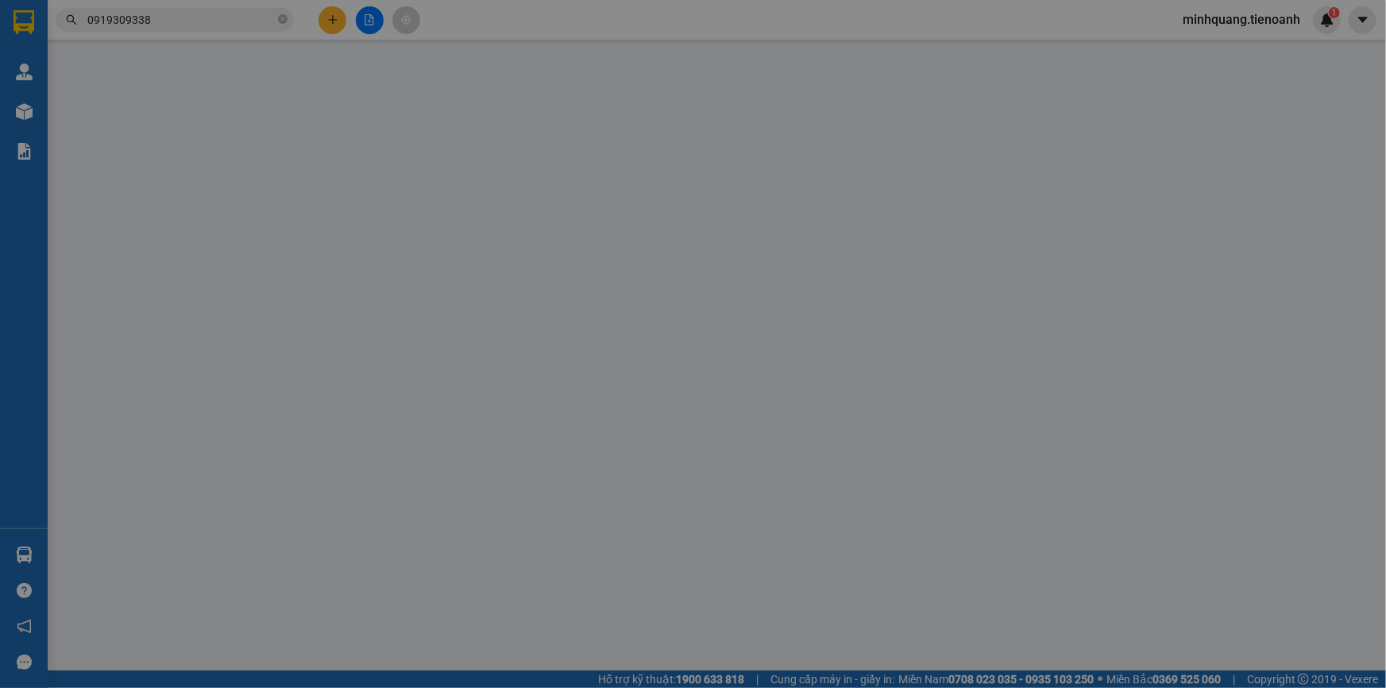
type input "0"
type input "60.000"
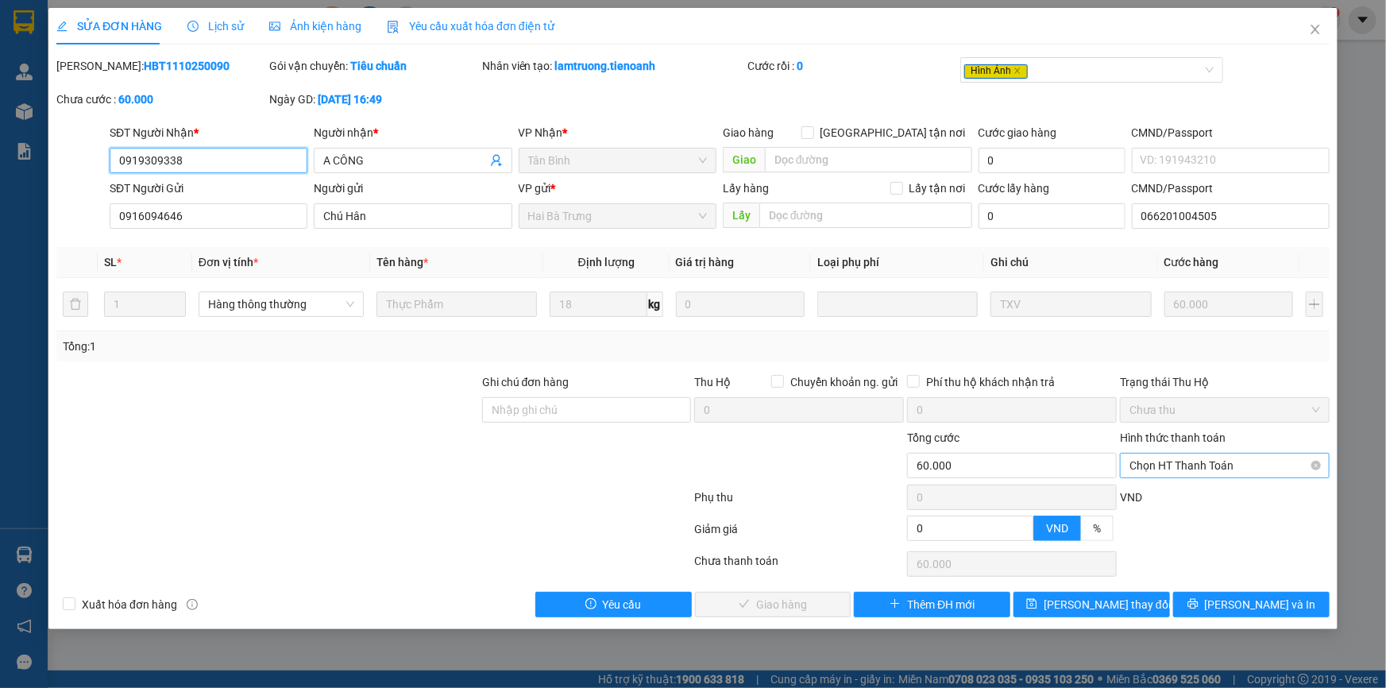
click at [1182, 471] on span "Chọn HT Thanh Toán" at bounding box center [1225, 466] width 191 height 24
click at [1176, 485] on div "Tại văn phòng" at bounding box center [1225, 496] width 210 height 25
type input "0"
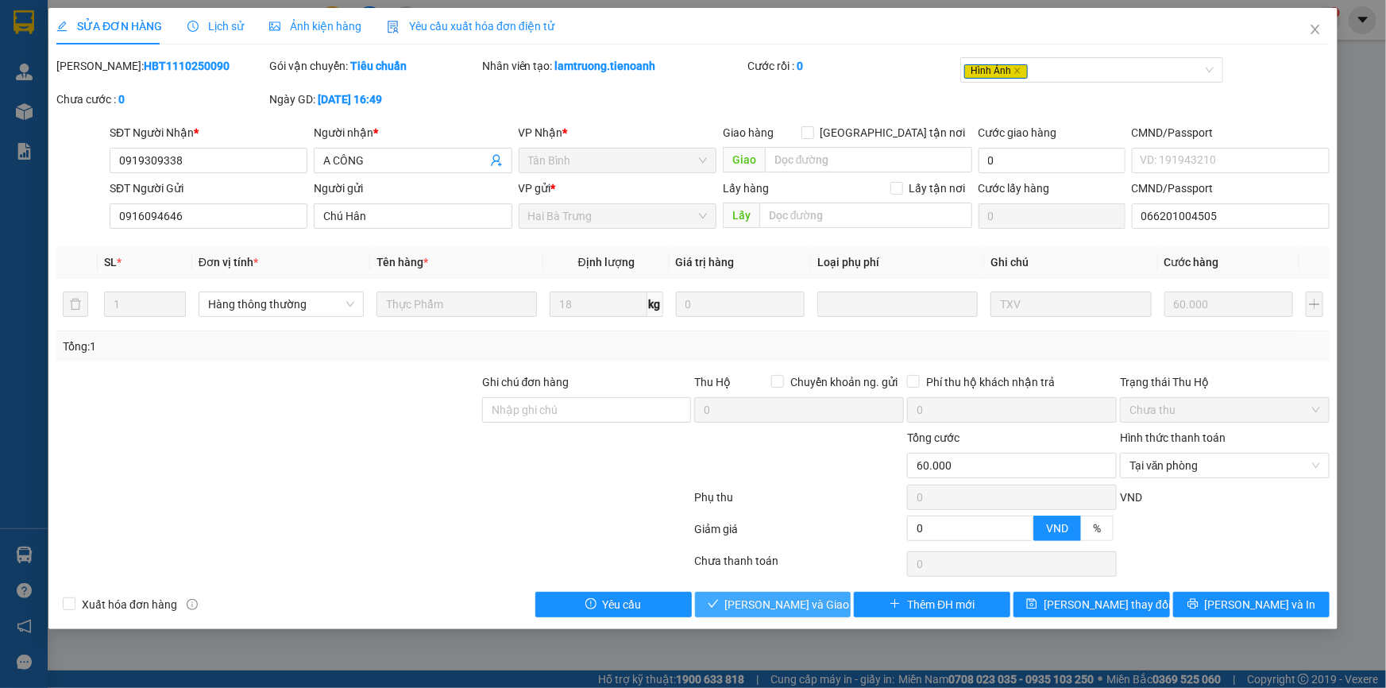
click at [786, 603] on span "[PERSON_NAME] và Giao hàng" at bounding box center [801, 604] width 153 height 17
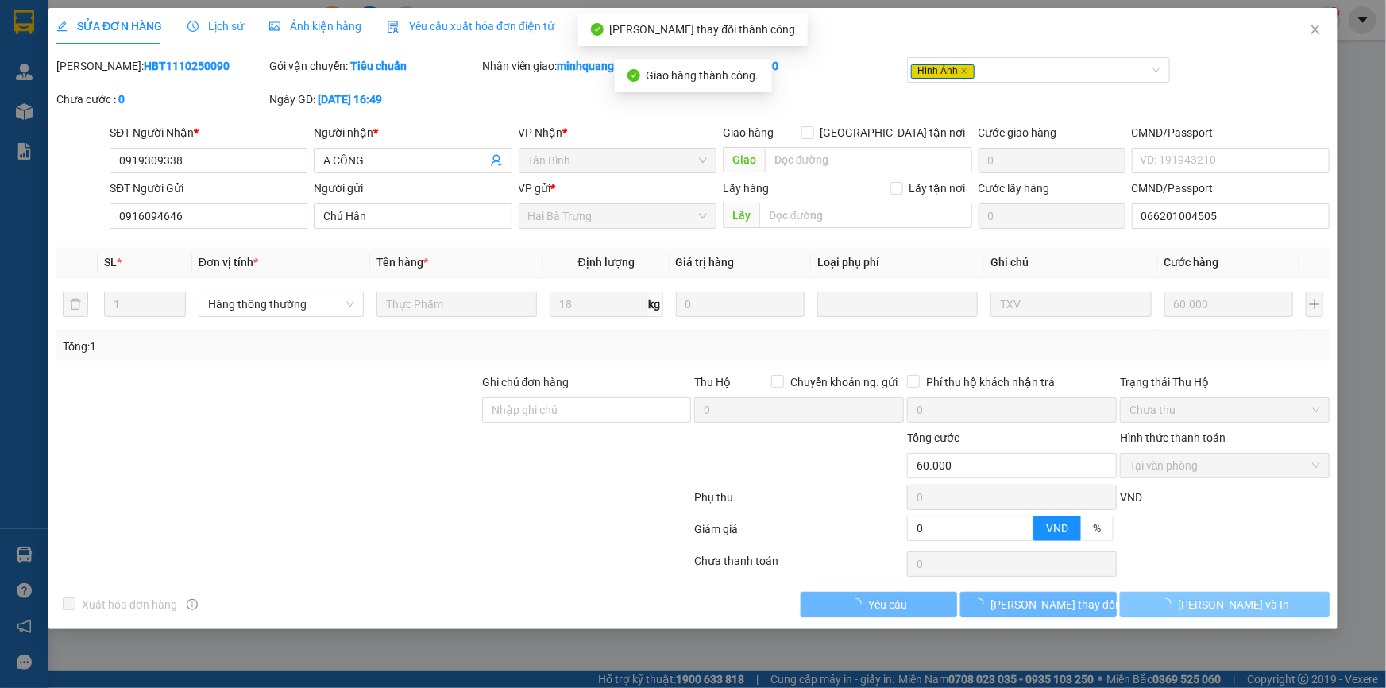
click at [1254, 609] on span "[PERSON_NAME] và In" at bounding box center [1233, 604] width 111 height 17
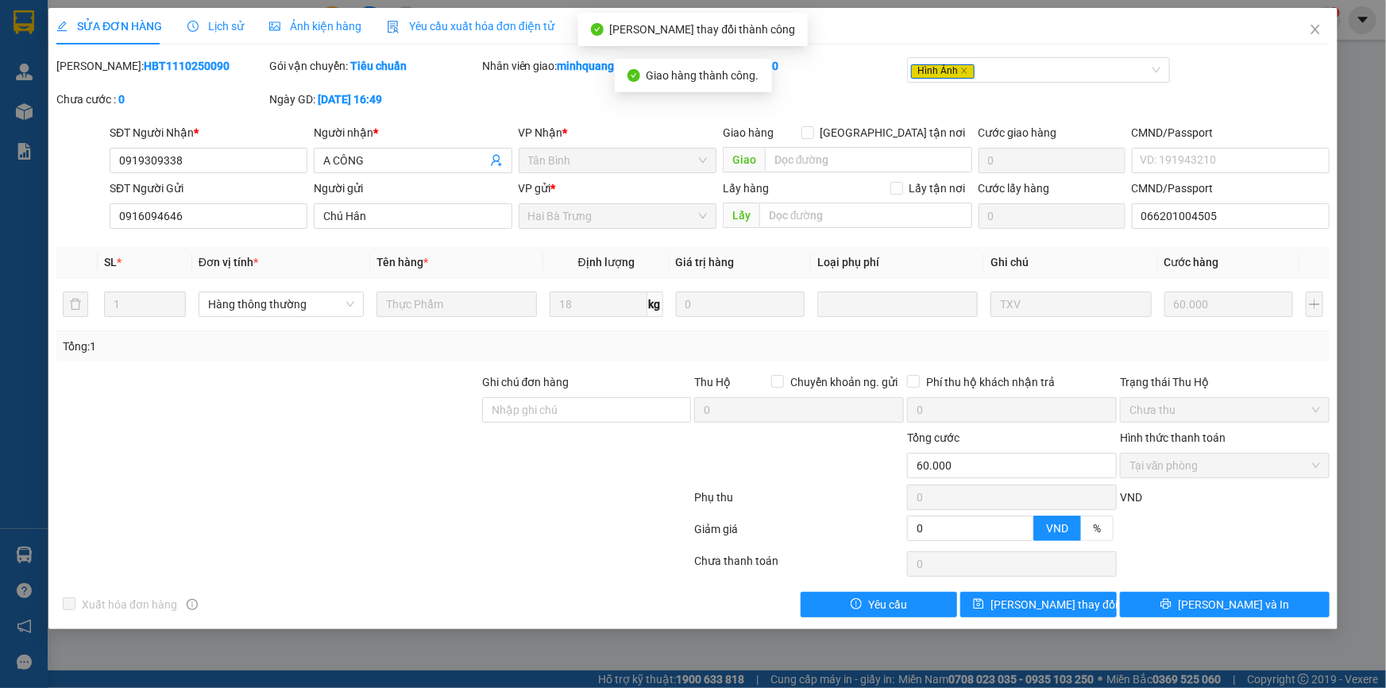
click at [1232, 585] on div "Total Paid Fee 60.000 Total UnPaid Fee 0 Cash Collection Total Fee Mã ĐH: HBT11…" at bounding box center [692, 337] width 1273 height 560
click at [1232, 596] on span "[PERSON_NAME] và In" at bounding box center [1233, 604] width 111 height 17
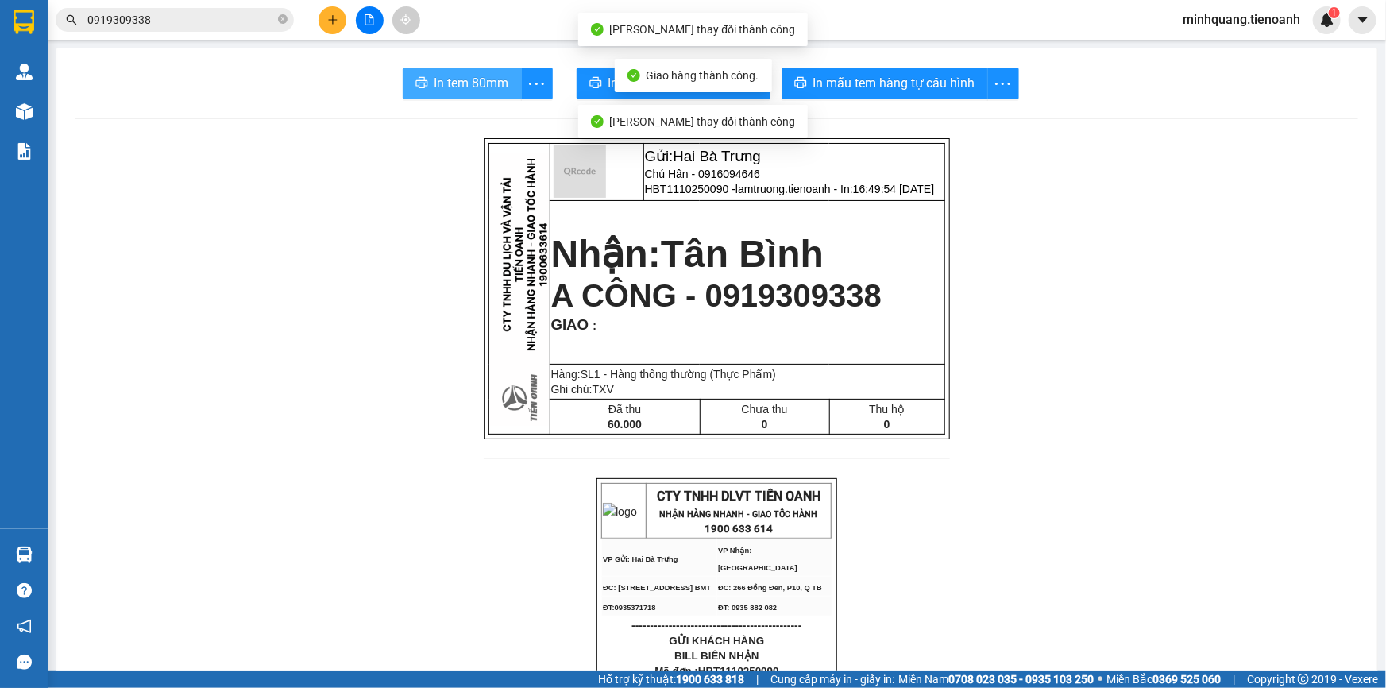
click at [461, 88] on span "In tem 80mm" at bounding box center [472, 83] width 75 height 20
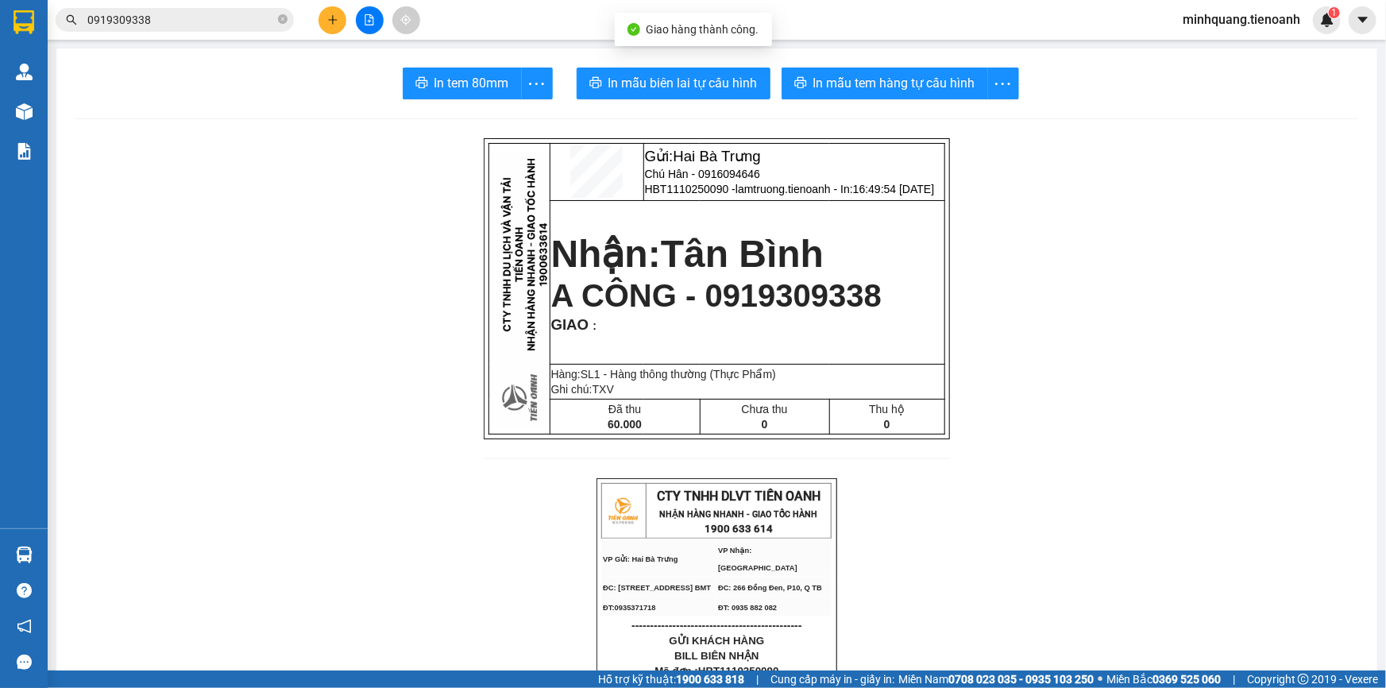
click at [277, 24] on span "0919309338" at bounding box center [175, 20] width 238 height 24
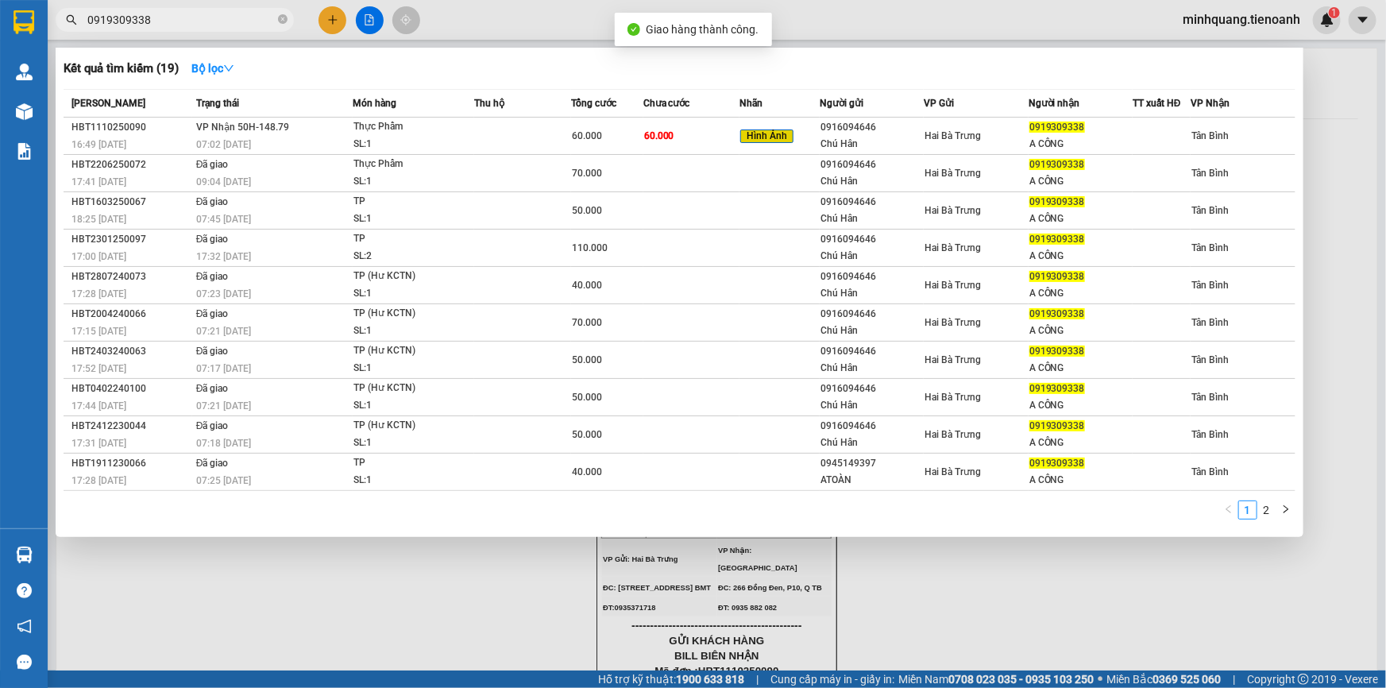
click at [235, 16] on input "0919309338" at bounding box center [180, 19] width 187 height 17
click at [192, 25] on input "0919309338" at bounding box center [180, 19] width 187 height 17
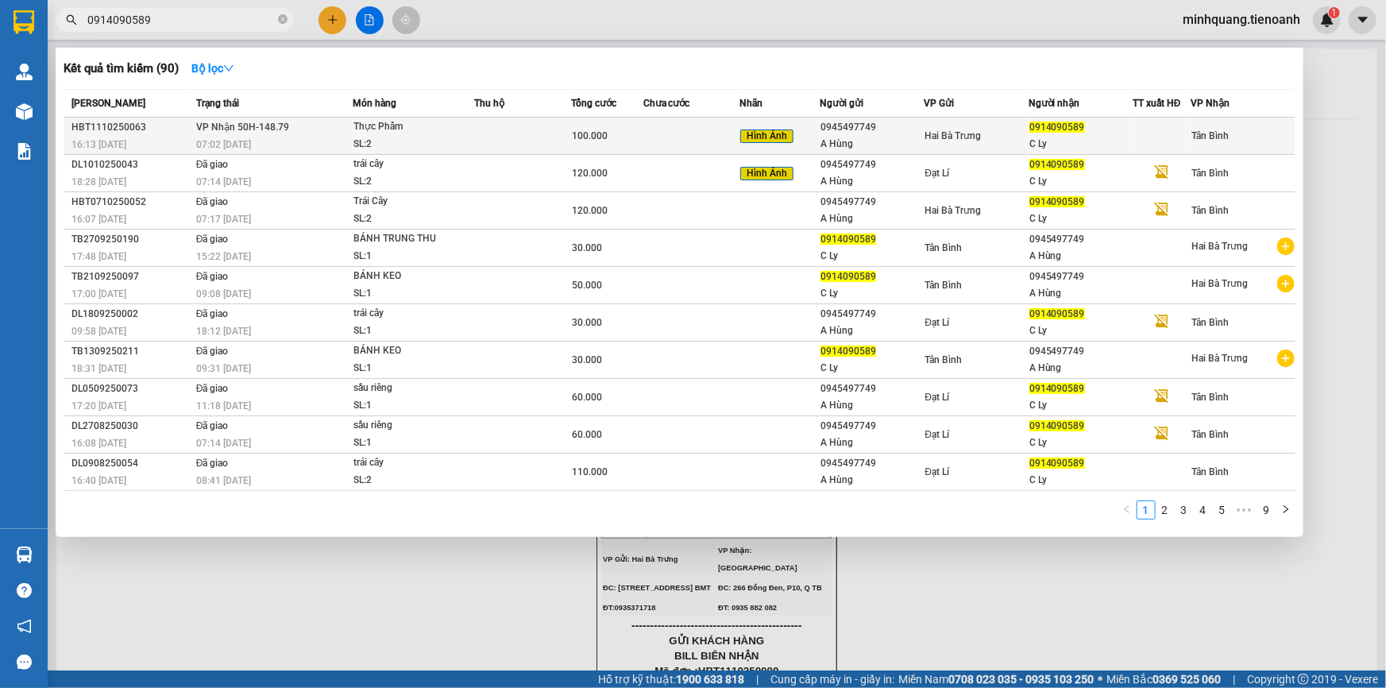
type input "0914090589"
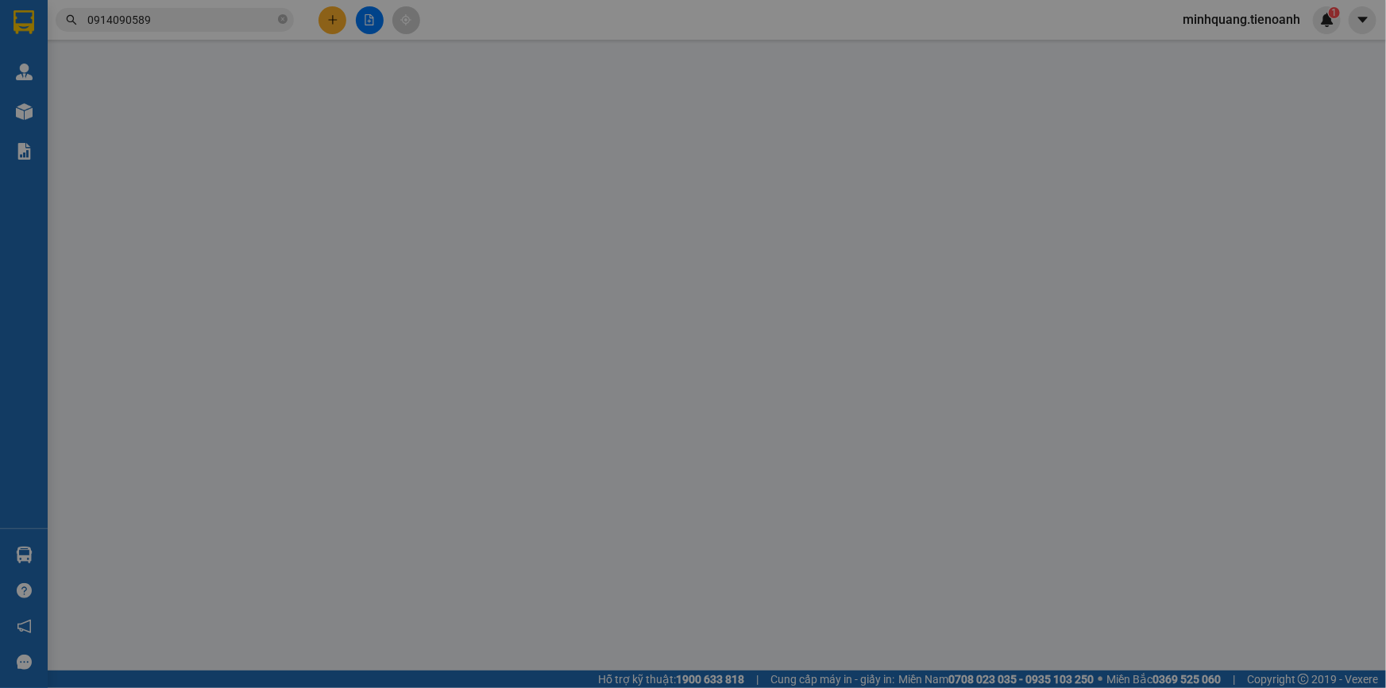
type input "0914090589"
type input "C Ly"
type input "241363181"
type input "0945497749"
type input "A Hùng"
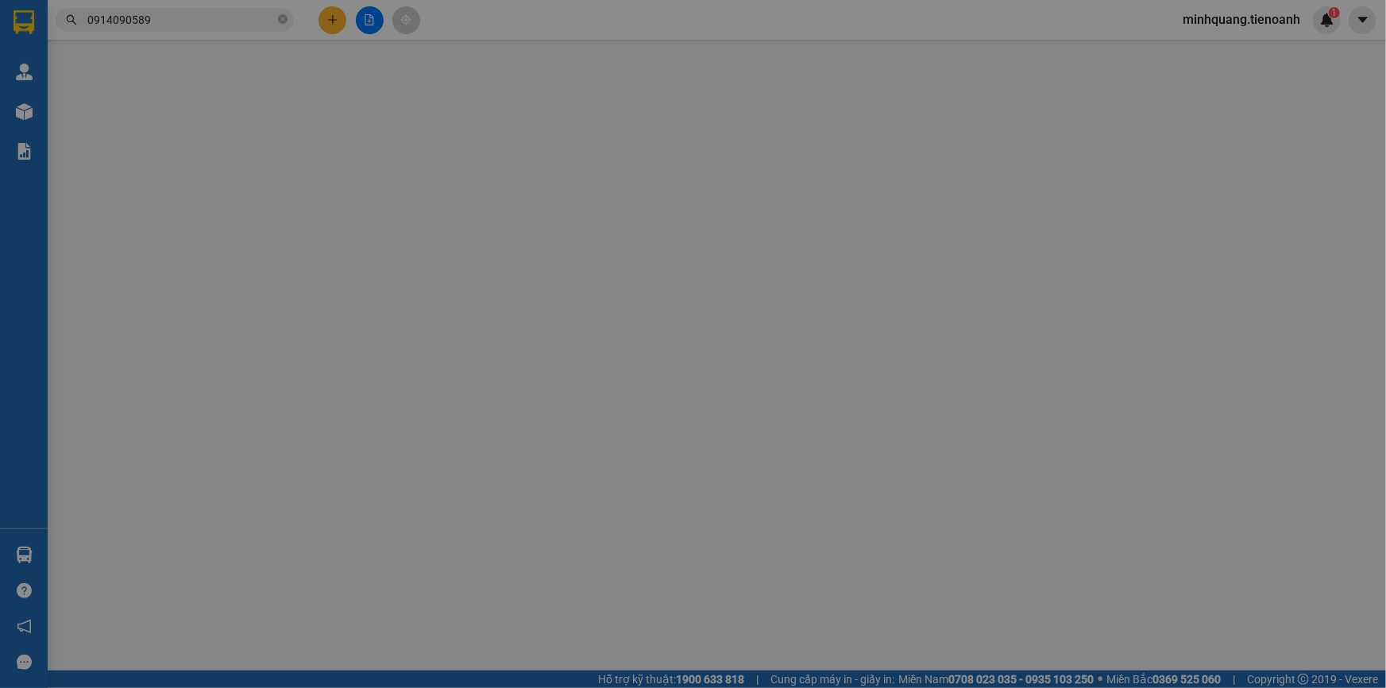
type input "066084000026"
type input "0"
type input "100.000"
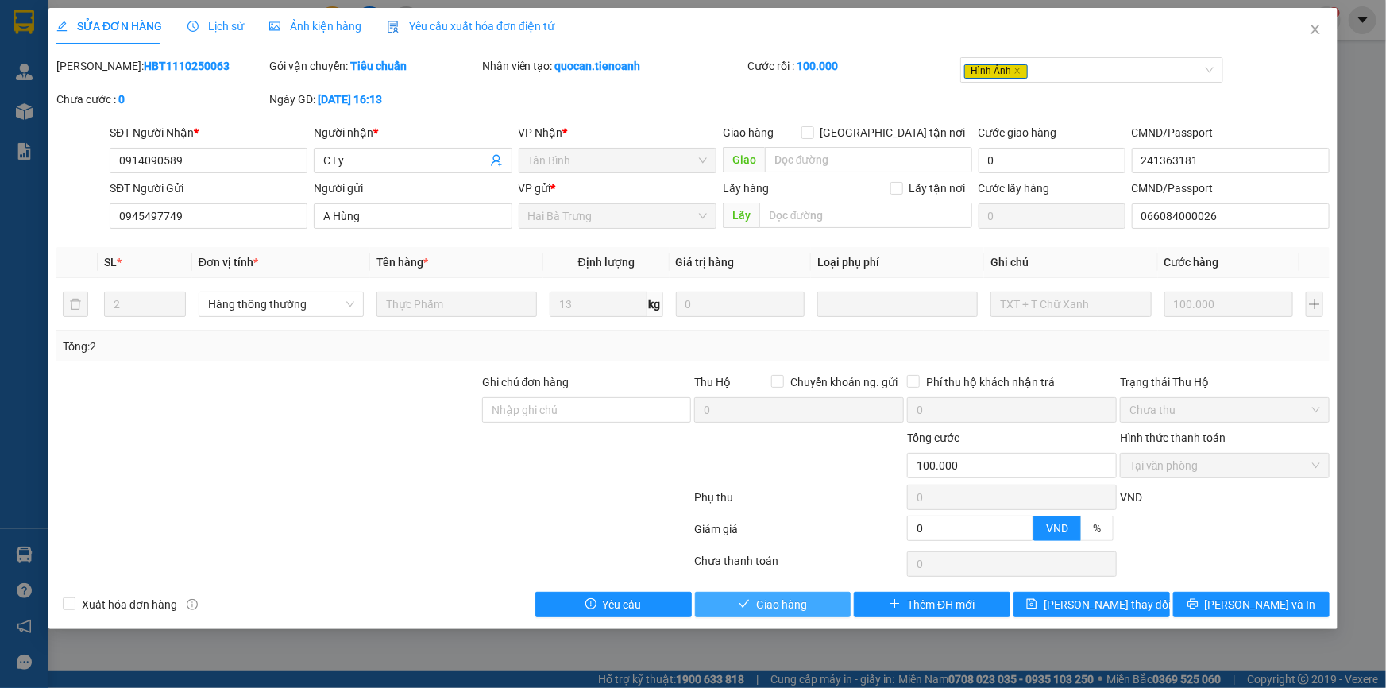
click at [807, 604] on button "Giao hàng" at bounding box center [773, 604] width 157 height 25
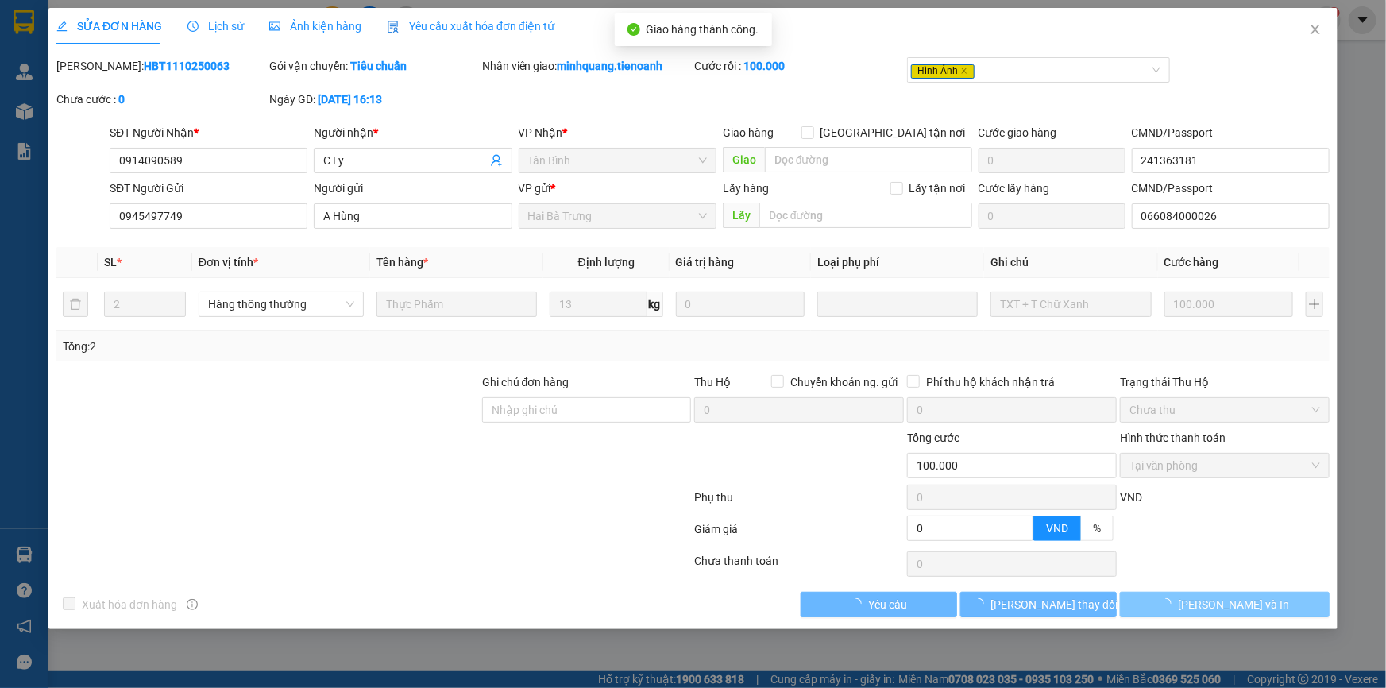
click at [1252, 603] on span "[PERSON_NAME] và In" at bounding box center [1233, 604] width 111 height 17
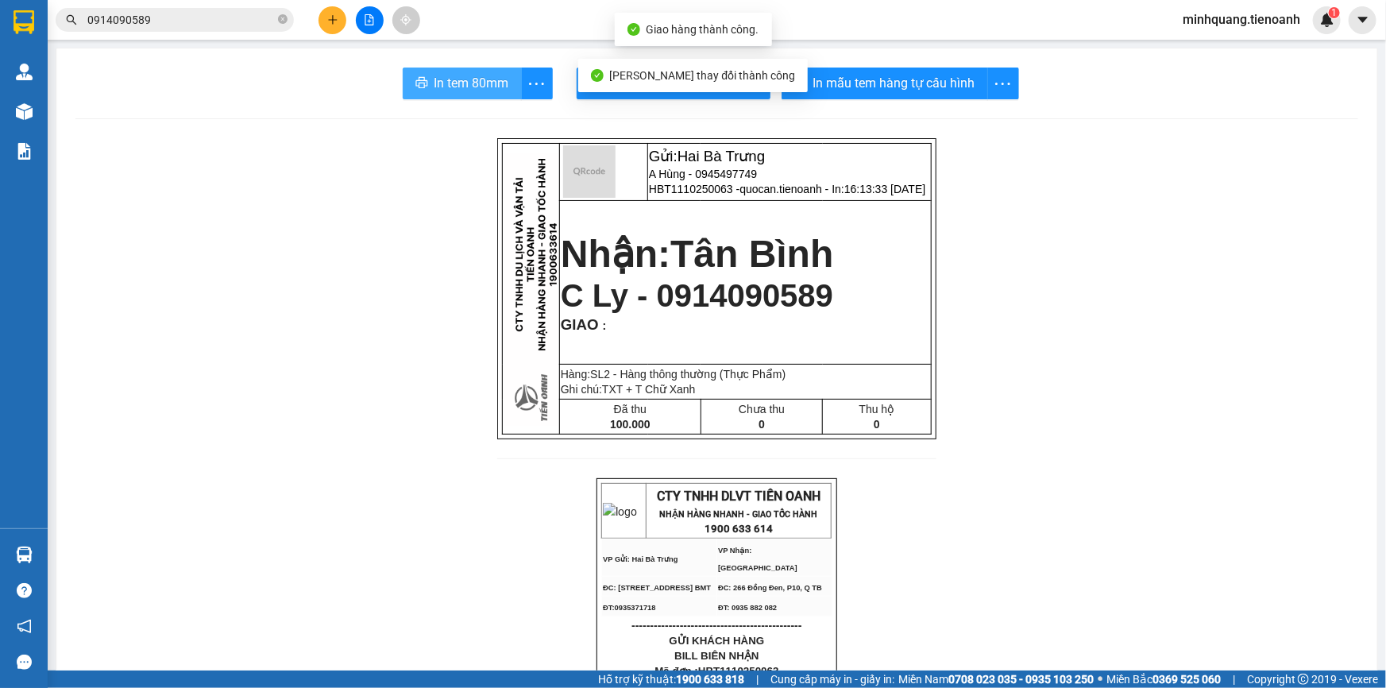
click at [467, 78] on span "In tem 80mm" at bounding box center [472, 83] width 75 height 20
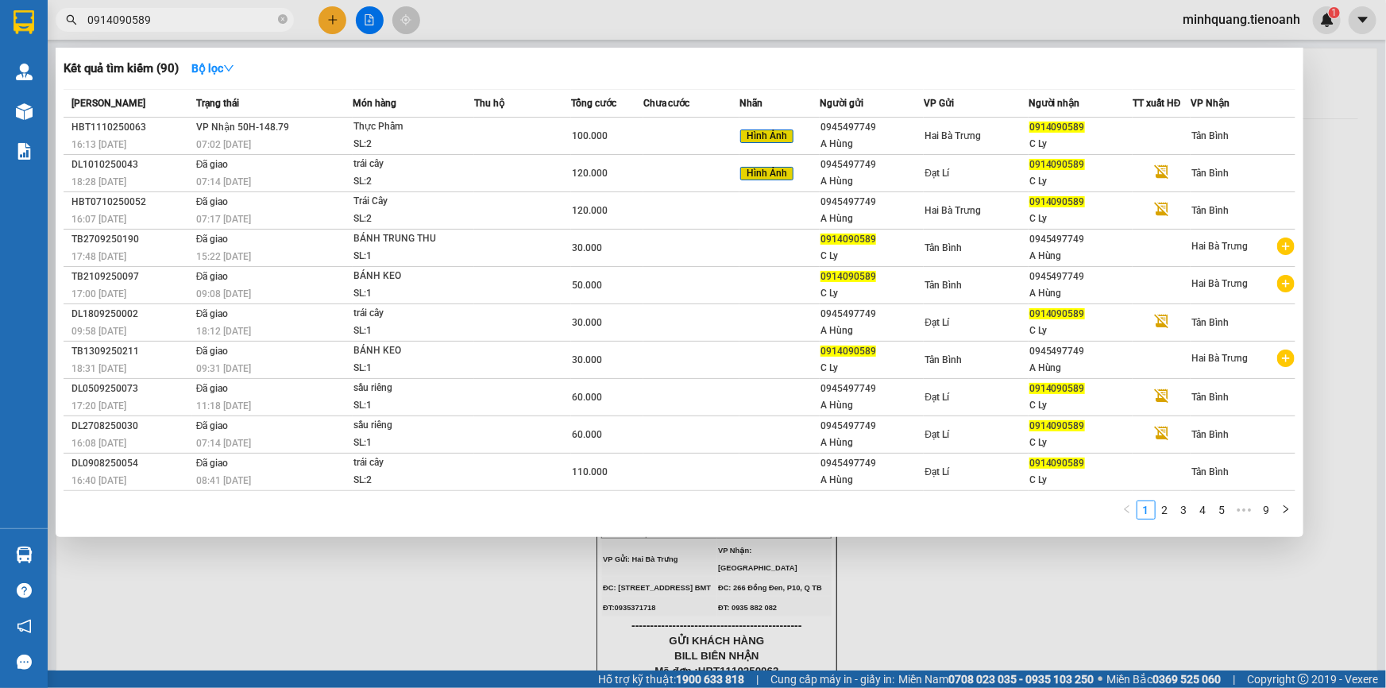
click at [191, 29] on span "0914090589" at bounding box center [175, 20] width 238 height 24
click at [195, 23] on input "0914090589" at bounding box center [180, 19] width 187 height 17
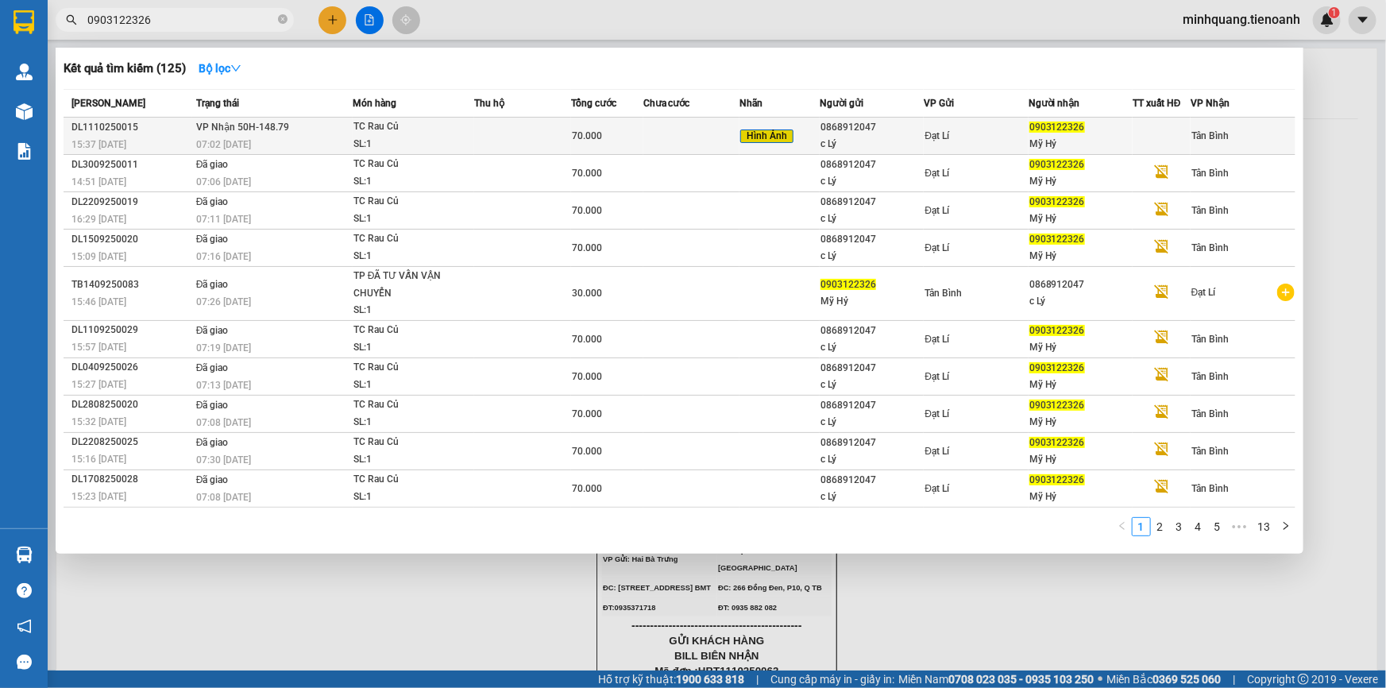
type input "0903122326"
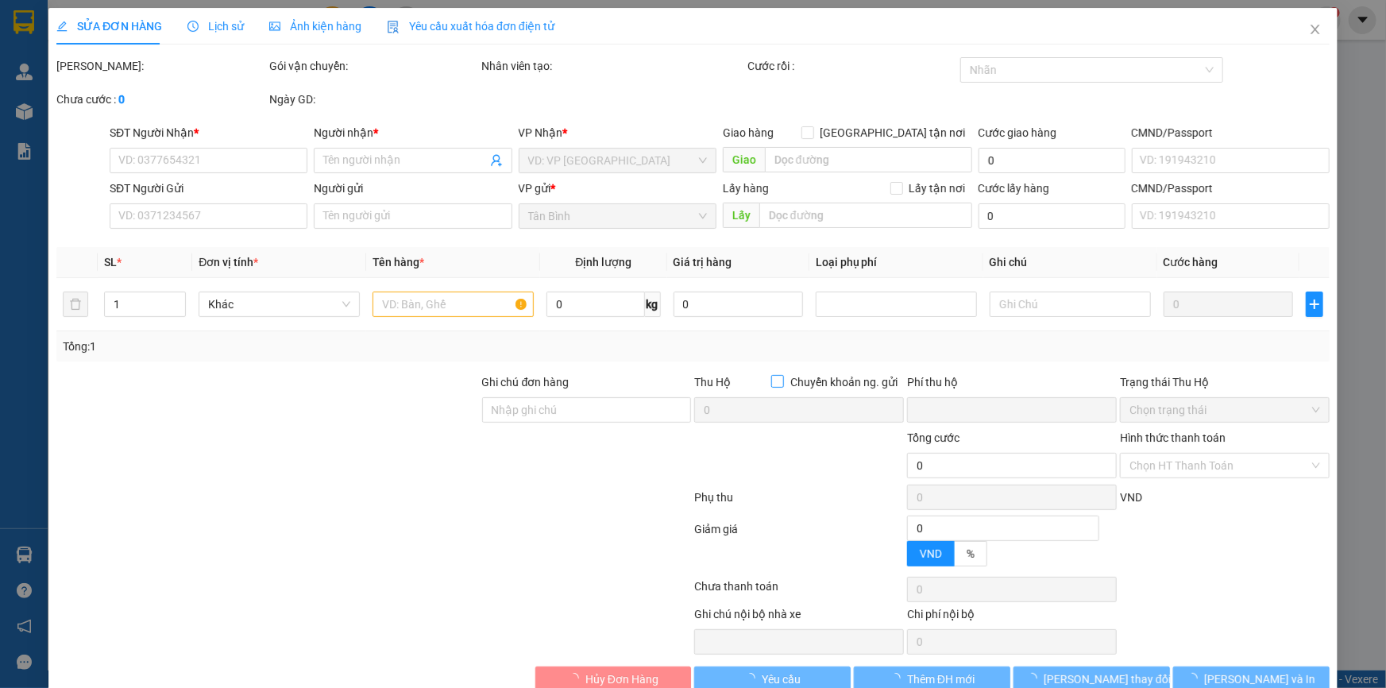
type input "0903122326"
type input "Mỹ Hỷ"
type input "066188010838"
type input "0868912047"
type input "c Lý"
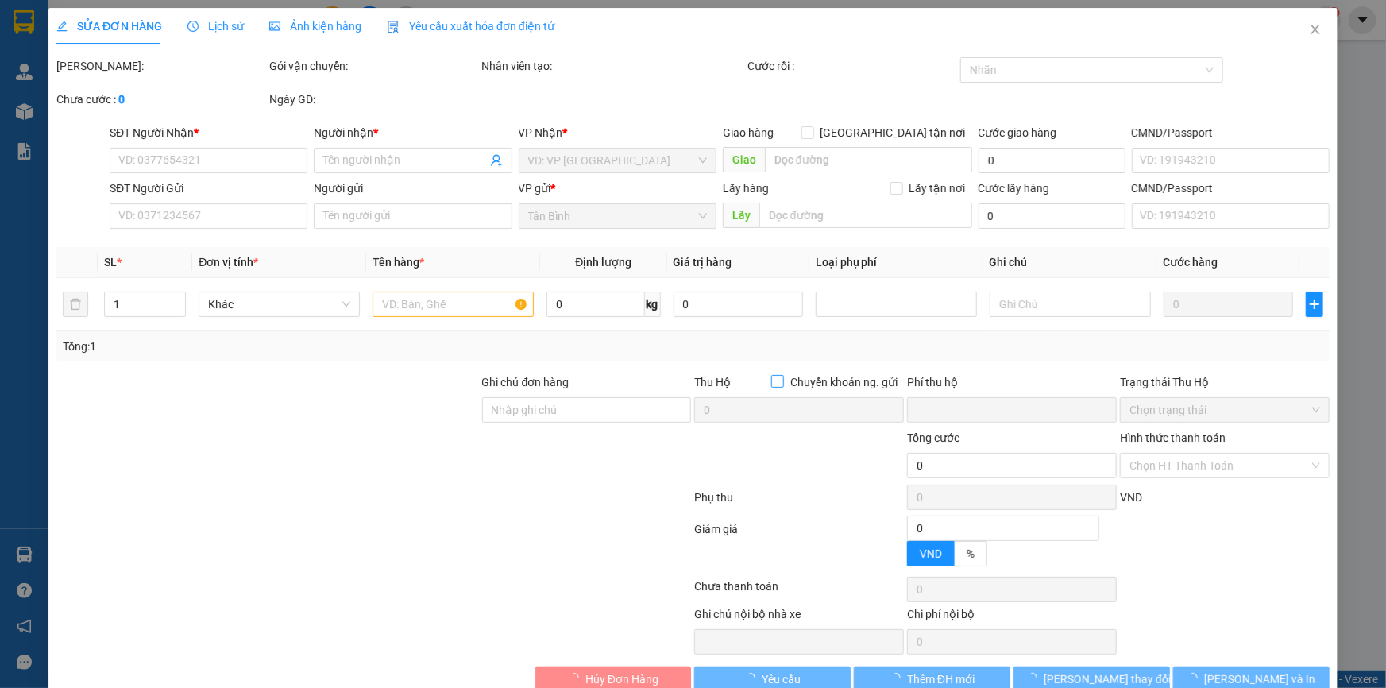
type input "046152008828"
type input "0"
type input "70.000"
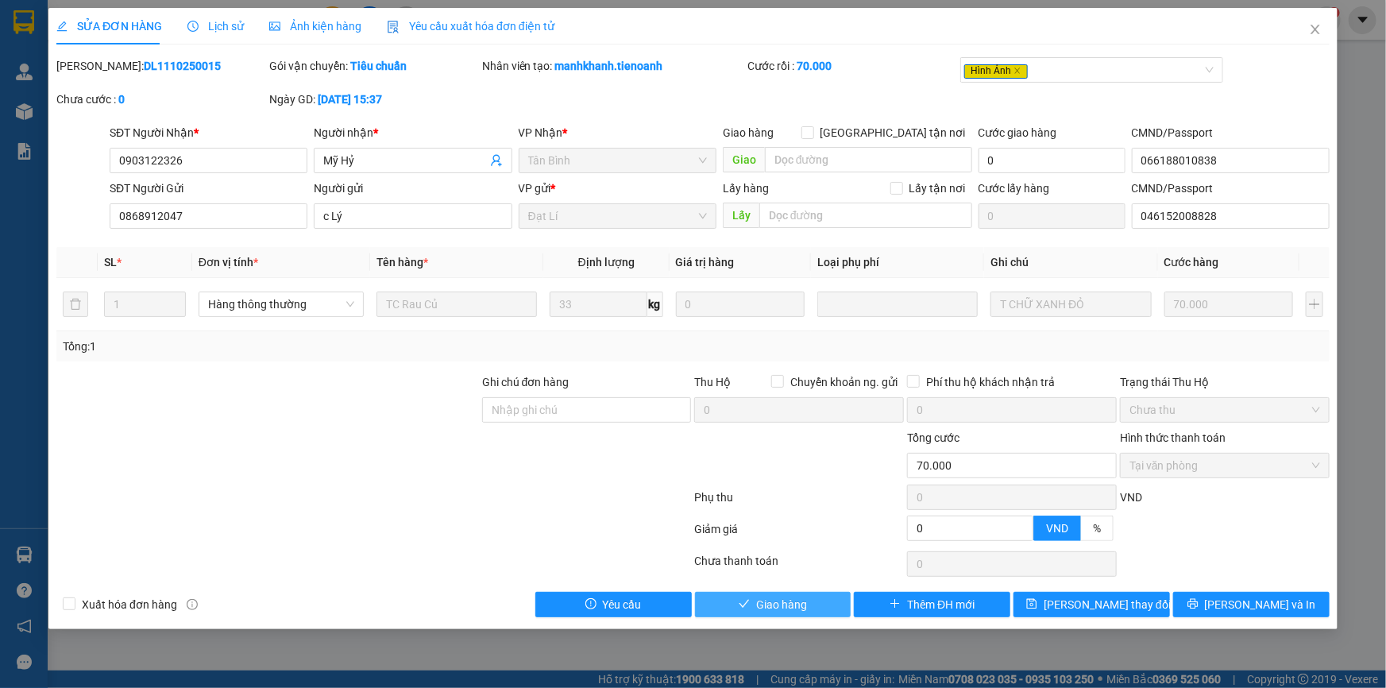
click at [783, 600] on span "Giao hàng" at bounding box center [781, 604] width 51 height 17
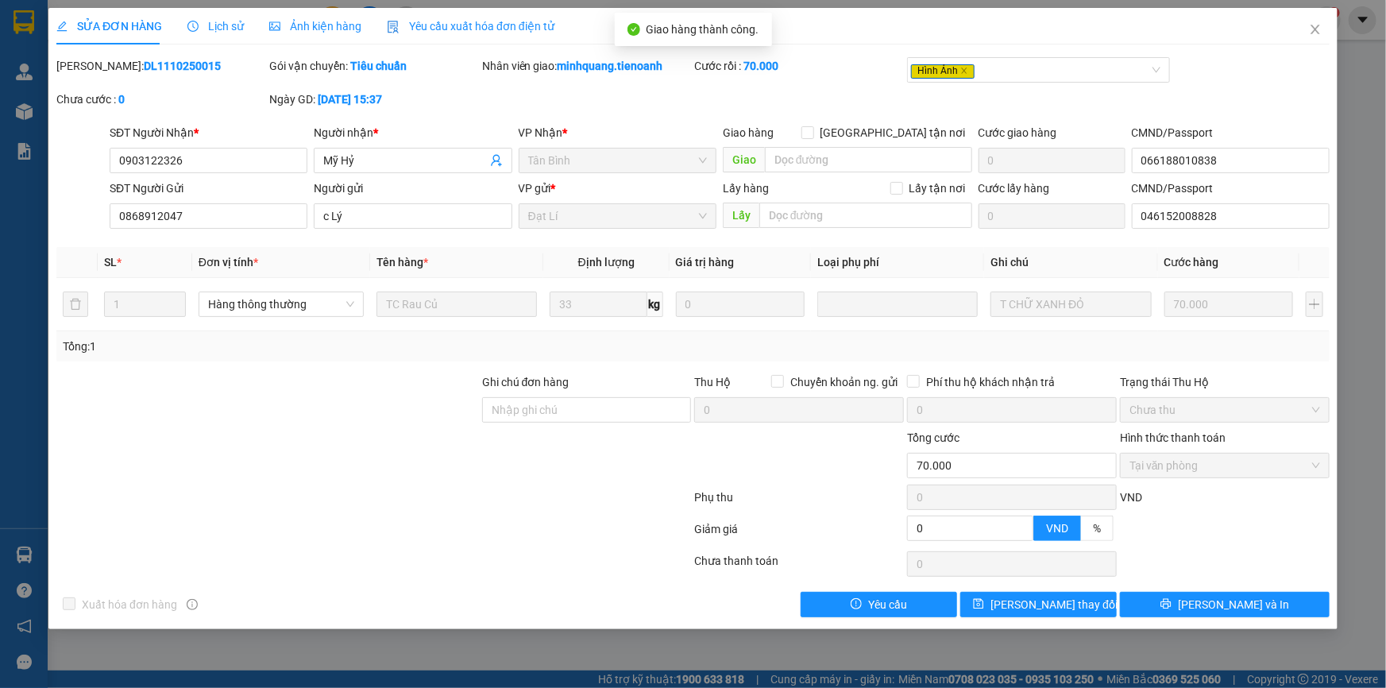
click at [334, 28] on span "Ảnh kiện hàng" at bounding box center [315, 26] width 92 height 13
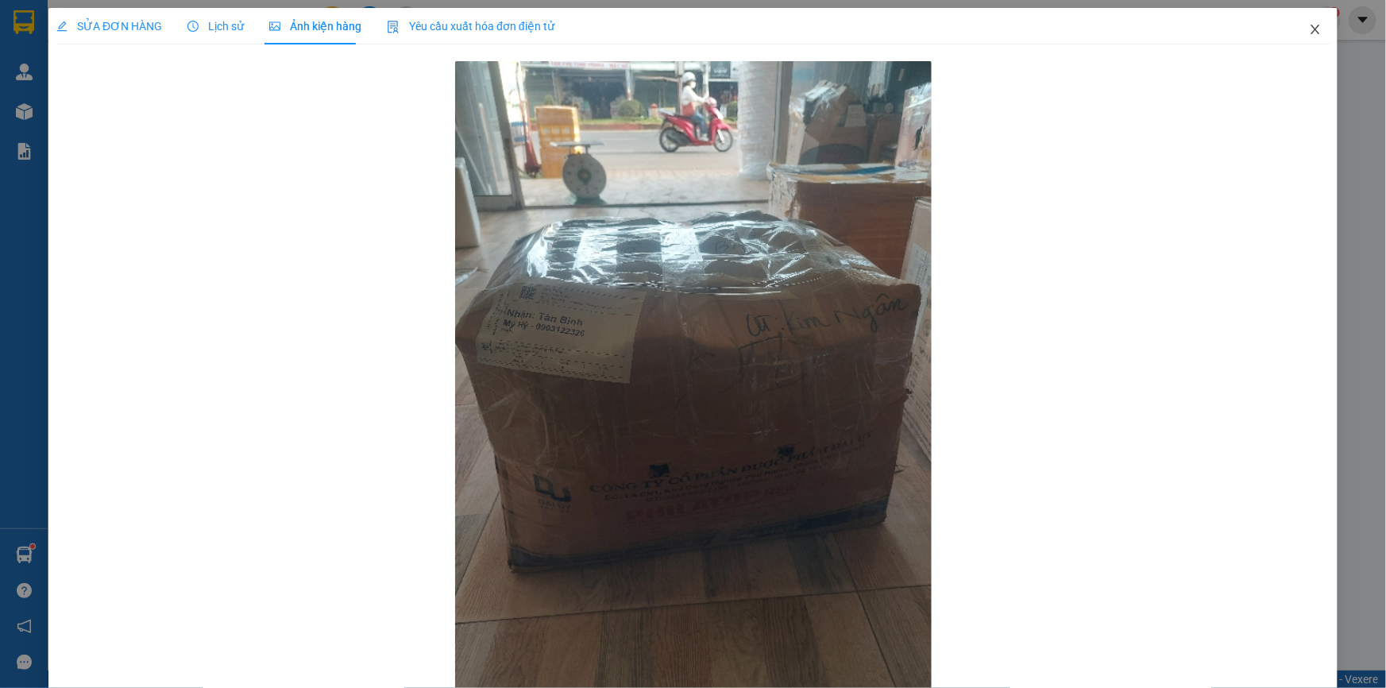
click at [1295, 33] on span "Close" at bounding box center [1315, 30] width 44 height 44
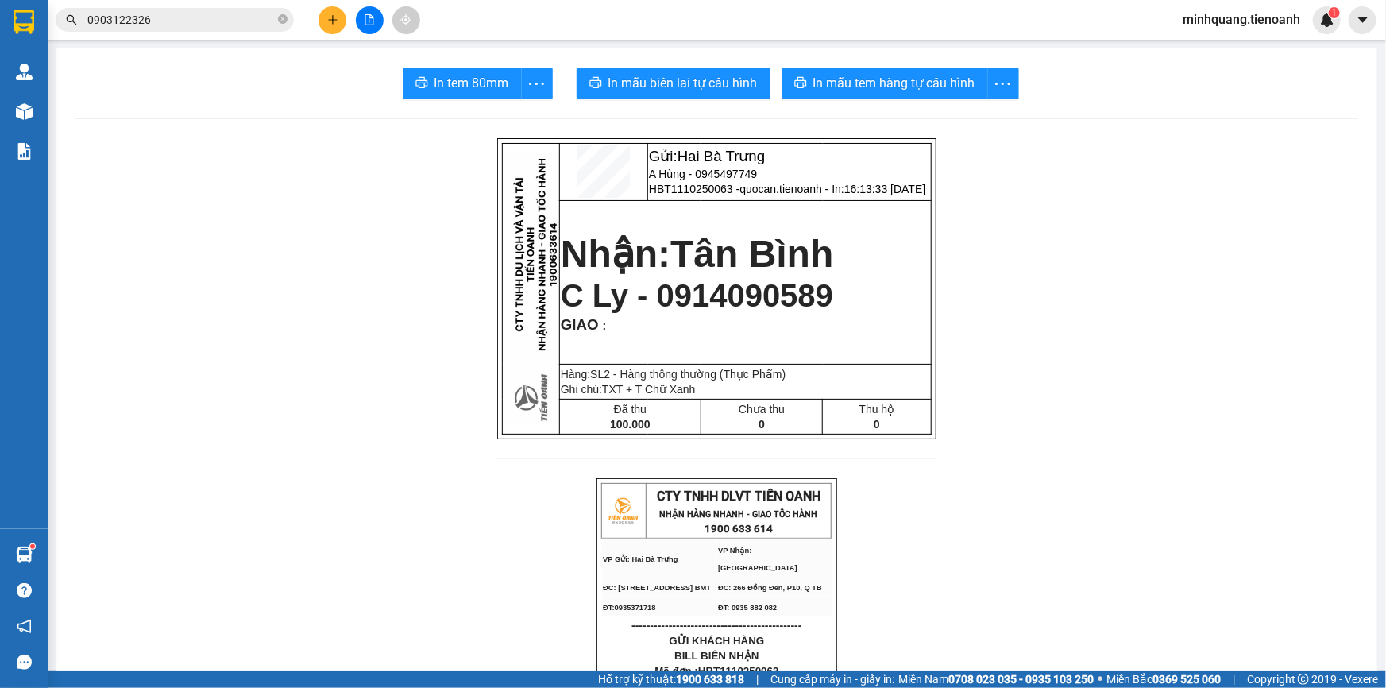
click at [203, 21] on input "0903122326" at bounding box center [180, 19] width 187 height 17
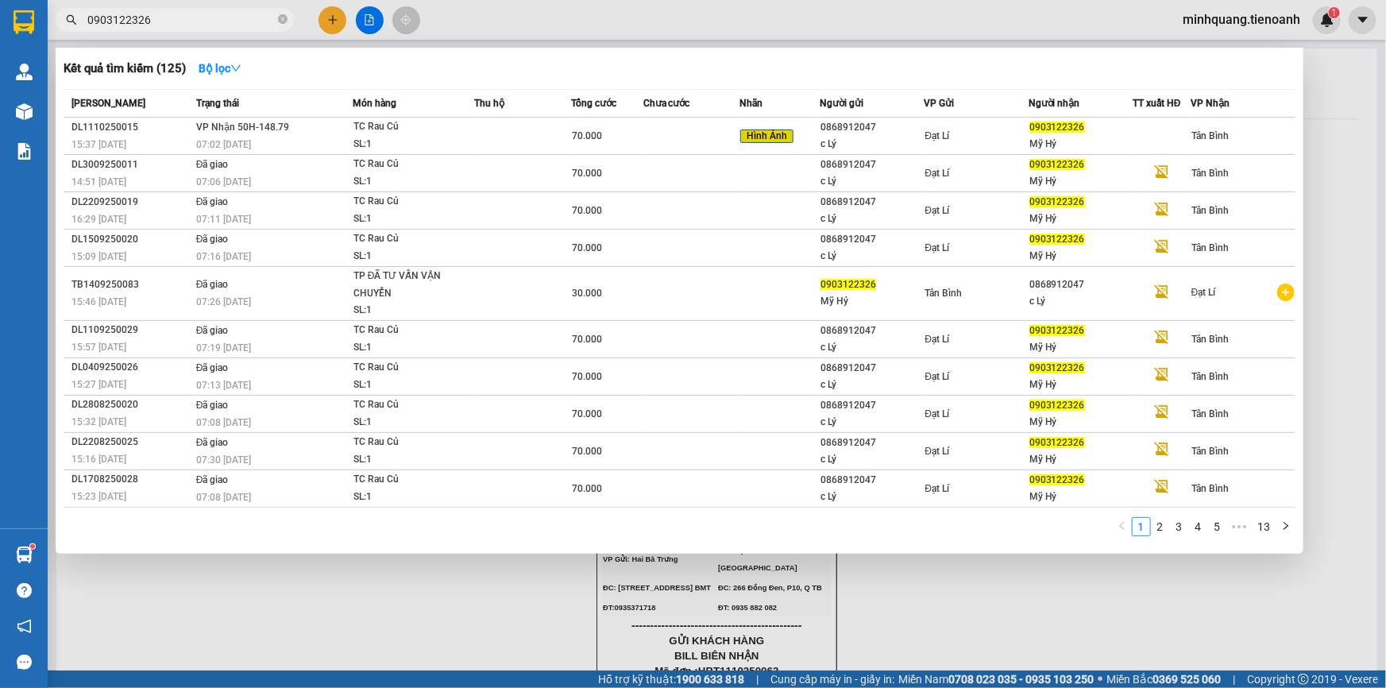
click at [203, 20] on input "0903122326" at bounding box center [180, 19] width 187 height 17
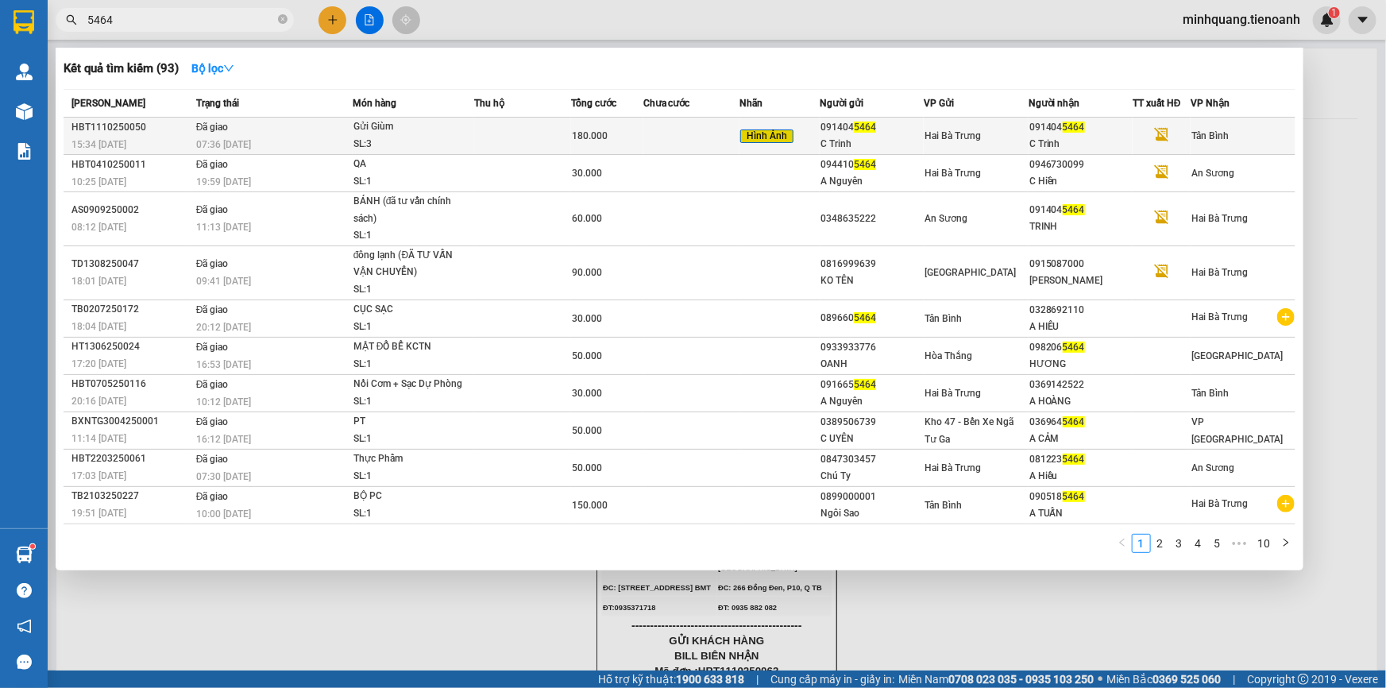
type input "5464"
click at [543, 137] on td at bounding box center [522, 136] width 96 height 37
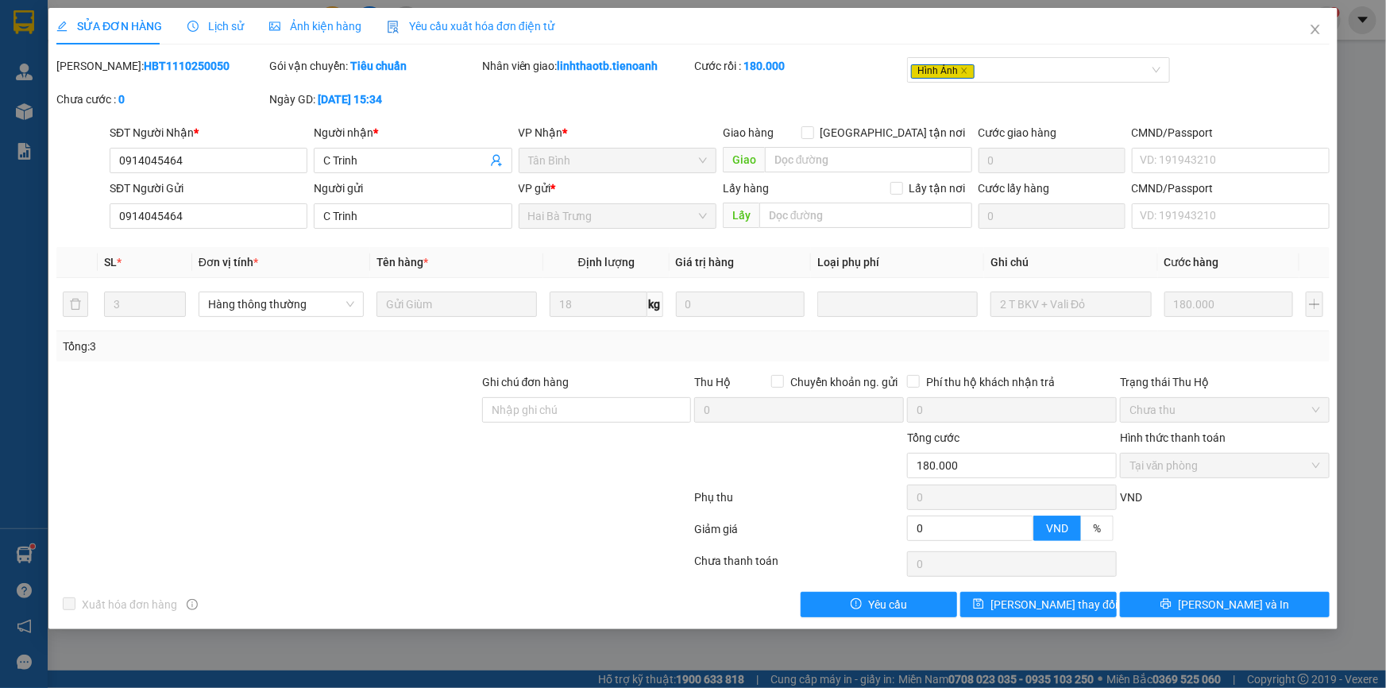
click at [212, 28] on span "Lịch sử" at bounding box center [215, 26] width 56 height 13
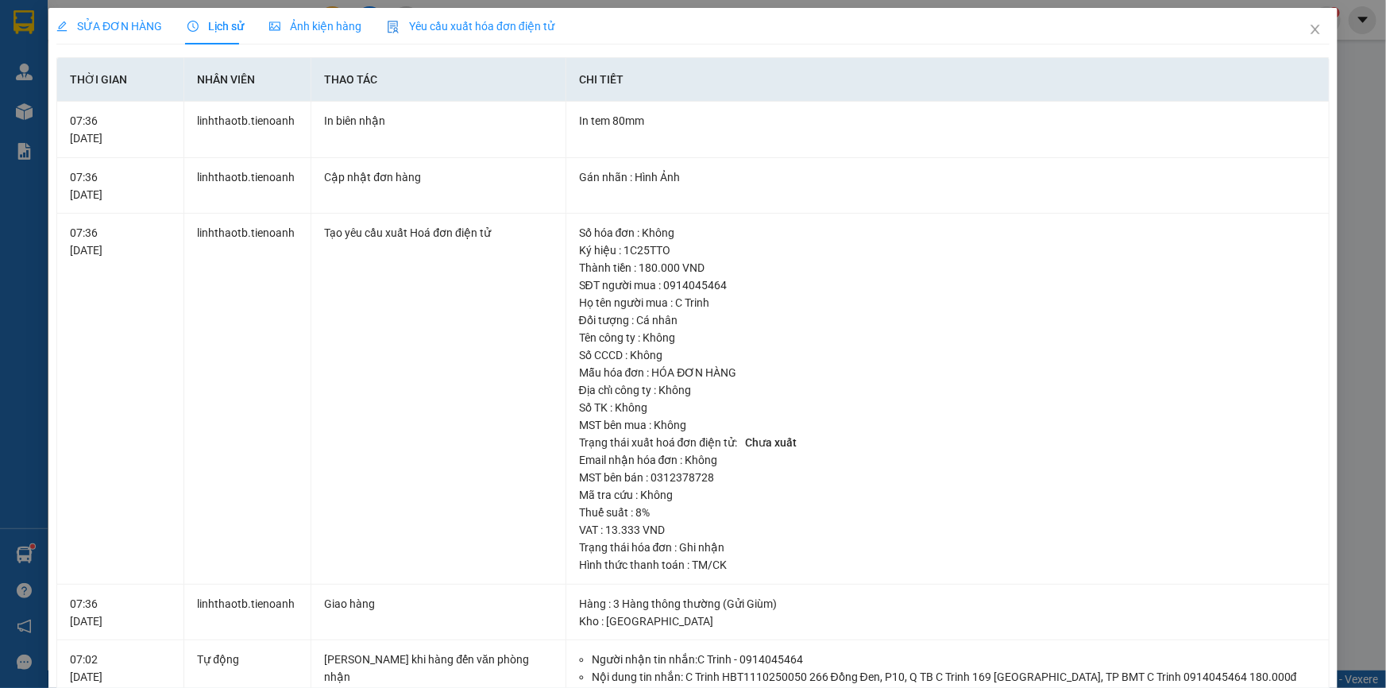
click at [282, 30] on span "Ảnh kiện hàng" at bounding box center [315, 26] width 92 height 13
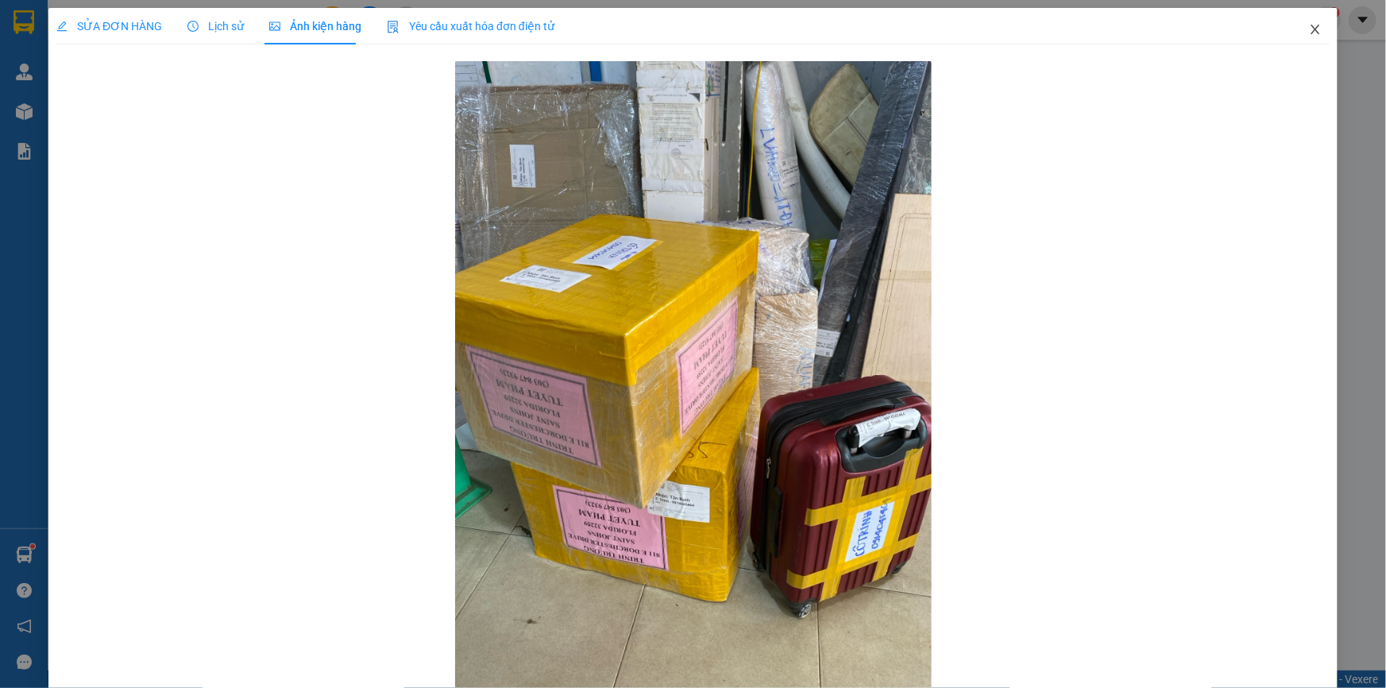
click at [1309, 36] on icon "close" at bounding box center [1315, 29] width 13 height 13
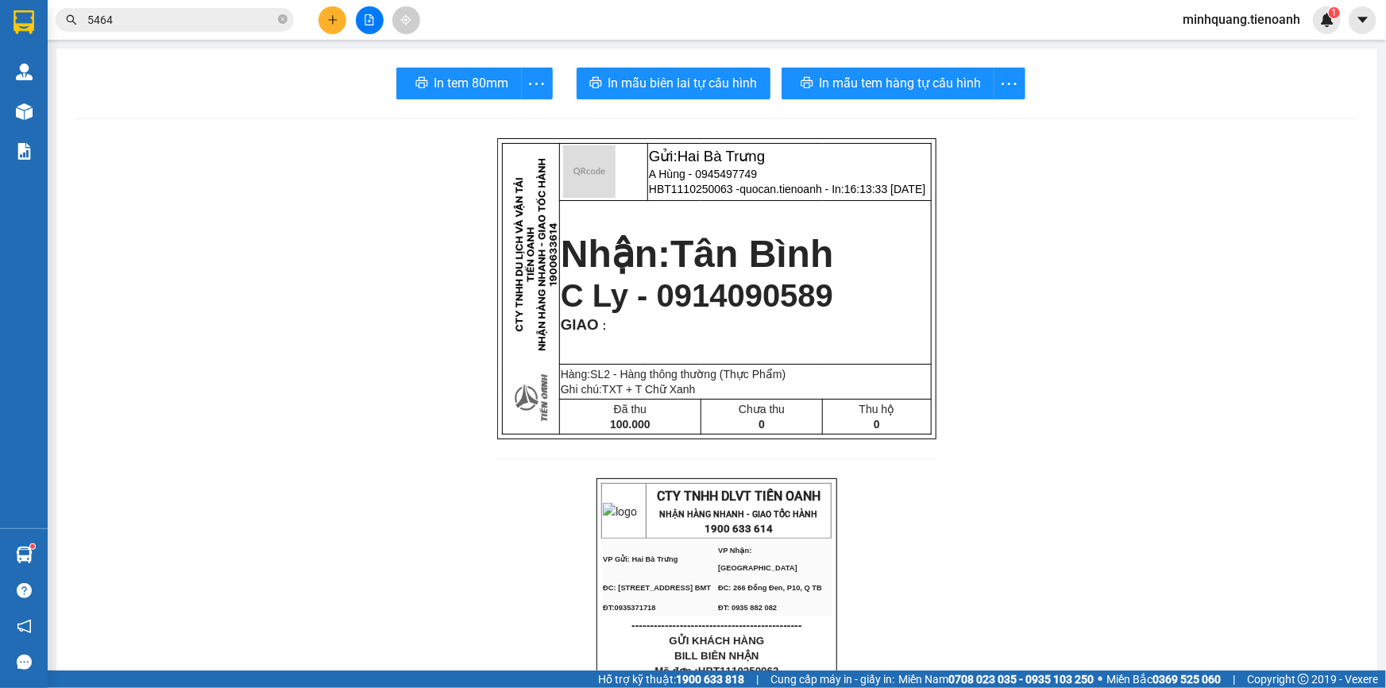
click at [261, 16] on input "5464" at bounding box center [180, 19] width 187 height 17
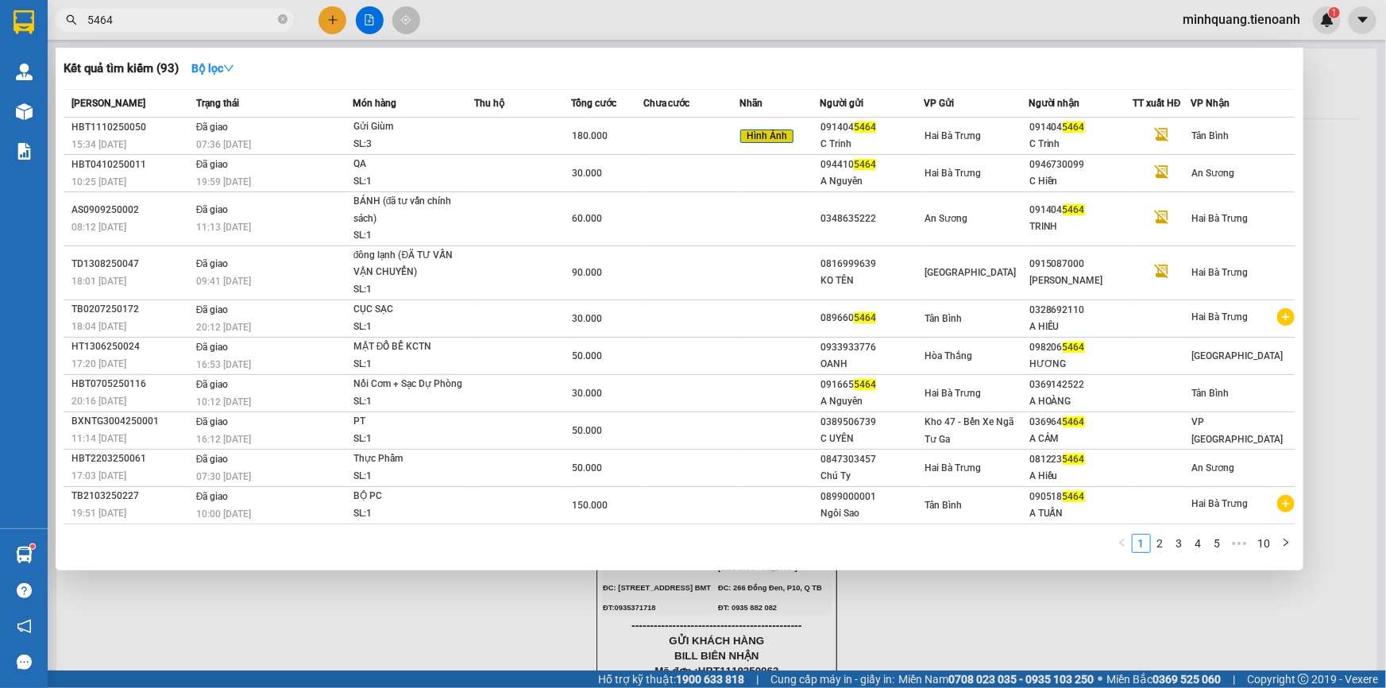
click at [278, 17] on icon "close-circle" at bounding box center [283, 19] width 10 height 10
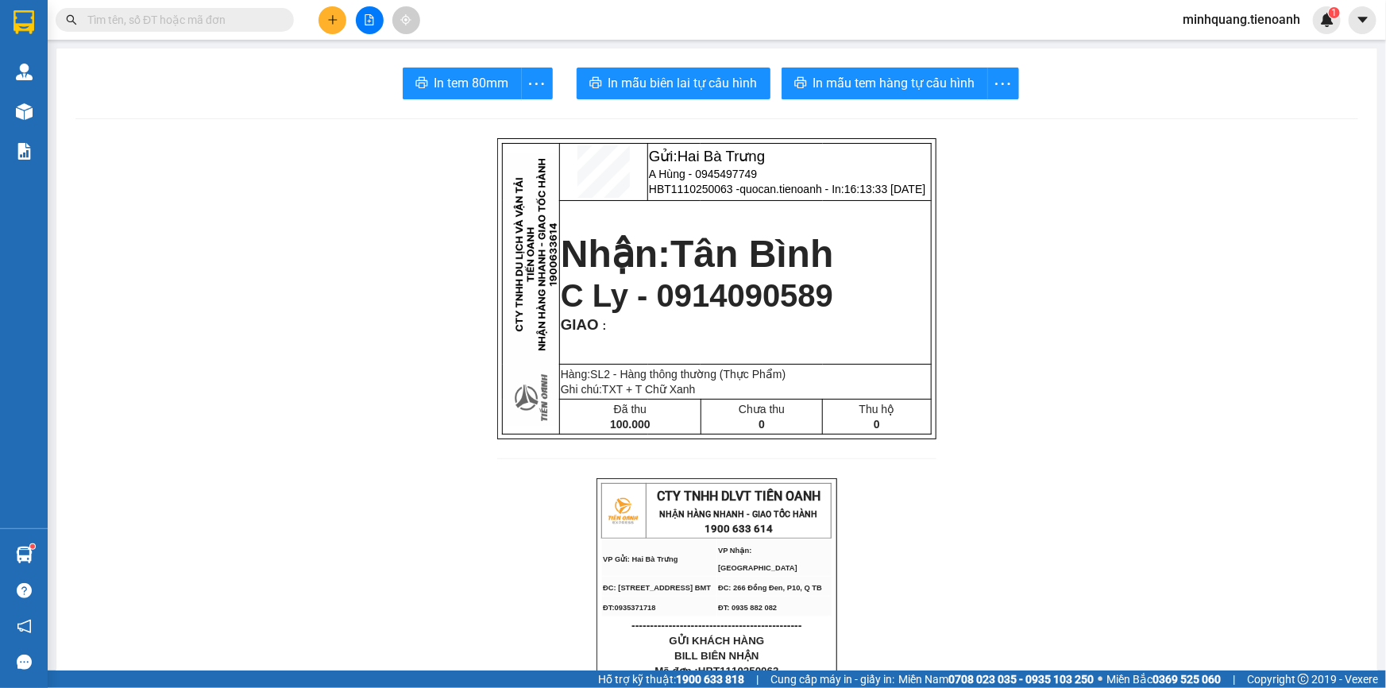
click at [277, 20] on span at bounding box center [175, 20] width 238 height 24
click at [261, 23] on input "text" at bounding box center [180, 19] width 187 height 17
